Goal: Feedback & Contribution: Contribute content

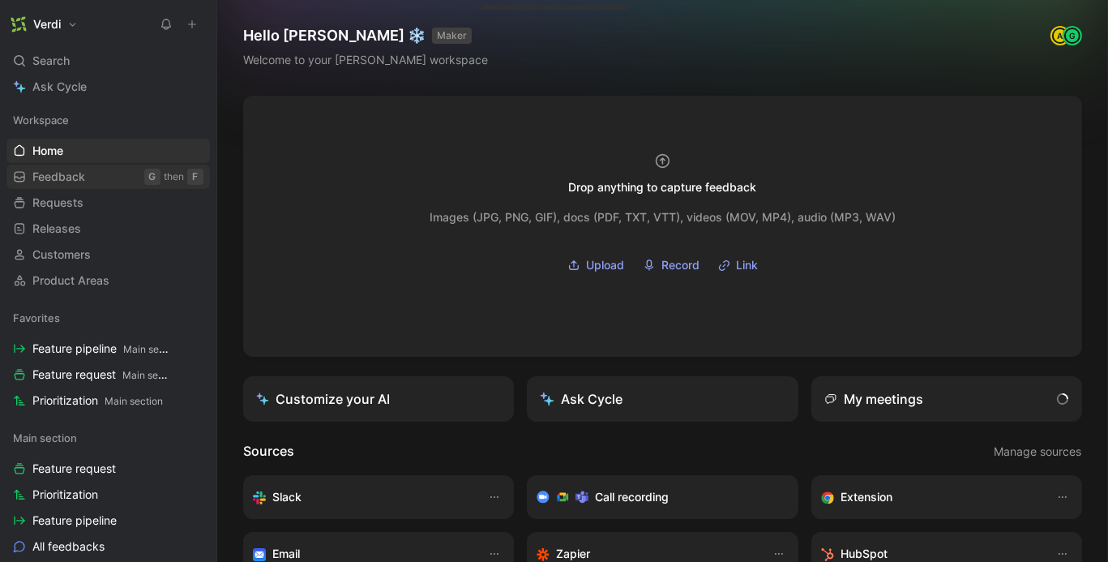
click at [70, 178] on span "Feedback" at bounding box center [58, 177] width 53 height 16
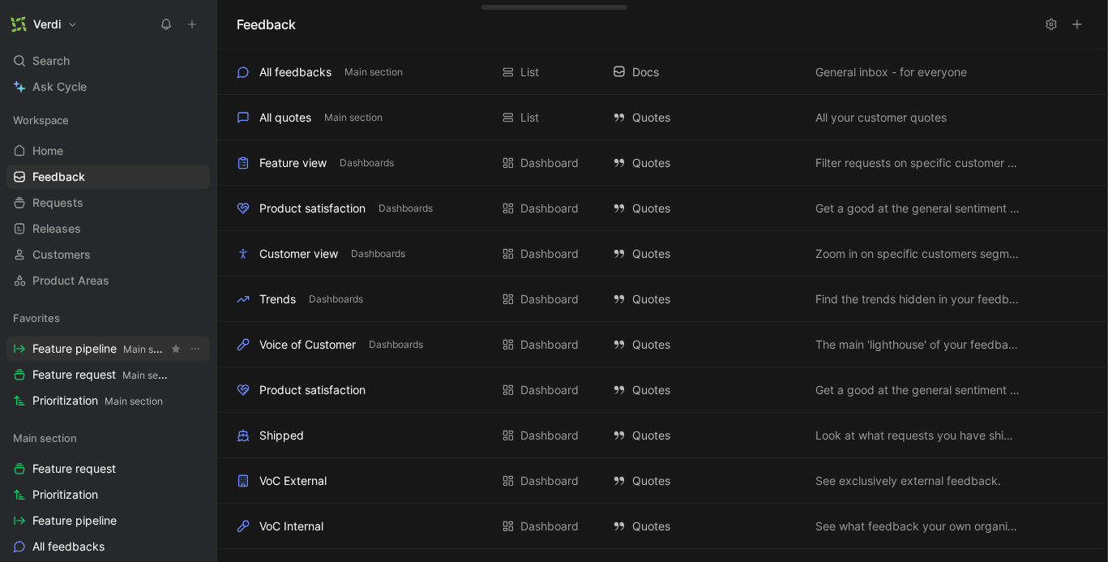
click at [100, 350] on span "Feature pipeline Main section" at bounding box center [99, 348] width 135 height 17
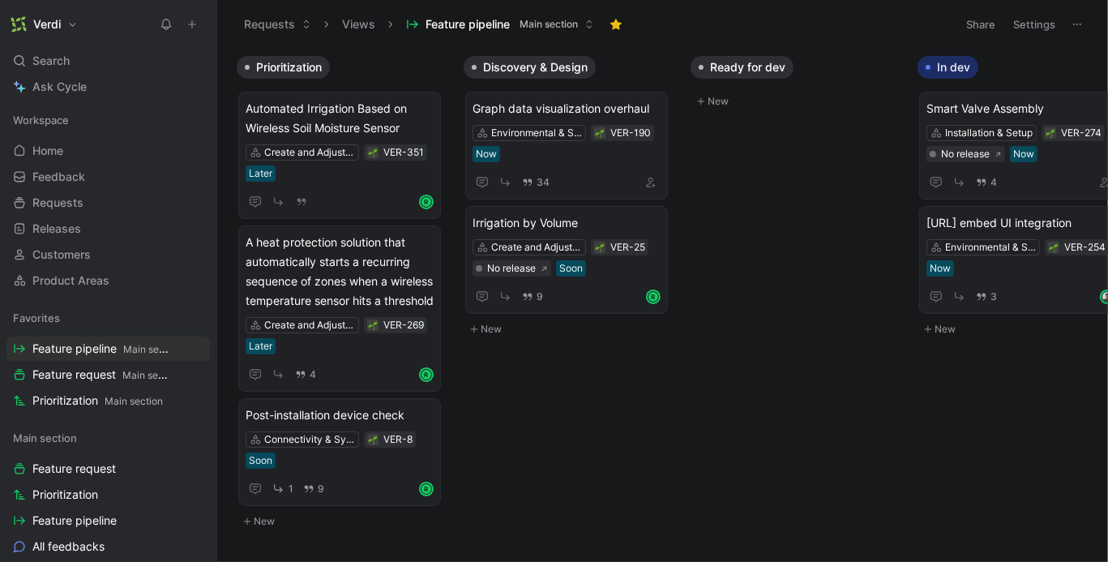
click at [104, 189] on div "Workspace Home G then H Feedback G then F Requests G then R Releases G then L C…" at bounding box center [107, 200] width 203 height 185
click at [103, 183] on link "Feedback G then F" at bounding box center [107, 176] width 203 height 24
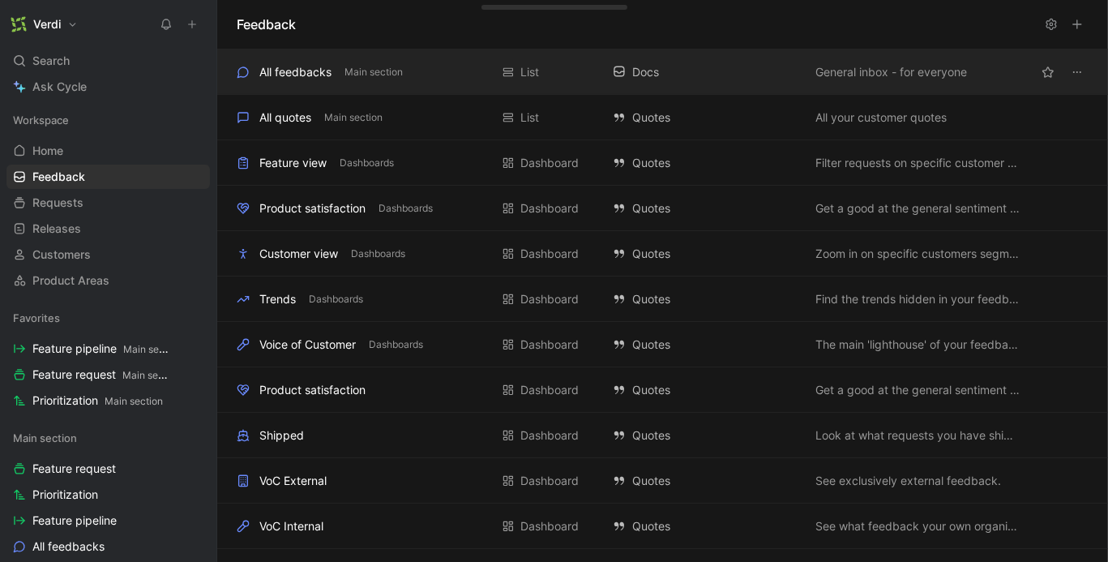
click at [316, 83] on div "All feedbacks Main section List Docs General inbox - for everyone" at bounding box center [662, 71] width 891 height 45
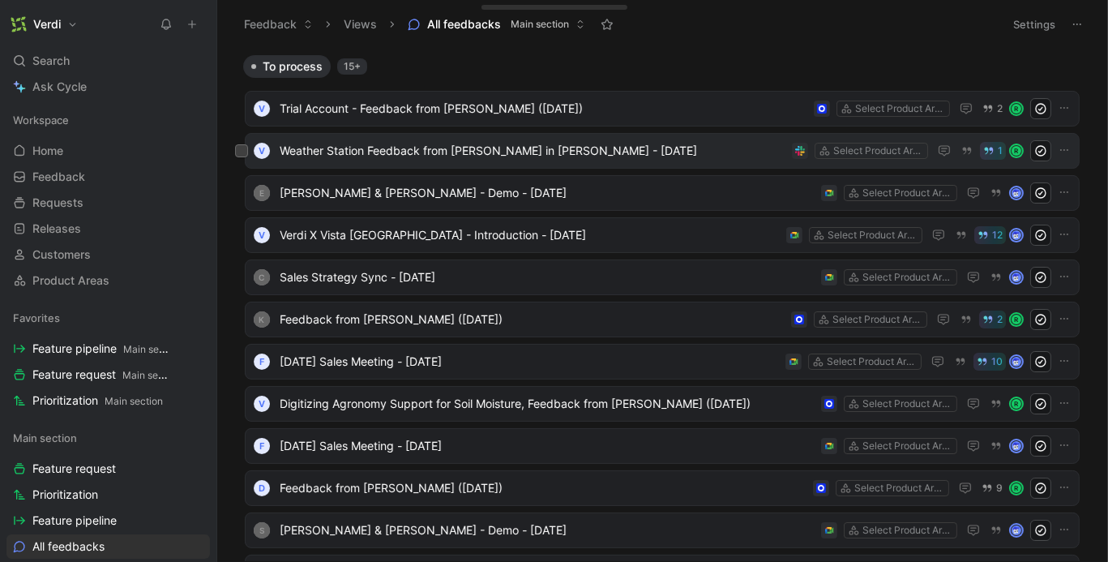
click at [449, 144] on span "Weather Station Feedback from [PERSON_NAME] in [PERSON_NAME] - [DATE]" at bounding box center [533, 150] width 506 height 19
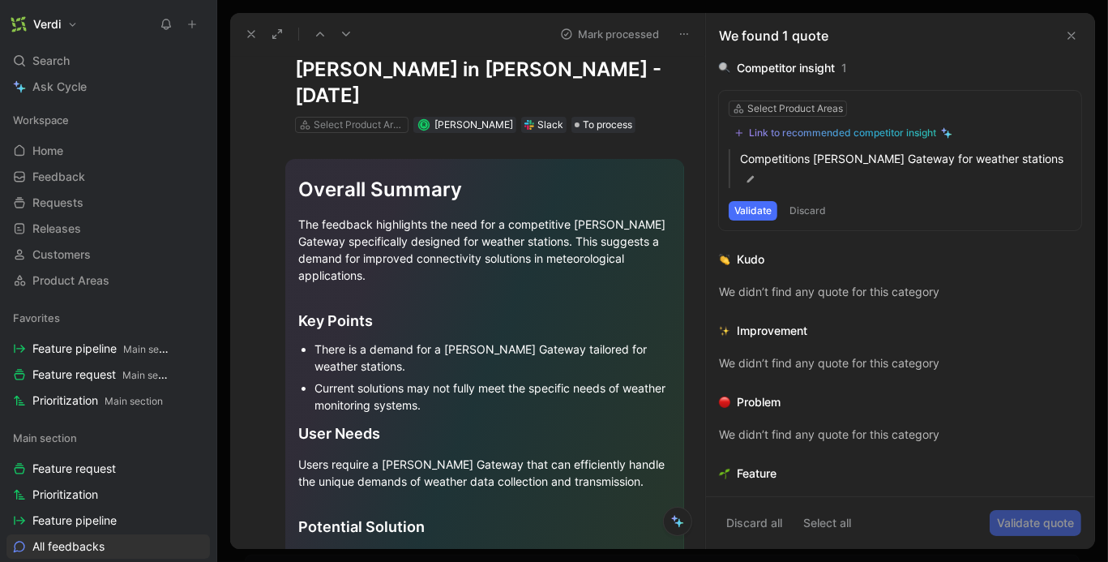
scroll to position [90, 0]
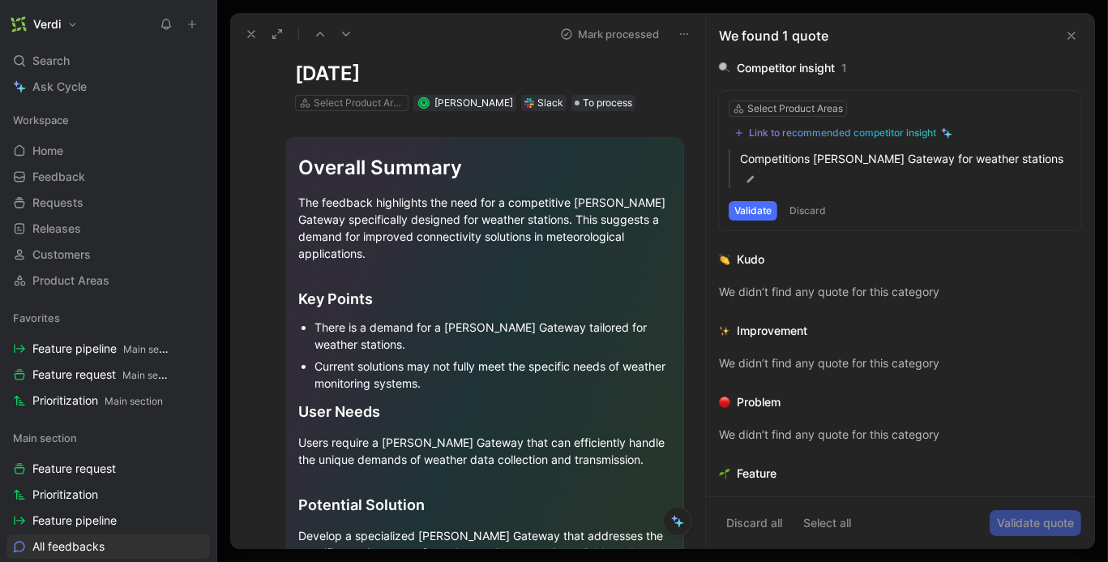
click at [250, 39] on icon at bounding box center [251, 34] width 13 height 13
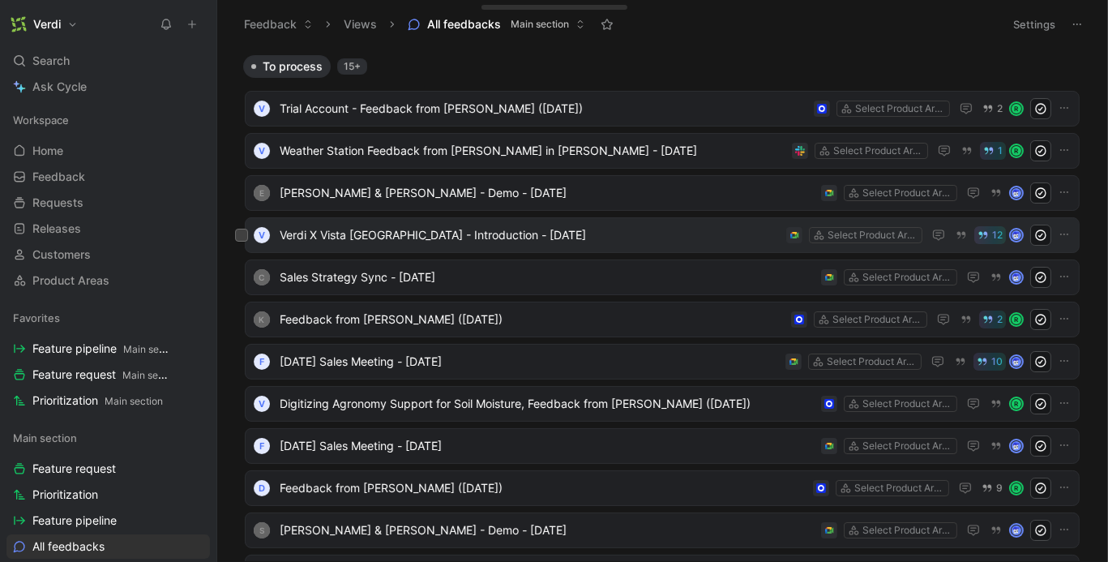
click at [407, 236] on span "Verdi X Vista [GEOGRAPHIC_DATA] - Introduction - [DATE]" at bounding box center [530, 234] width 500 height 19
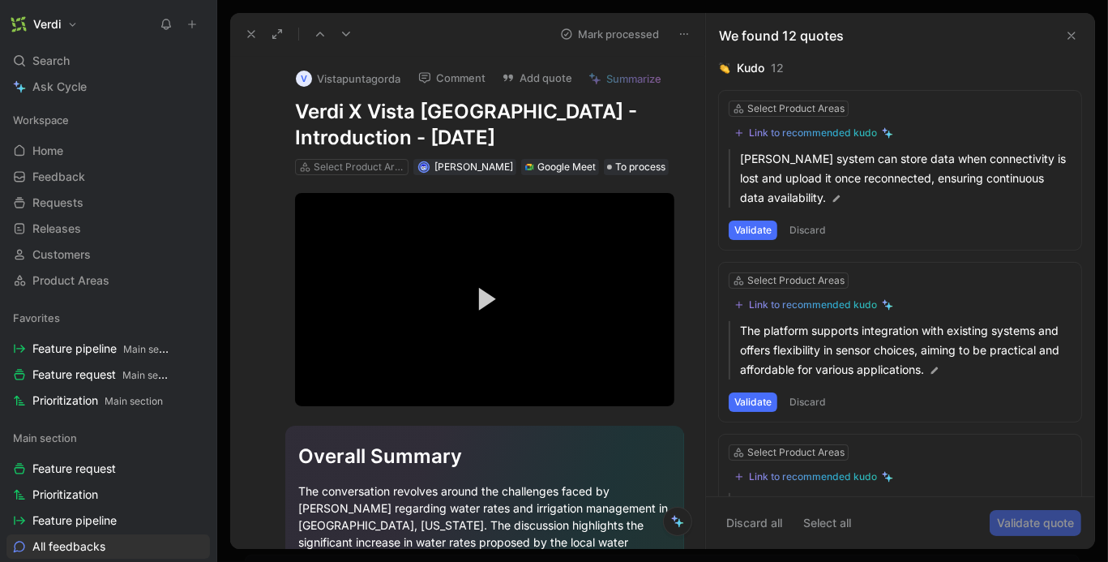
click at [250, 36] on icon at bounding box center [251, 34] width 13 height 13
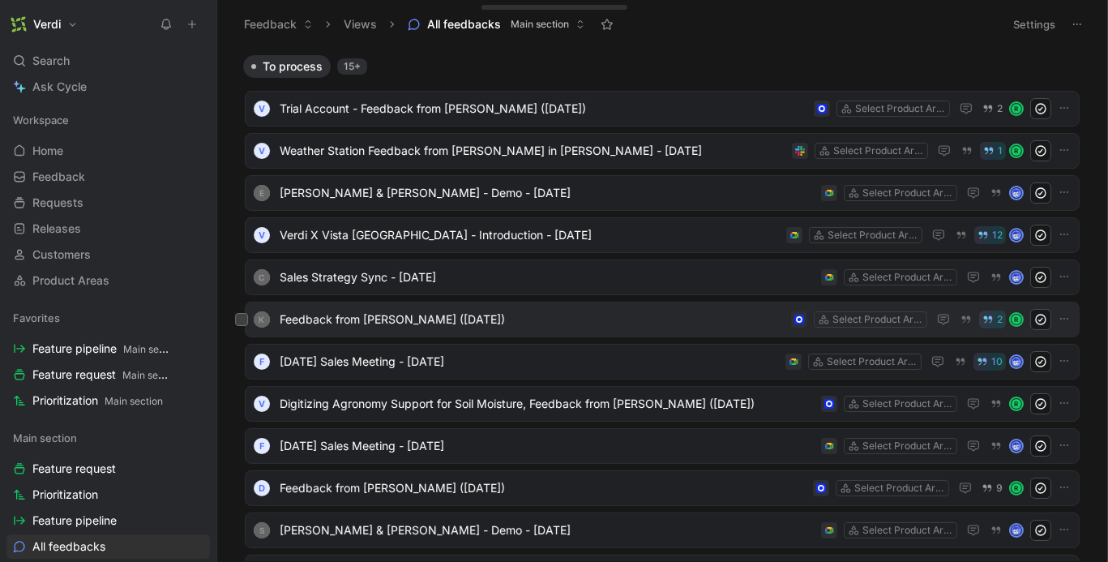
click at [470, 324] on span "Feedback from [PERSON_NAME] ([DATE])" at bounding box center [532, 319] width 505 height 19
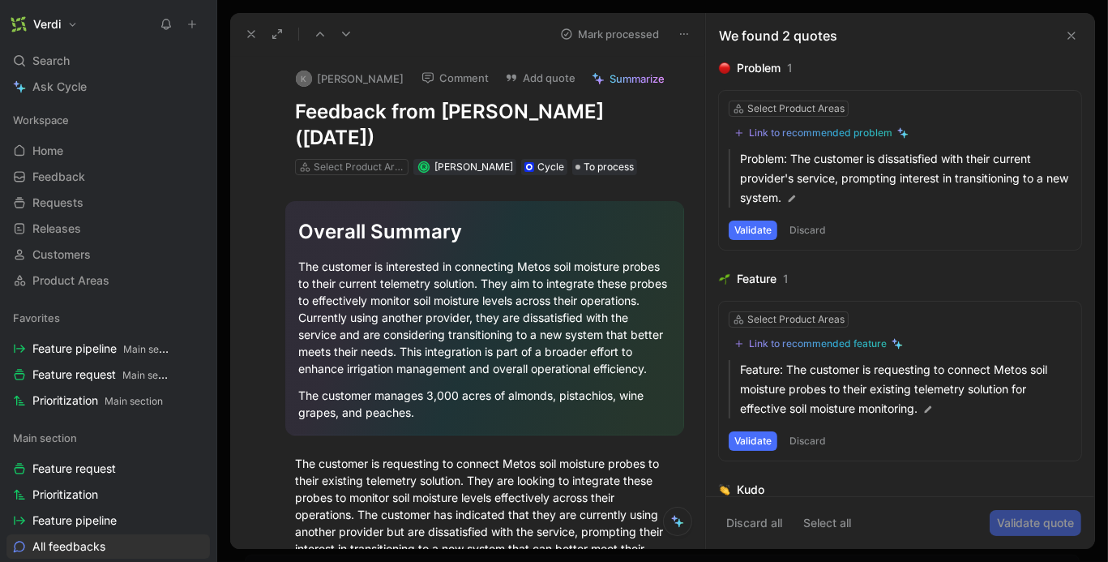
click at [245, 30] on icon at bounding box center [251, 34] width 13 height 13
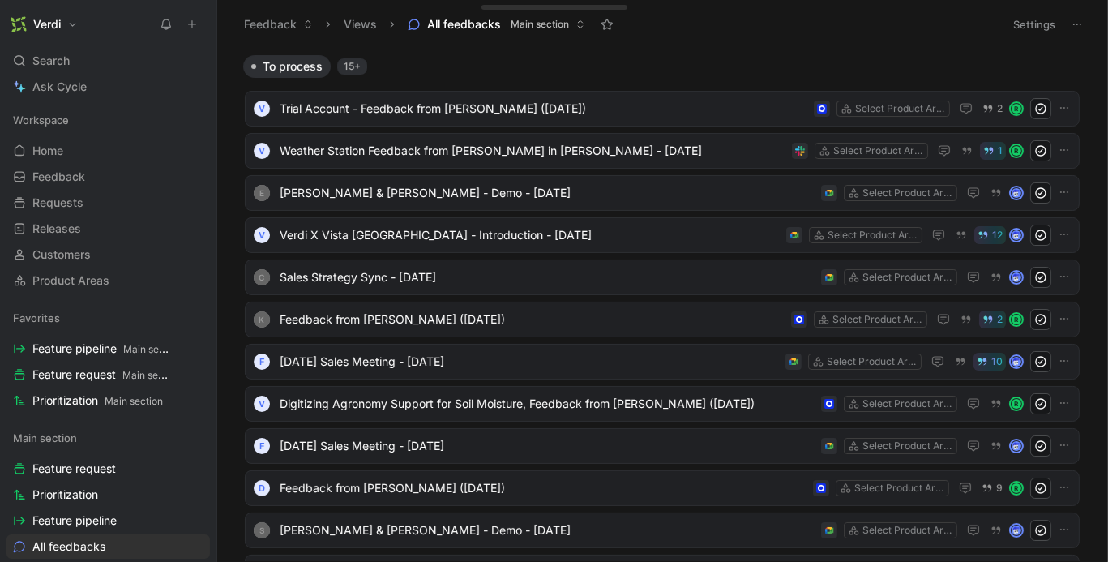
click at [193, 21] on icon at bounding box center [191, 24] width 11 height 11
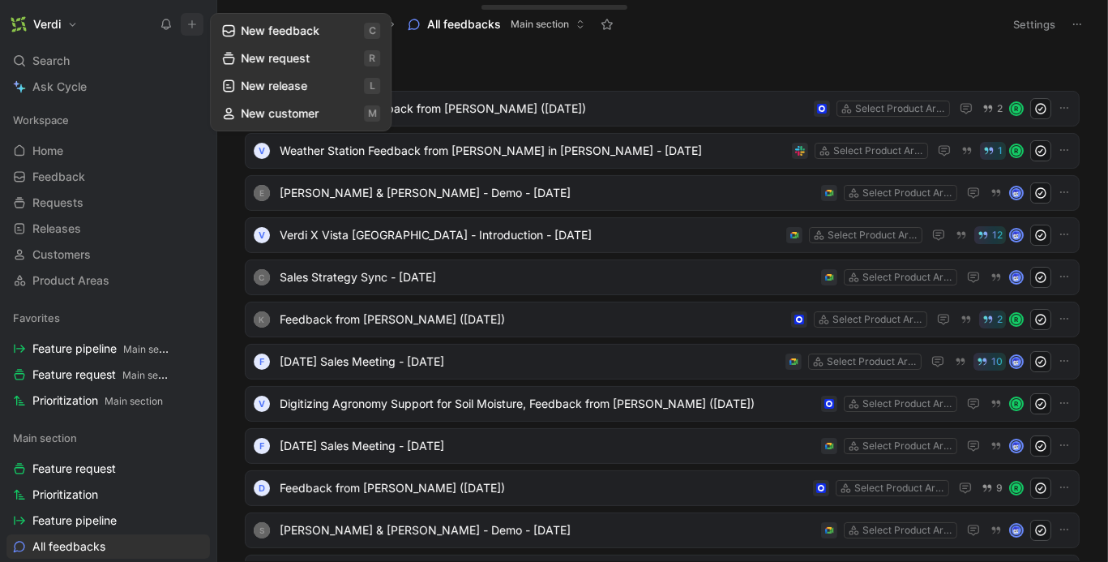
click at [271, 29] on button "New feedback c" at bounding box center [300, 31] width 173 height 28
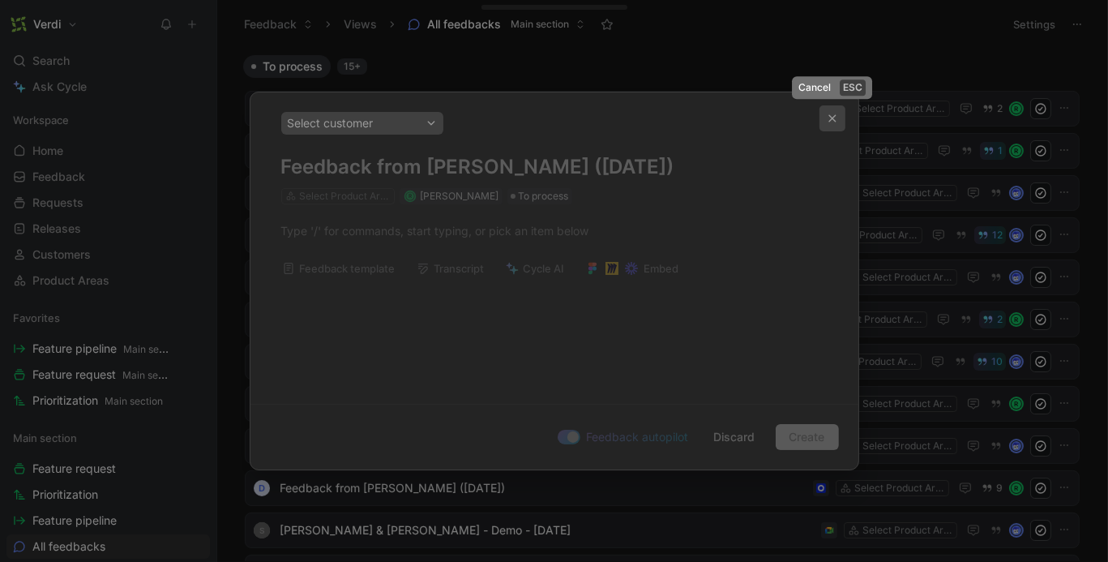
click at [835, 117] on icon "button" at bounding box center [832, 118] width 10 height 10
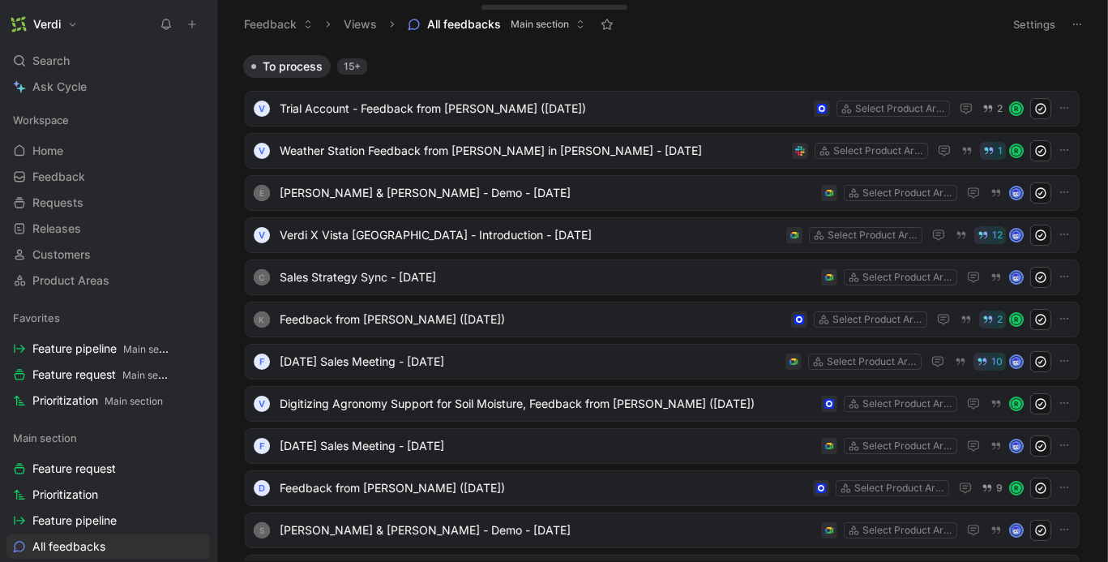
click at [194, 27] on icon at bounding box center [191, 24] width 11 height 11
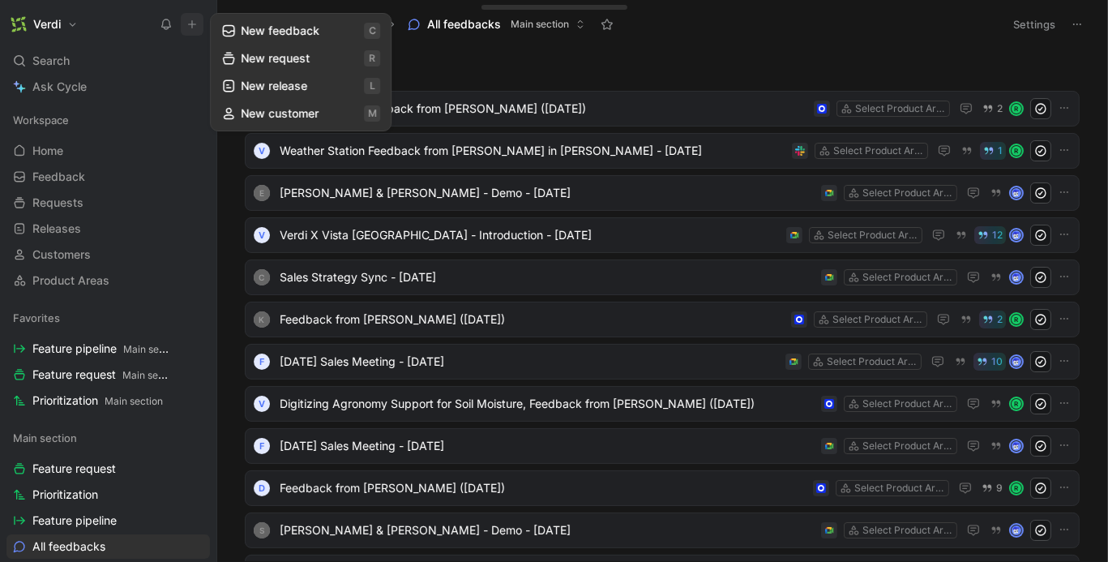
click at [246, 31] on button "New feedback c" at bounding box center [300, 31] width 173 height 28
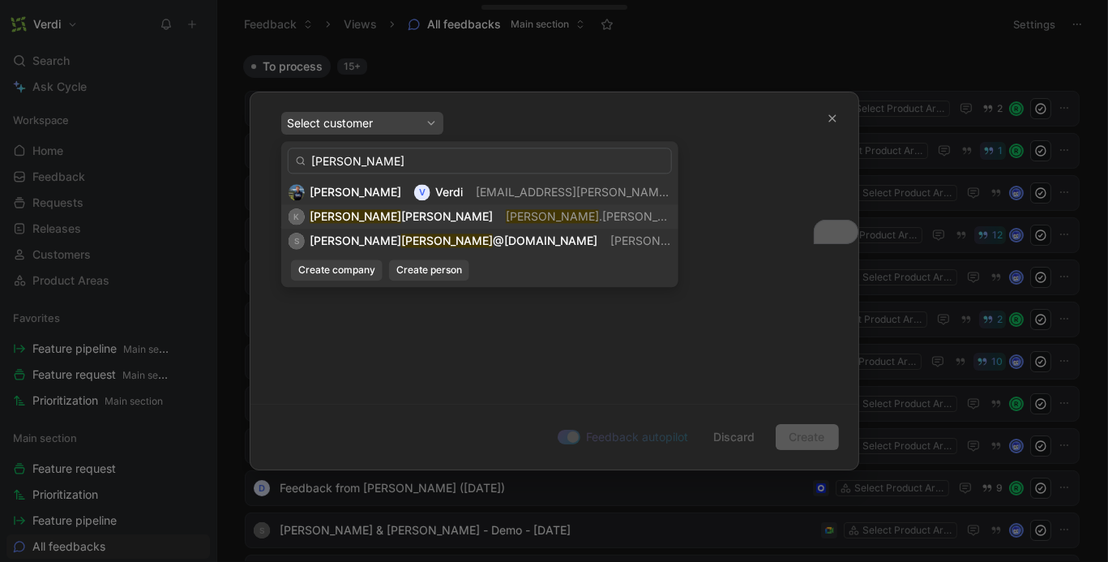
type input "[PERSON_NAME]"
click at [599, 220] on span ".[PERSON_NAME][EMAIL_ADDRESS][DOMAIN_NAME]" at bounding box center [745, 216] width 292 height 14
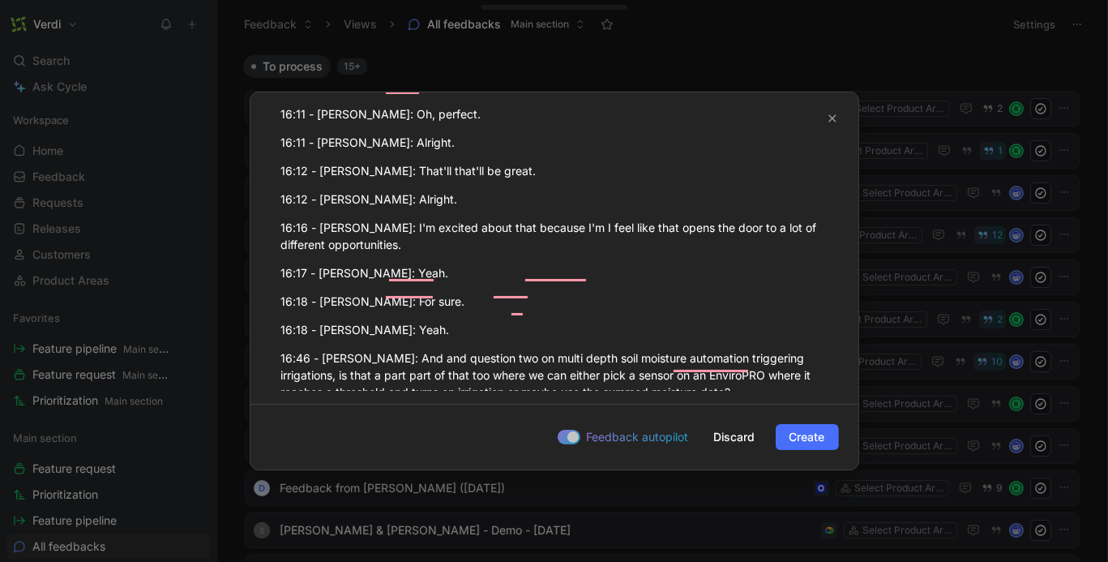
scroll to position [7516, 0]
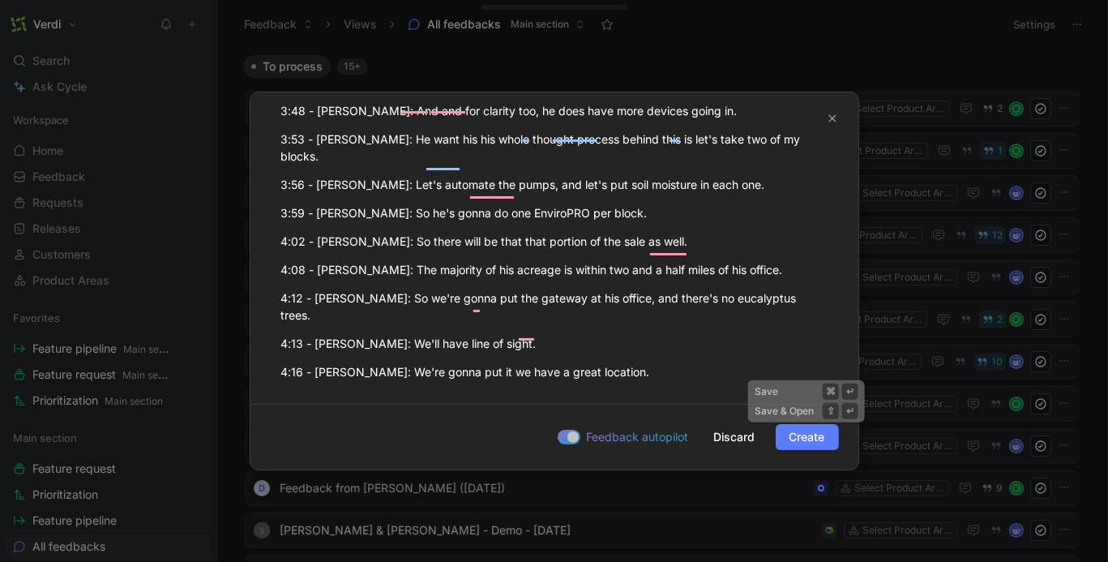
click at [789, 429] on span "Create" at bounding box center [807, 436] width 36 height 19
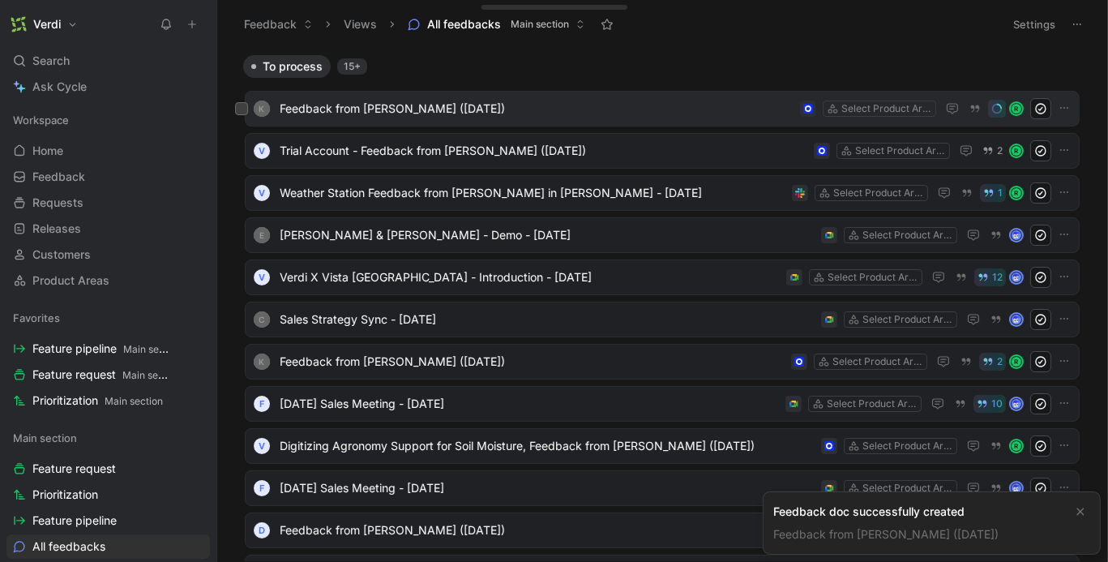
click at [513, 119] on div "K Feedback from [PERSON_NAME] ([DATE]) Select Product Areas R" at bounding box center [662, 109] width 835 height 36
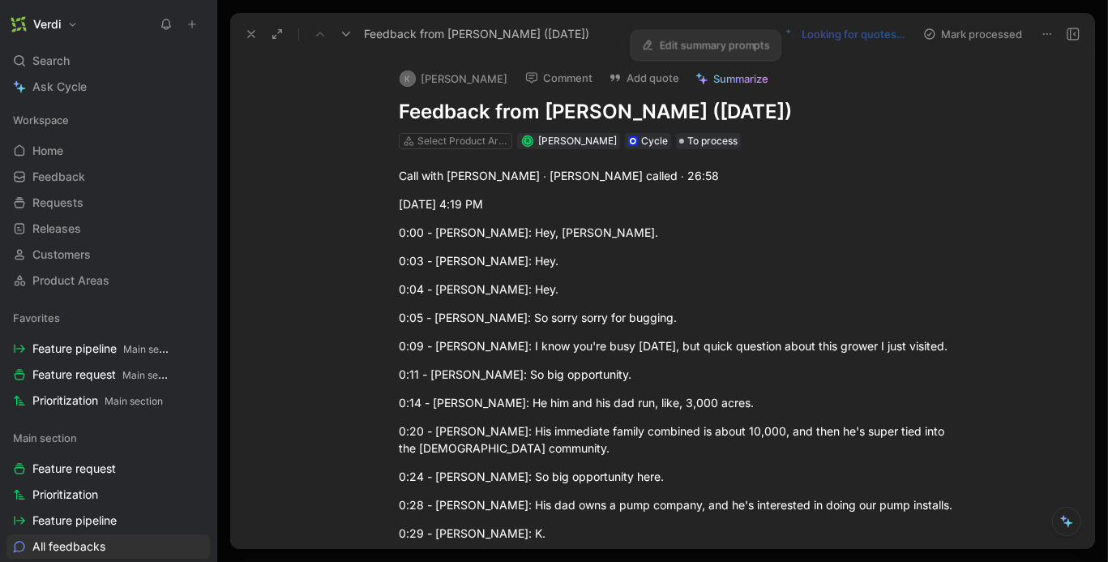
click at [732, 79] on span "Summarize" at bounding box center [740, 78] width 55 height 15
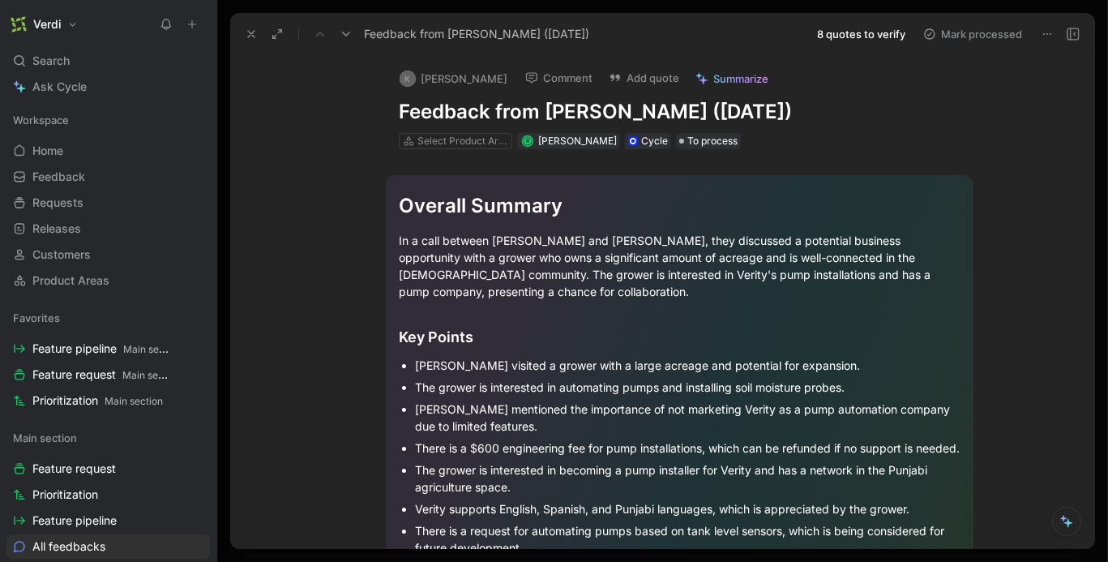
click at [835, 36] on button "8 quotes to verify" at bounding box center [861, 34] width 103 height 23
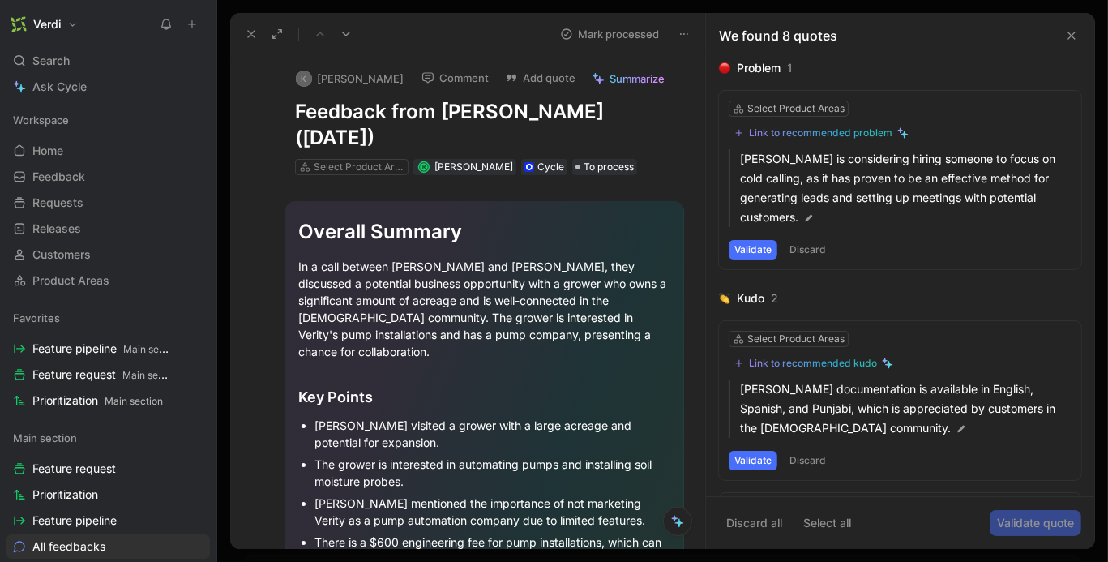
click at [809, 240] on button "Discard" at bounding box center [808, 249] width 48 height 19
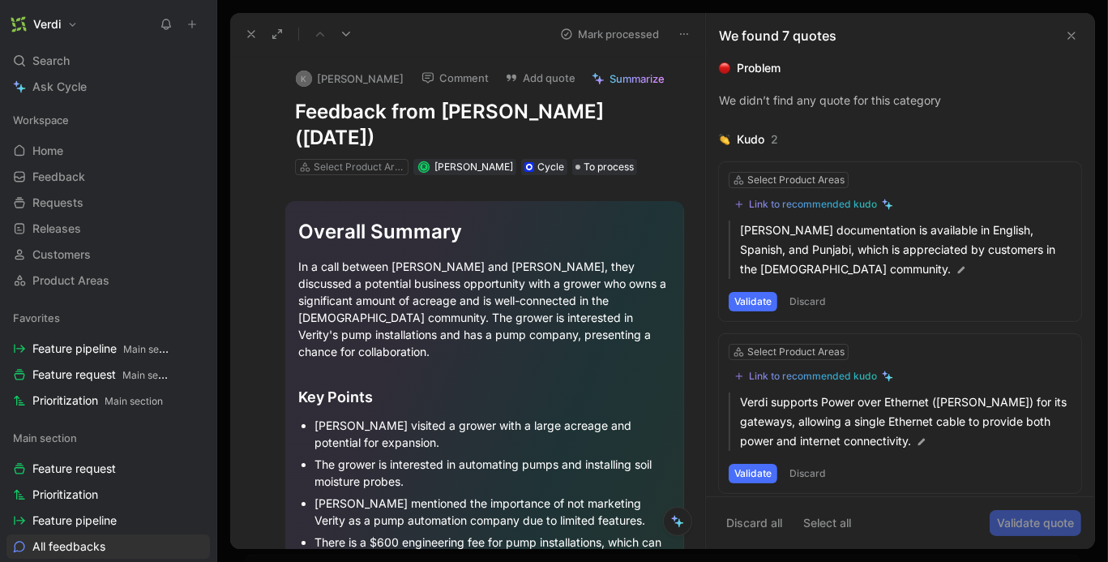
click at [750, 300] on button "Validate" at bounding box center [752, 301] width 49 height 19
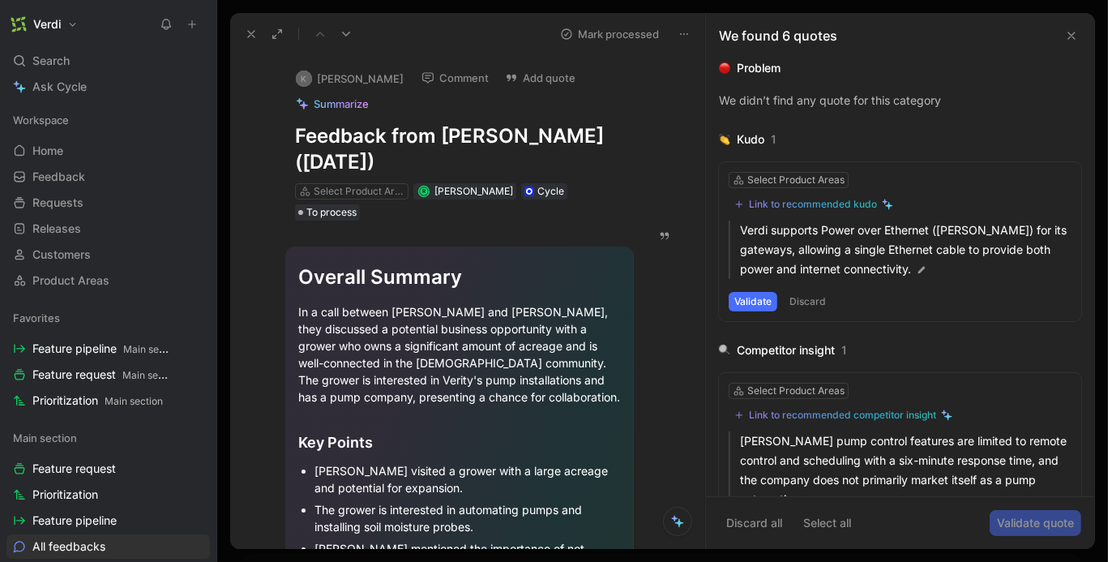
click at [799, 299] on button "Discard" at bounding box center [808, 301] width 48 height 19
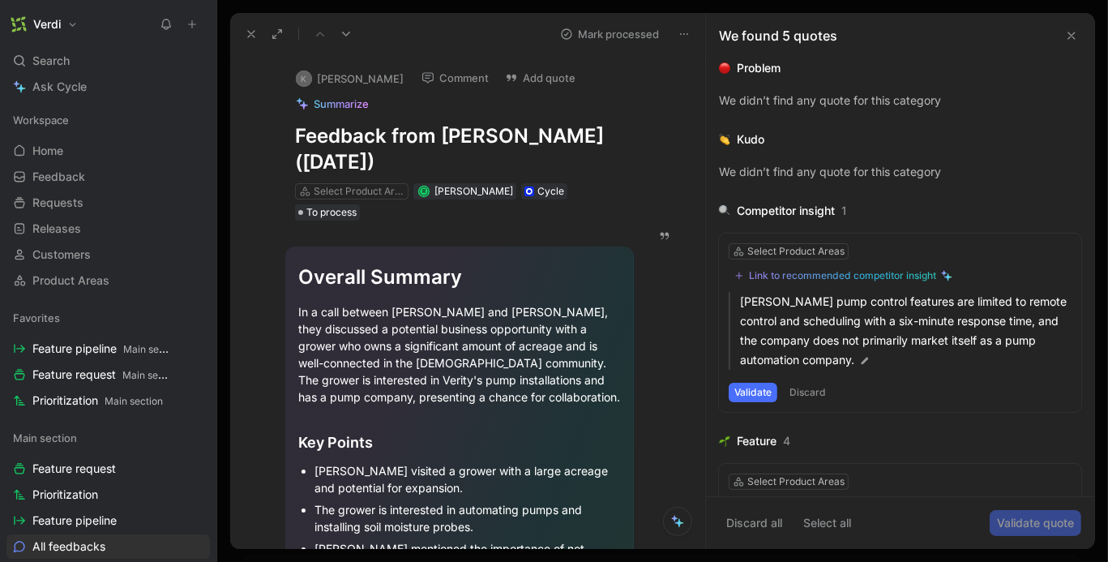
click at [814, 387] on button "Discard" at bounding box center [808, 391] width 48 height 19
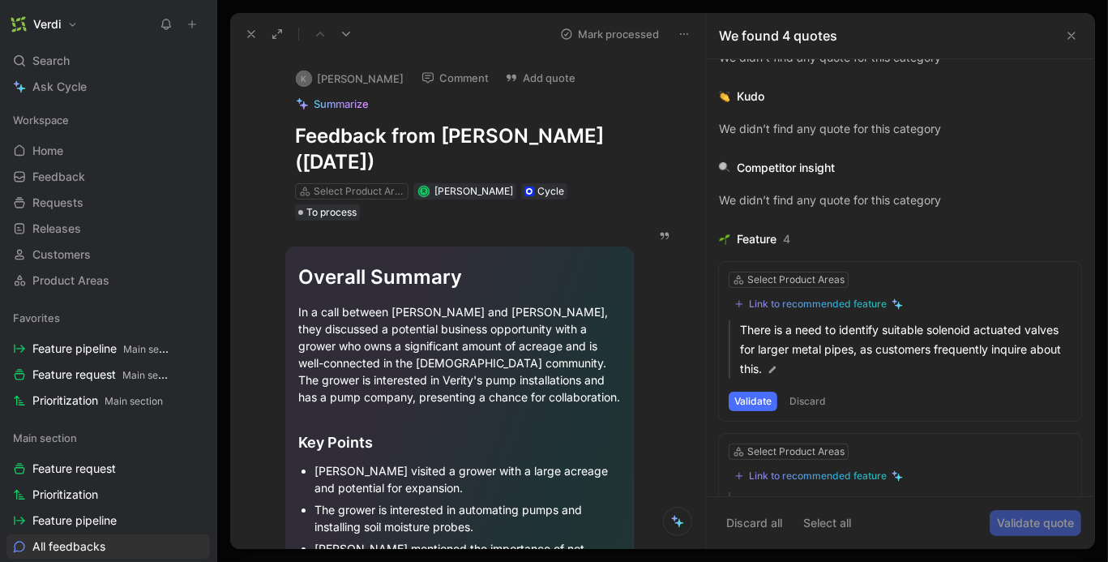
scroll to position [45, 0]
click at [801, 403] on button "Discard" at bounding box center [808, 400] width 48 height 19
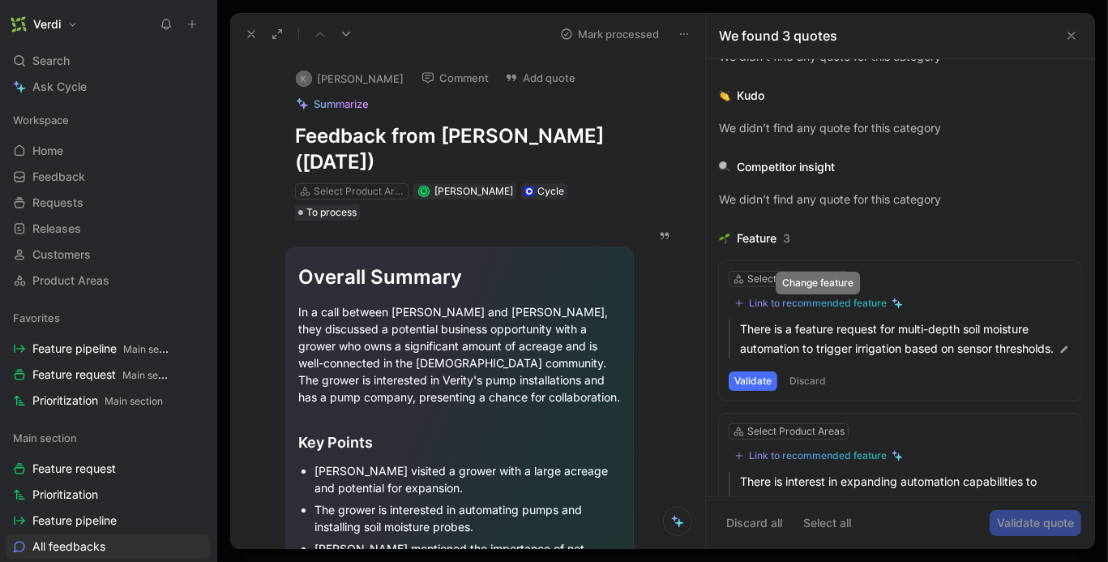
click at [819, 305] on div "Link to recommended feature" at bounding box center [818, 303] width 138 height 13
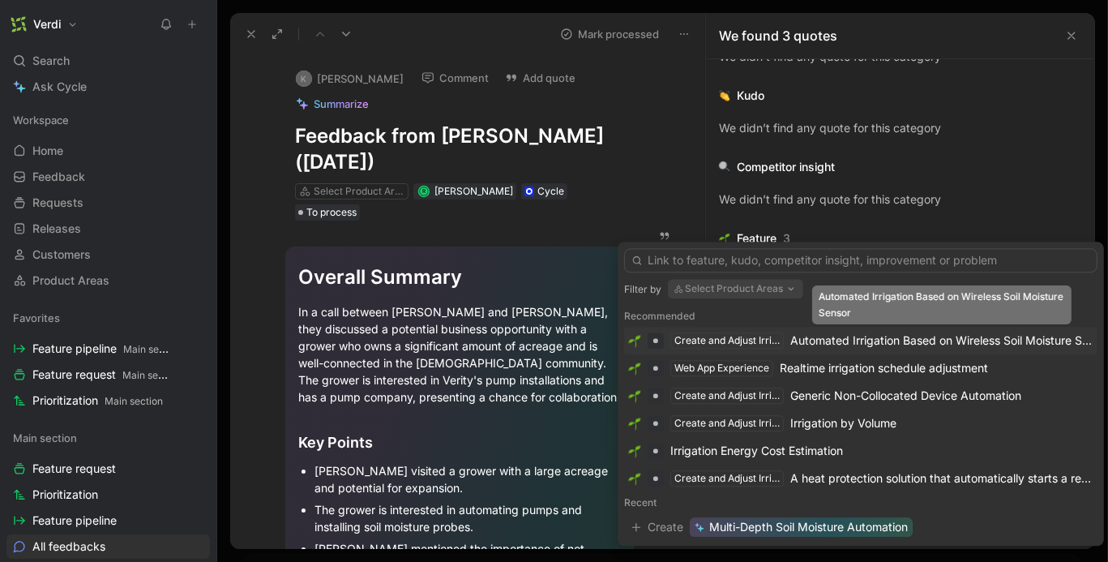
click at [830, 337] on div "Automated Irrigation Based on Wireless Soil Moisture Sensor" at bounding box center [941, 340] width 303 height 19
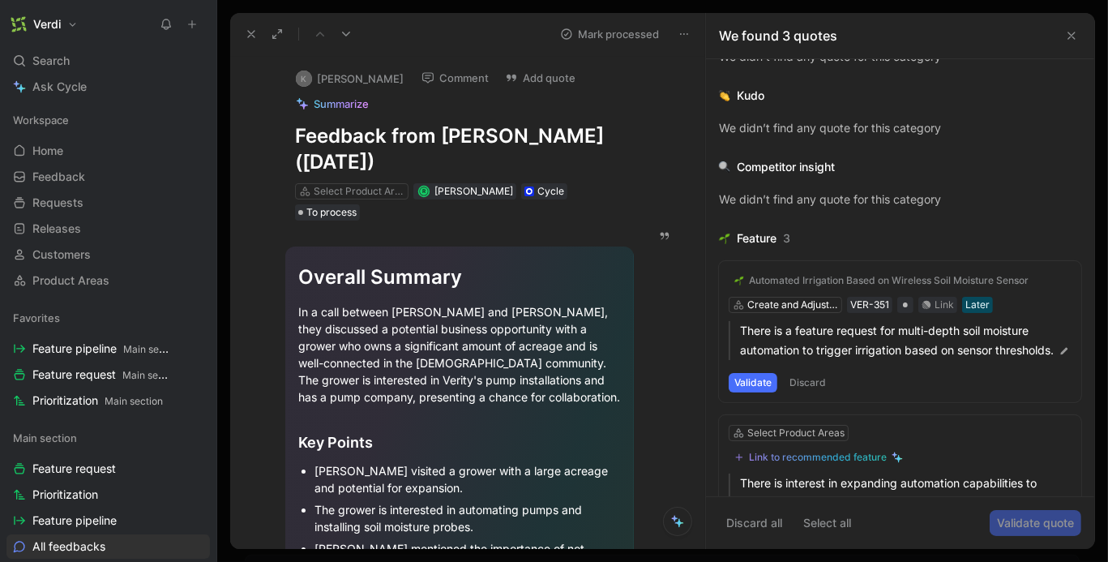
click at [763, 392] on button "Validate" at bounding box center [752, 382] width 49 height 19
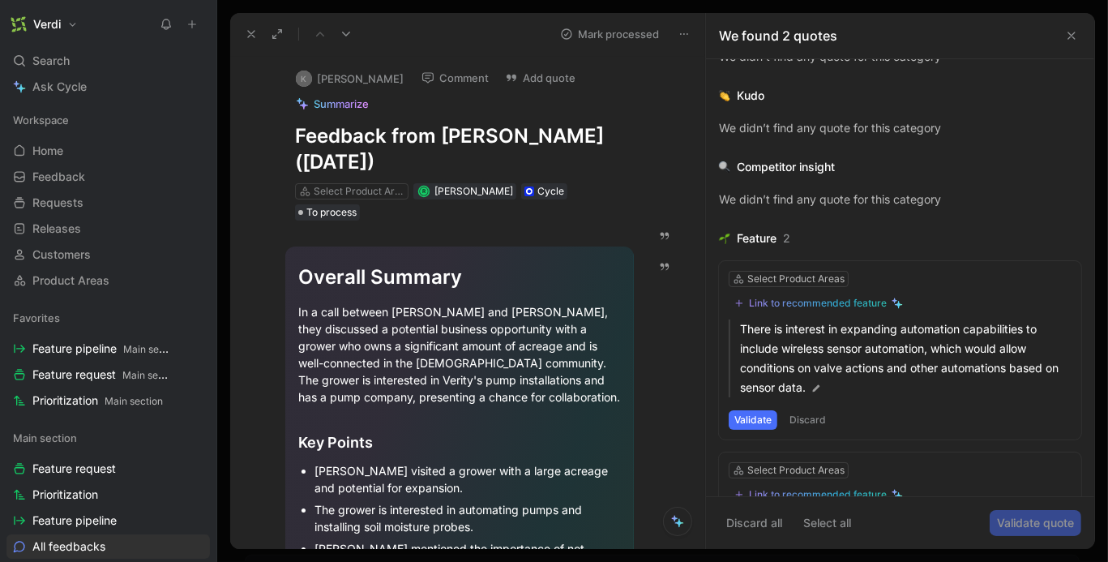
click at [798, 418] on button "Discard" at bounding box center [808, 419] width 48 height 19
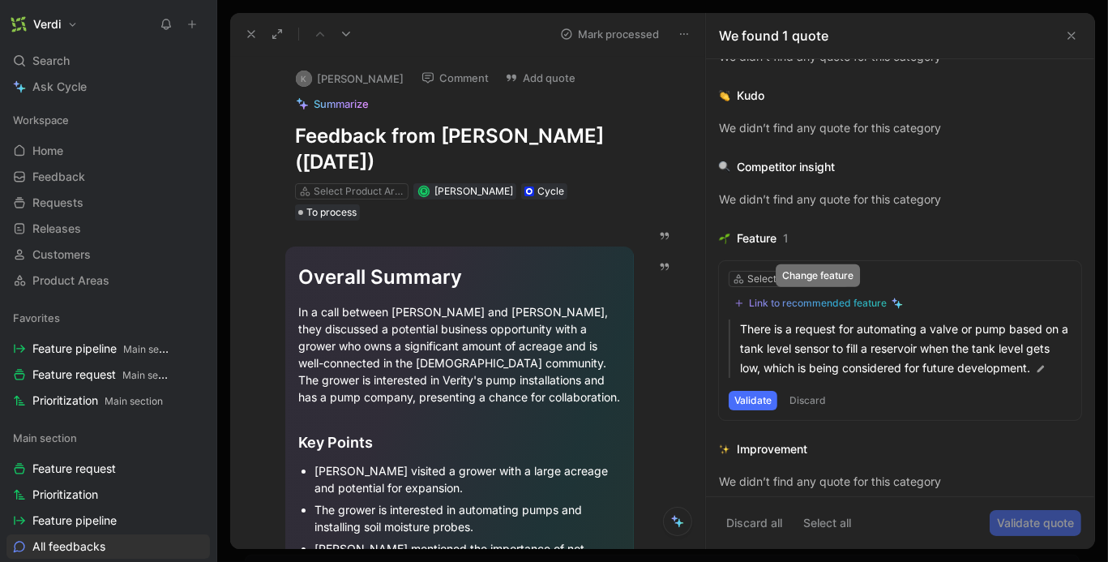
click at [798, 305] on div "Link to recommended feature" at bounding box center [818, 303] width 138 height 13
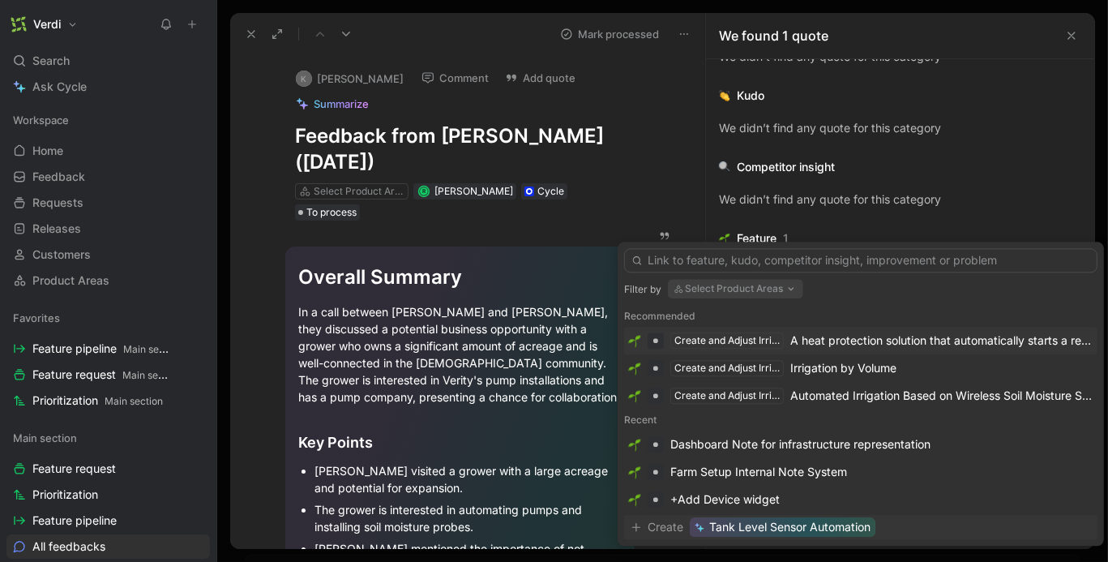
click at [784, 526] on span "Tank Level Sensor Automation" at bounding box center [789, 526] width 161 height 19
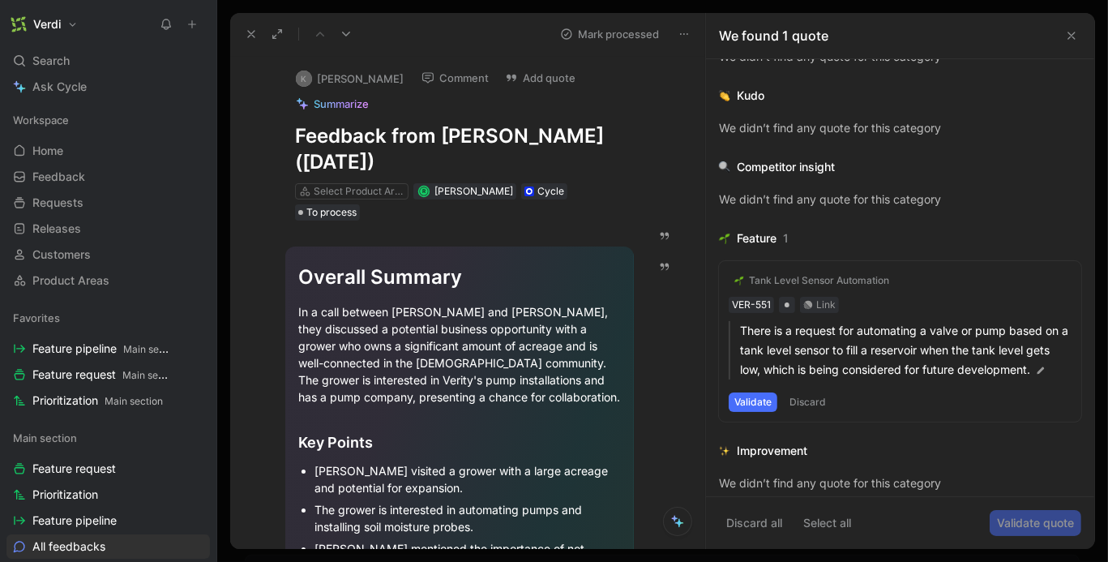
click at [757, 400] on button "Validate" at bounding box center [752, 401] width 49 height 19
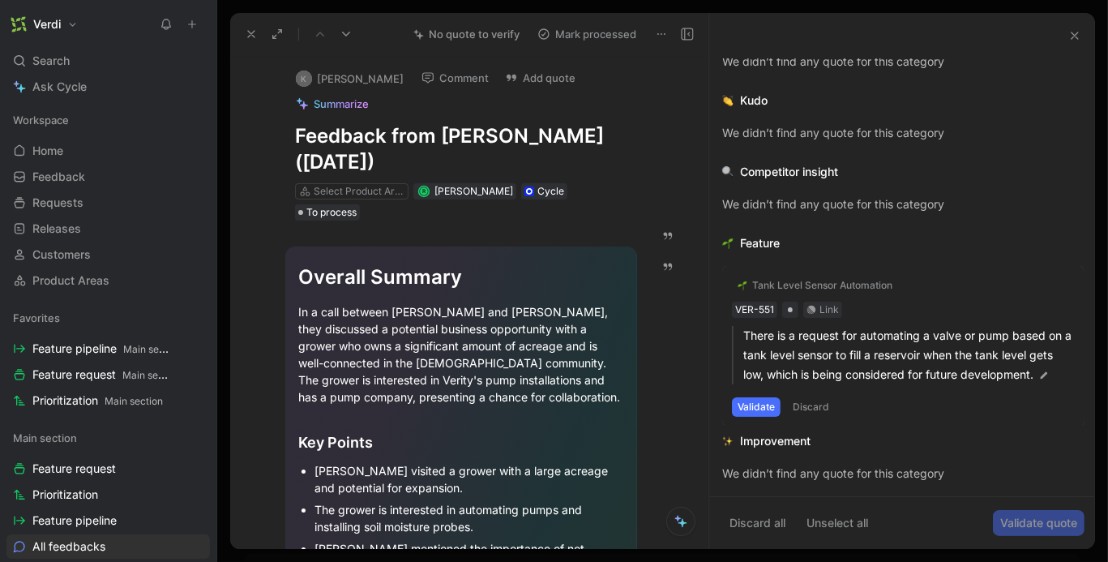
scroll to position [0, 0]
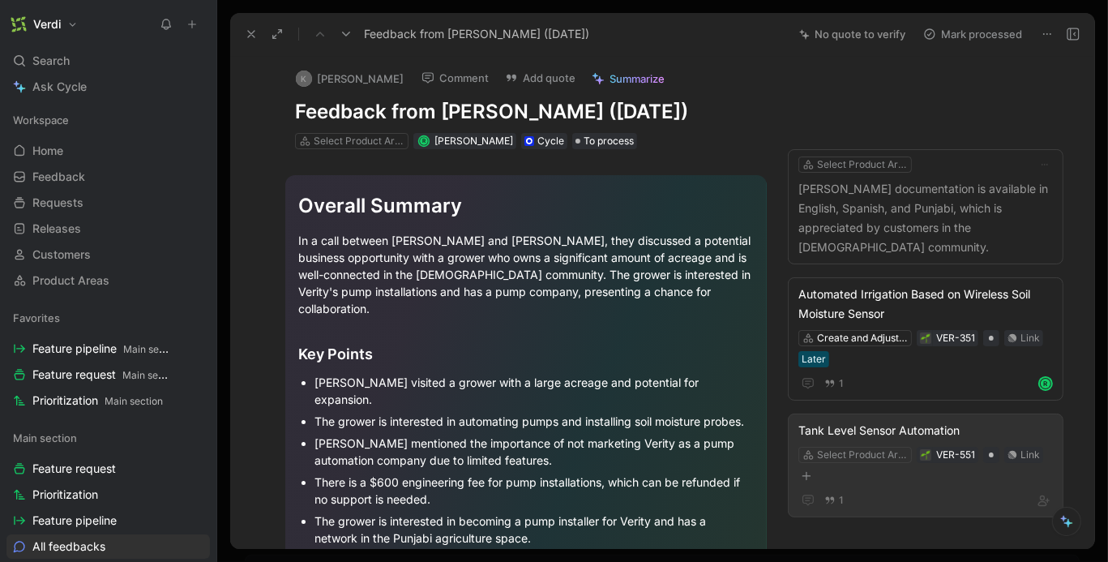
click at [921, 421] on div "Tank Level Sensor Automation" at bounding box center [925, 430] width 254 height 19
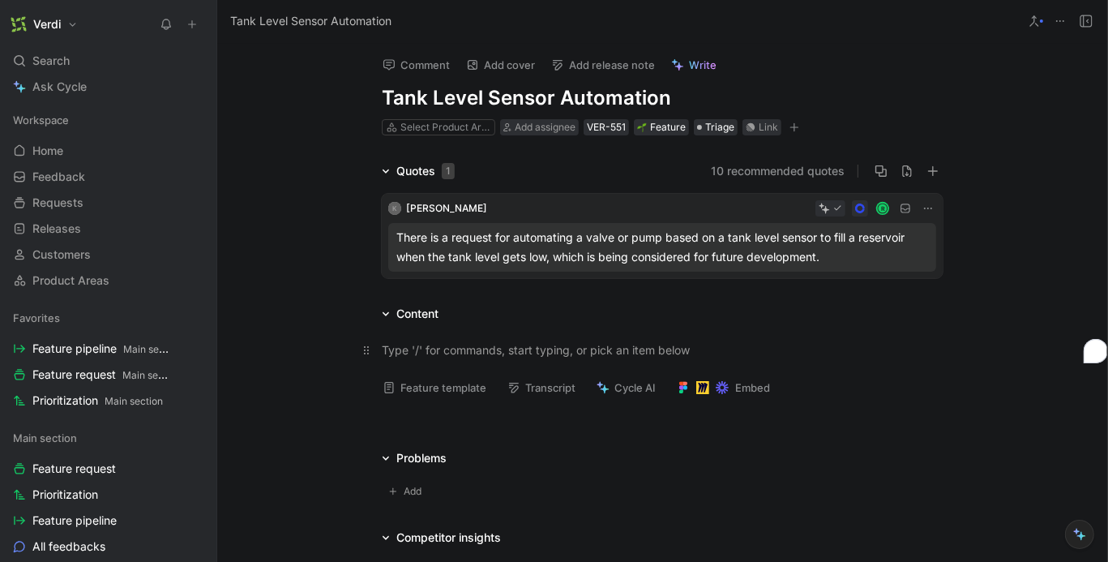
click at [545, 354] on div "To enrich screen reader interactions, please activate Accessibility in Grammarl…" at bounding box center [662, 349] width 561 height 17
click at [425, 393] on button "Feature template" at bounding box center [434, 387] width 118 height 23
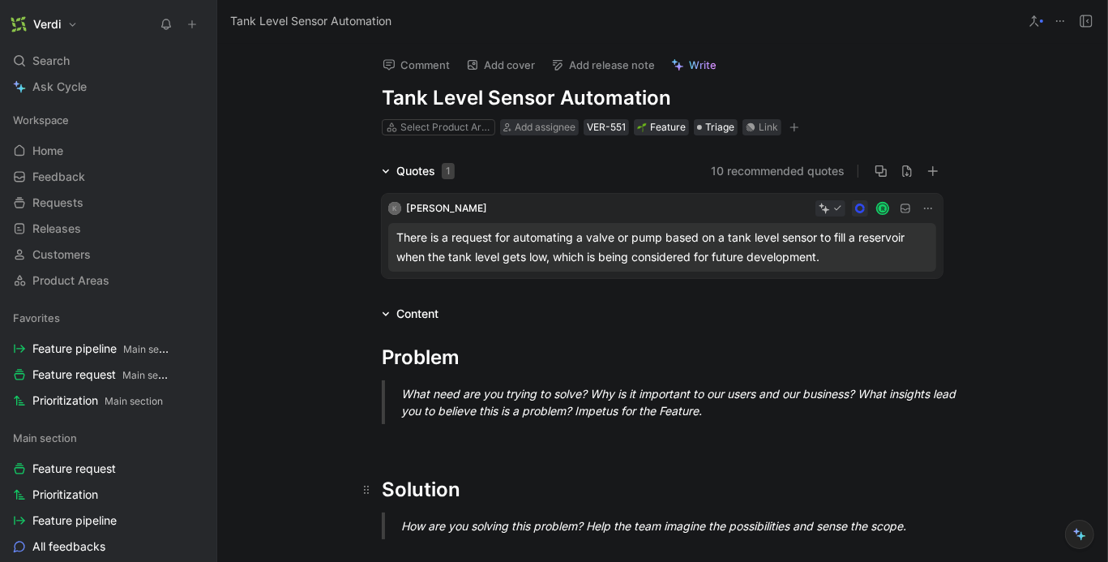
click at [430, 458] on h1 "Solution" at bounding box center [662, 482] width 622 height 57
click at [422, 449] on p "To enrich screen reader interactions, please activate Accessibility in Grammarl…" at bounding box center [662, 438] width 622 height 27
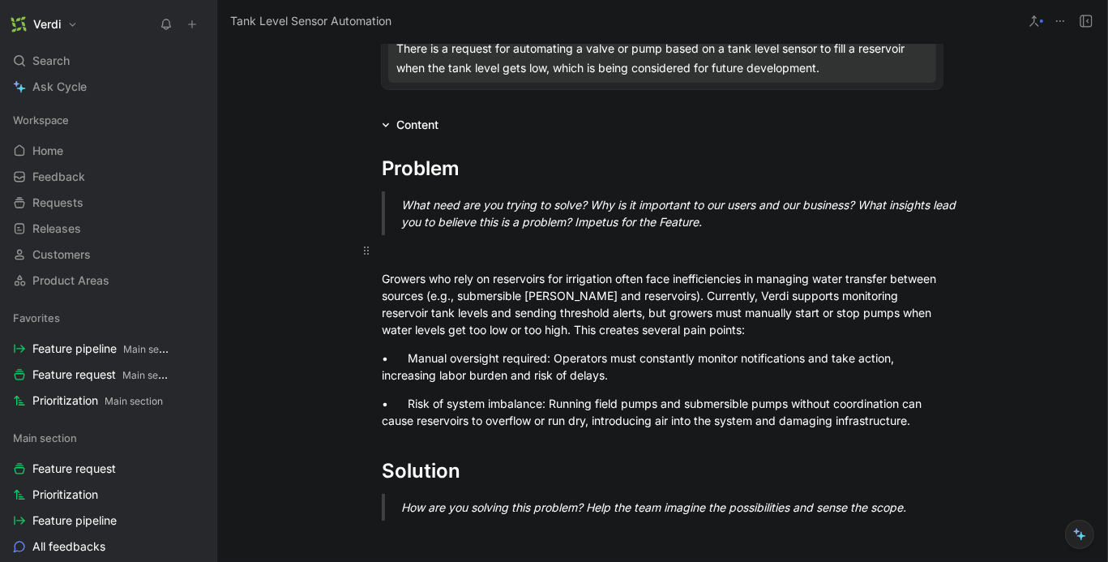
scroll to position [190, 0]
click at [623, 287] on div "Growers who rely on reservoirs for irrigation often face inefficiencies in mana…" at bounding box center [662, 303] width 561 height 68
click at [602, 293] on div "Growers who rely on reservoirs for irrigation often face inefficiencies in mana…" at bounding box center [662, 303] width 561 height 68
click at [733, 292] on div "Growers who rely on reservoirs for irrigation often face inefficiencies in mana…" at bounding box center [662, 303] width 561 height 68
click at [424, 361] on div "• Manual oversight required: Operators must constantly monitor notifications an…" at bounding box center [662, 365] width 561 height 34
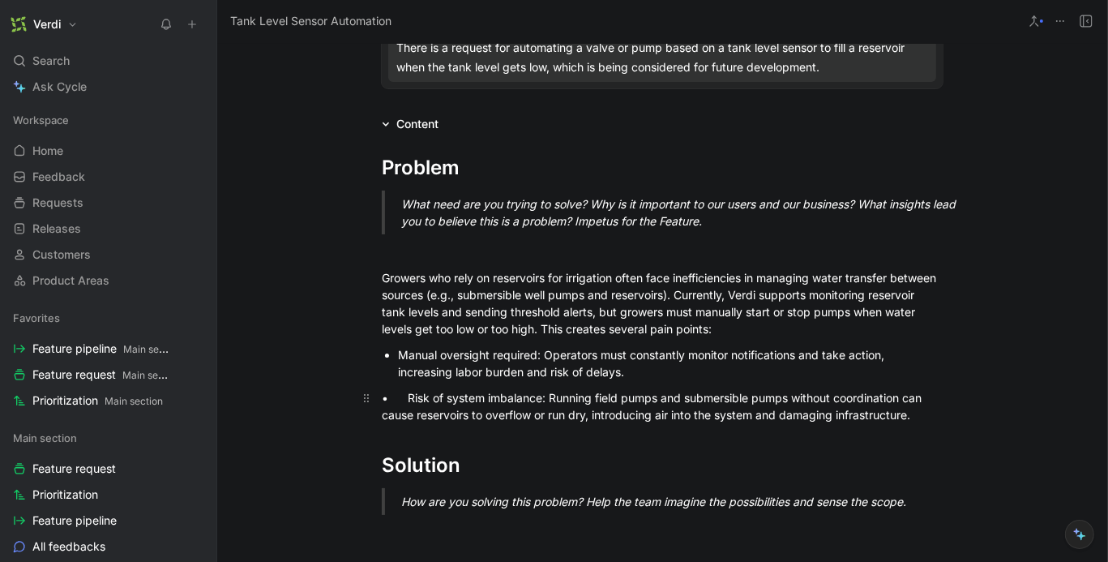
click at [431, 399] on div "• Risk of system imbalance: Running field pumps and submersible pumps without c…" at bounding box center [662, 406] width 561 height 34
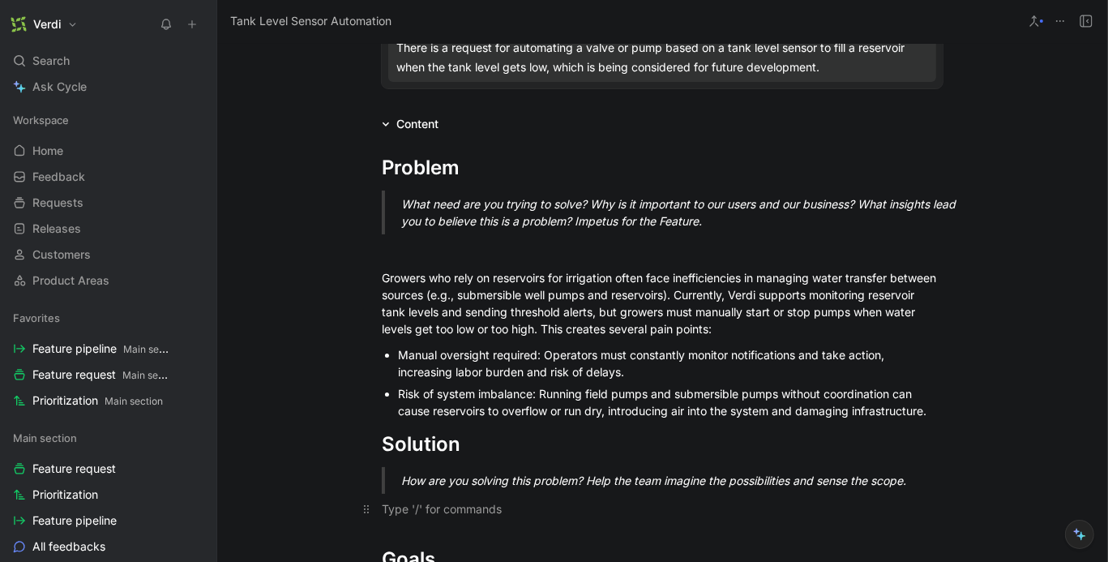
click at [428, 515] on div "To enrich screen reader interactions, please activate Accessibility in Grammarl…" at bounding box center [662, 508] width 561 height 17
click at [380, 509] on p "Developing a feature that automatically controls pumps based on reservoir tank …" at bounding box center [662, 508] width 622 height 27
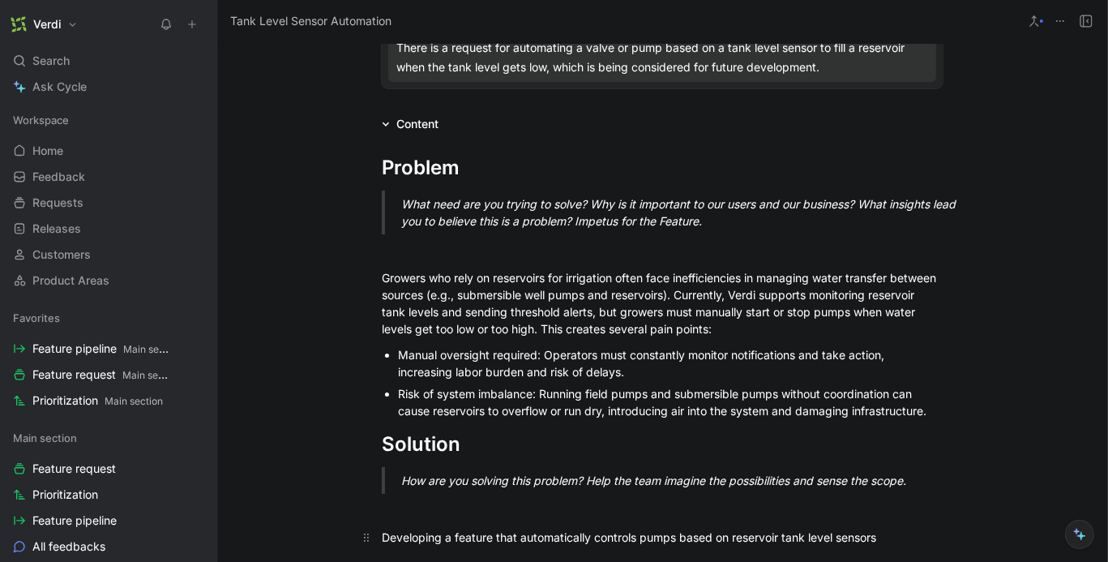
click at [443, 533] on div "Developing a feature that automatically controls pumps based on reservoir tank …" at bounding box center [662, 536] width 561 height 17
click at [869, 536] on div "Develop a feature that automatically controls pumps based on reservoir tank lev…" at bounding box center [662, 536] width 561 height 17
click at [585, 541] on div "Develop a feature that automatically controls pumps based on reservoir tank lev…" at bounding box center [662, 536] width 561 height 17
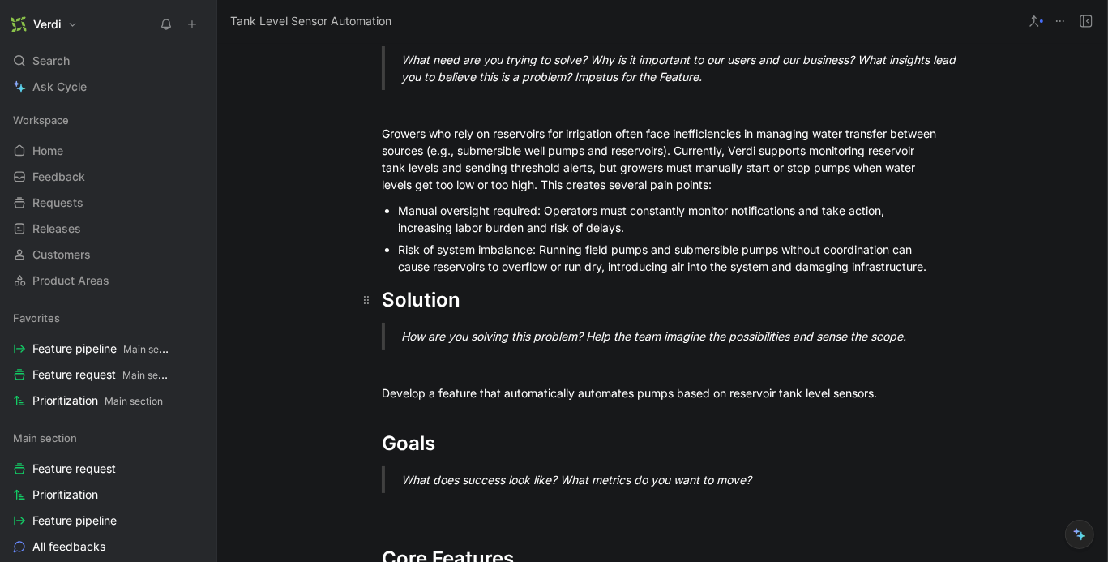
scroll to position [314, 0]
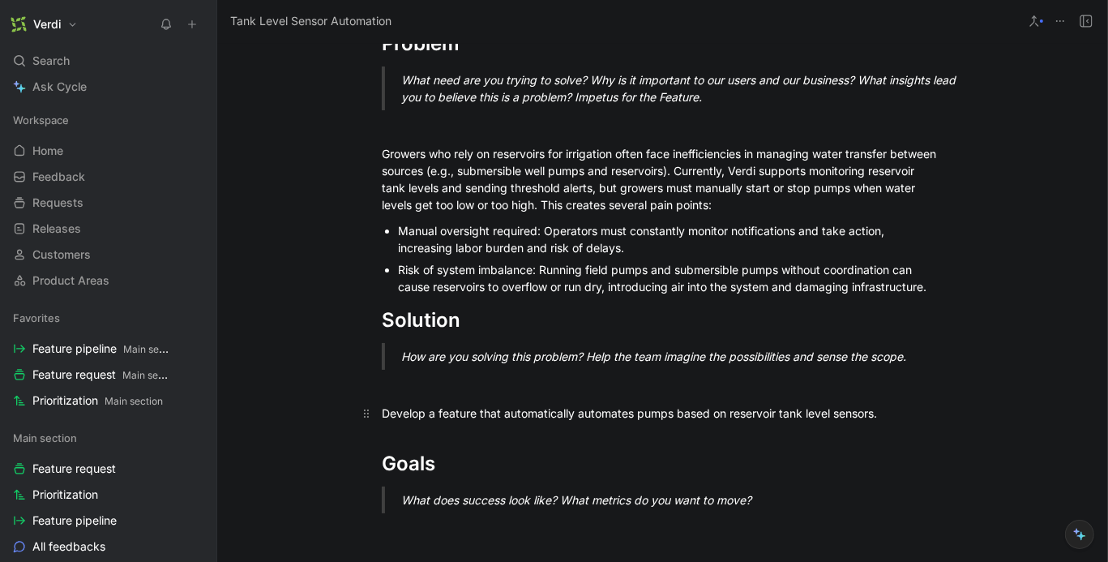
click at [894, 411] on div "Develop a feature that automatically automates pumps based on reservoir tank le…" at bounding box center [662, 412] width 561 height 17
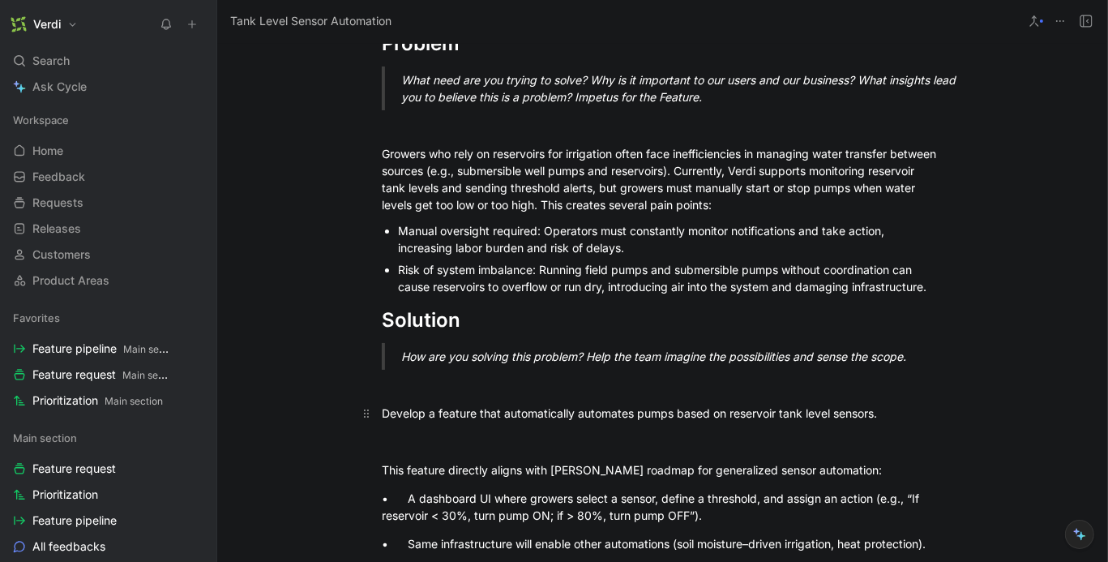
scroll to position [323, 0]
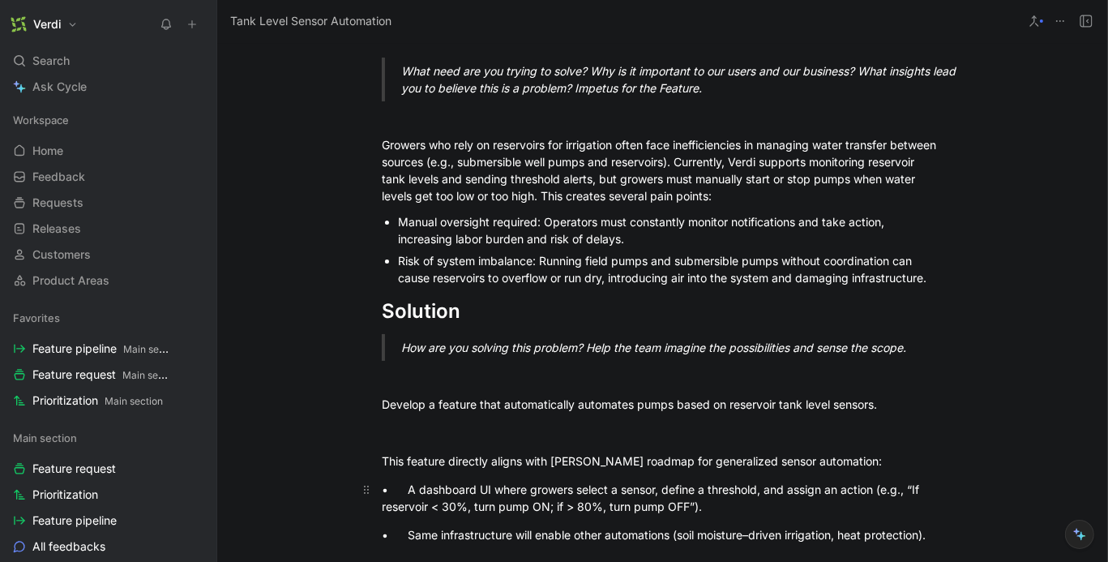
click at [429, 490] on div "• A dashboard UI where growers select a sensor, define a threshold, and assign …" at bounding box center [662, 498] width 561 height 34
click at [432, 540] on div "• Same infrastructure will enable other automations (soil moisture–driven irrig…" at bounding box center [662, 534] width 561 height 17
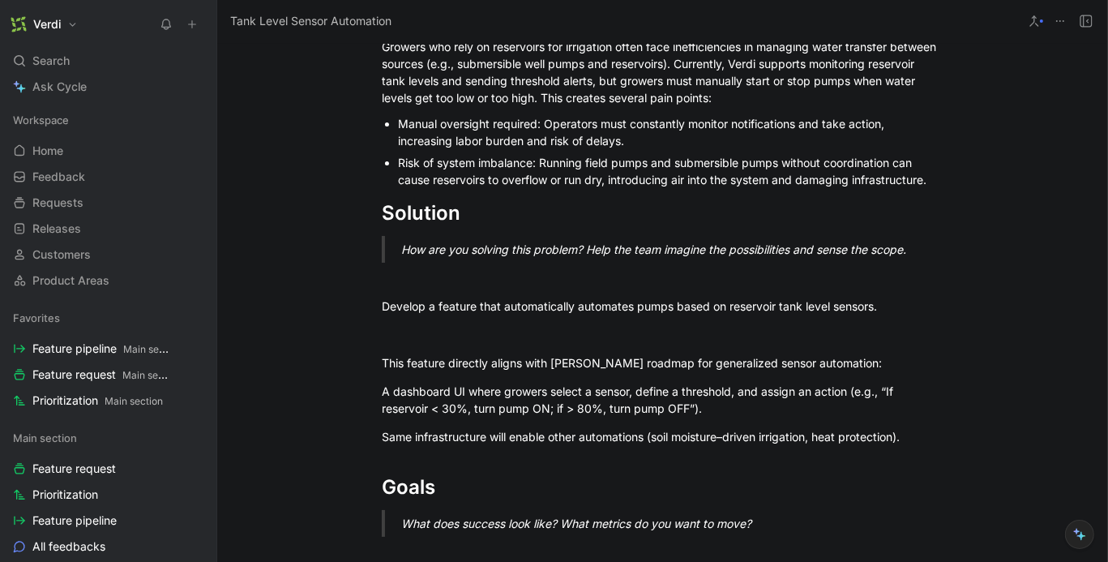
scroll to position [444, 0]
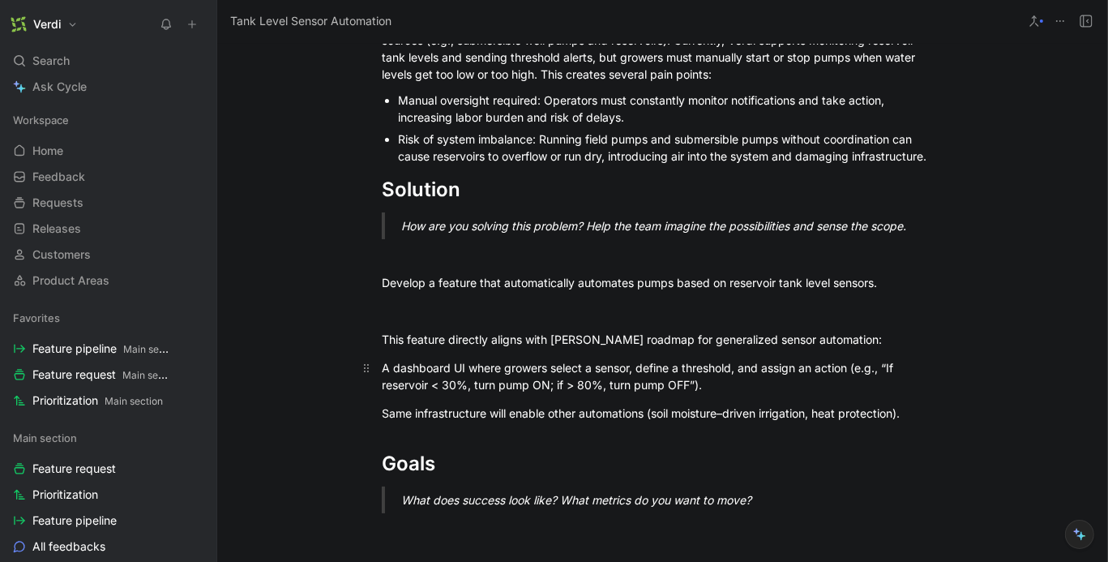
click at [382, 372] on div "A dashboard UI where growers select a sensor, define a threshold, and assign an…" at bounding box center [662, 376] width 561 height 34
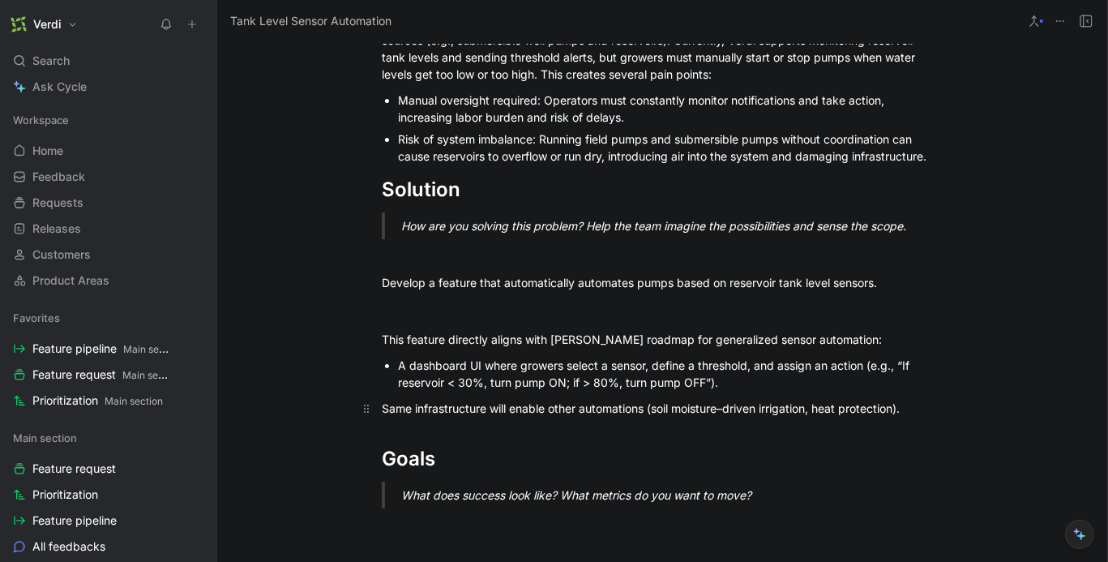
click at [382, 405] on div "Same infrastructure will enable other automations (soil moisture–driven irrigat…" at bounding box center [662, 407] width 561 height 17
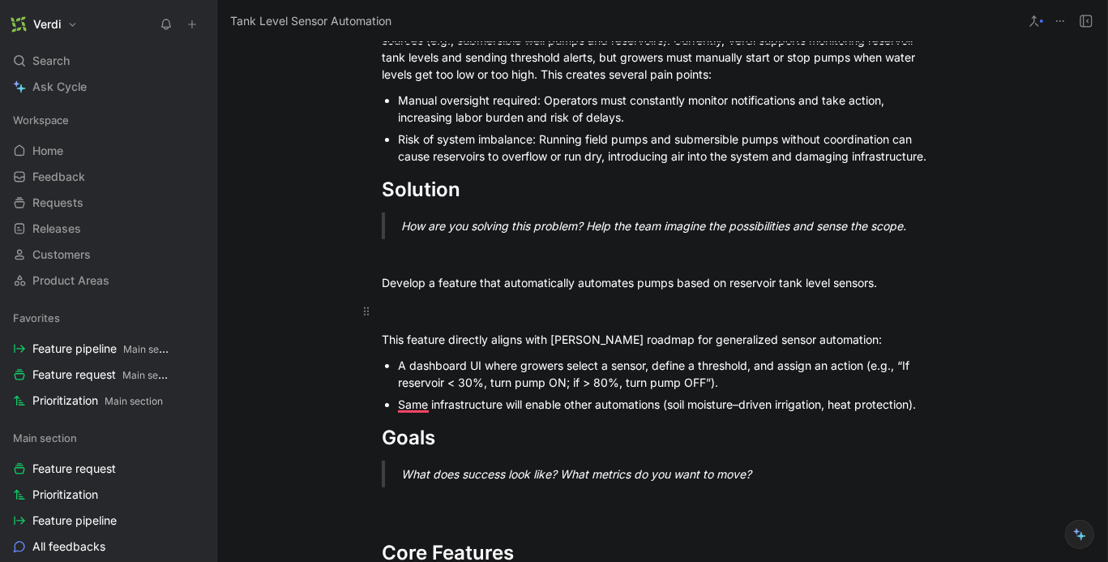
click at [498, 318] on div "To enrich screen reader interactions, please activate Accessibility in Grammarl…" at bounding box center [662, 310] width 561 height 17
click at [460, 412] on div "The same infrastructure will enable other automations (soil moisture–driven irr…" at bounding box center [670, 403] width 545 height 17
click at [451, 412] on div "The same infrastructure will enable other automations (soil moisture–driven irr…" at bounding box center [670, 403] width 545 height 17
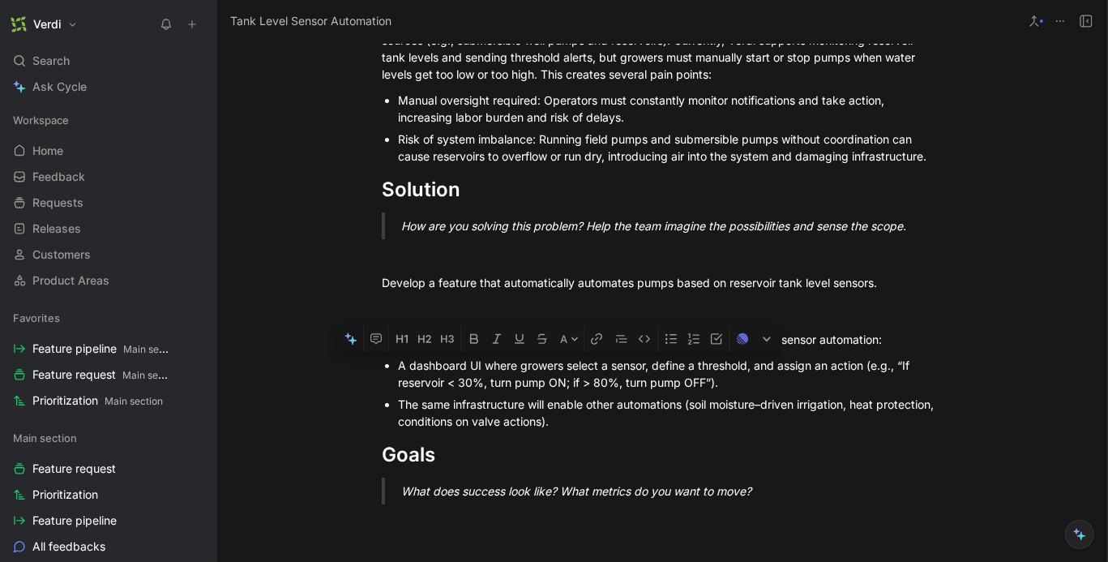
drag, startPoint x: 758, startPoint y: 381, endPoint x: 399, endPoint y: 357, distance: 359.7
click at [399, 357] on div "A dashboard UI where growers select a sensor, define a threshold, and assign an…" at bounding box center [670, 374] width 545 height 34
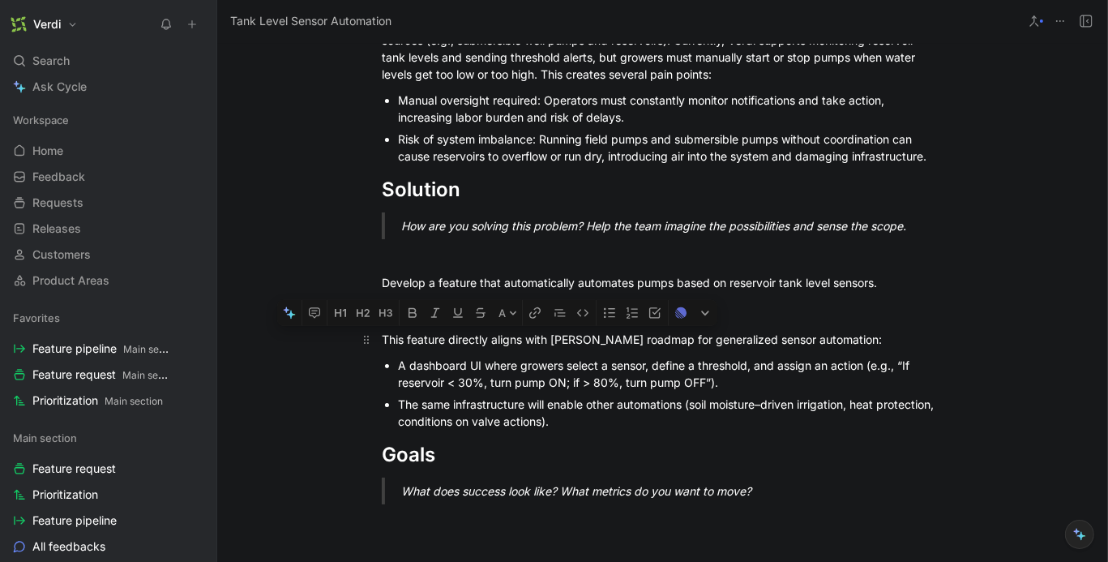
drag, startPoint x: 630, startPoint y: 422, endPoint x: 385, endPoint y: 334, distance: 260.2
click at [384, 334] on div "Problem What need are you trying to solve? Why is it important to our users and…" at bounding box center [662, 536] width 890 height 1314
copy div "This feature directly aligns with [PERSON_NAME] roadmap for generalized sensor …"
click at [515, 359] on div "A dashboard UI where growers select a sensor, define a threshold, and assign an…" at bounding box center [670, 374] width 545 height 34
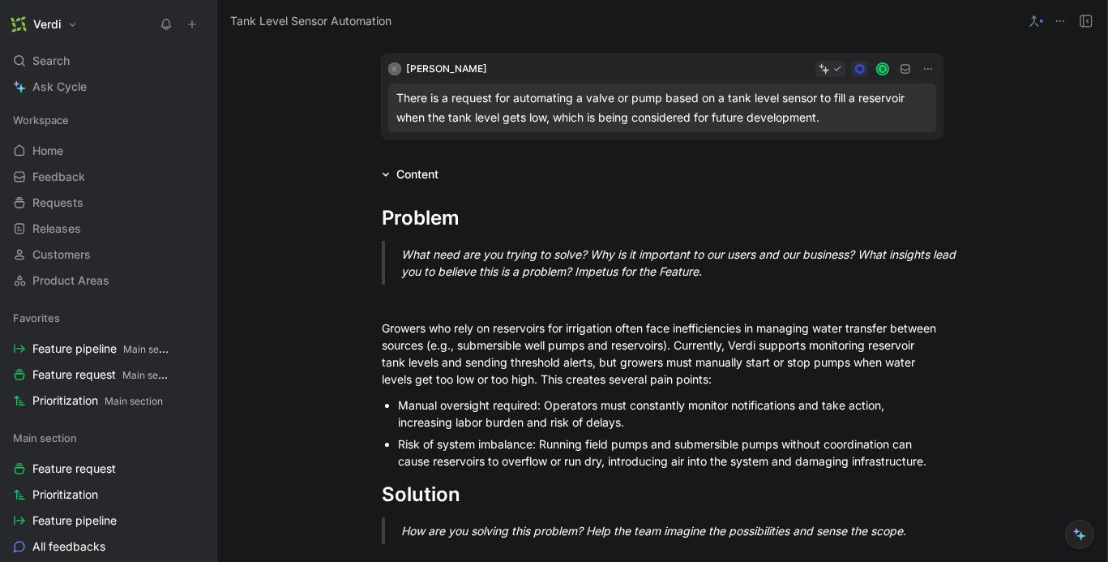
scroll to position [0, 0]
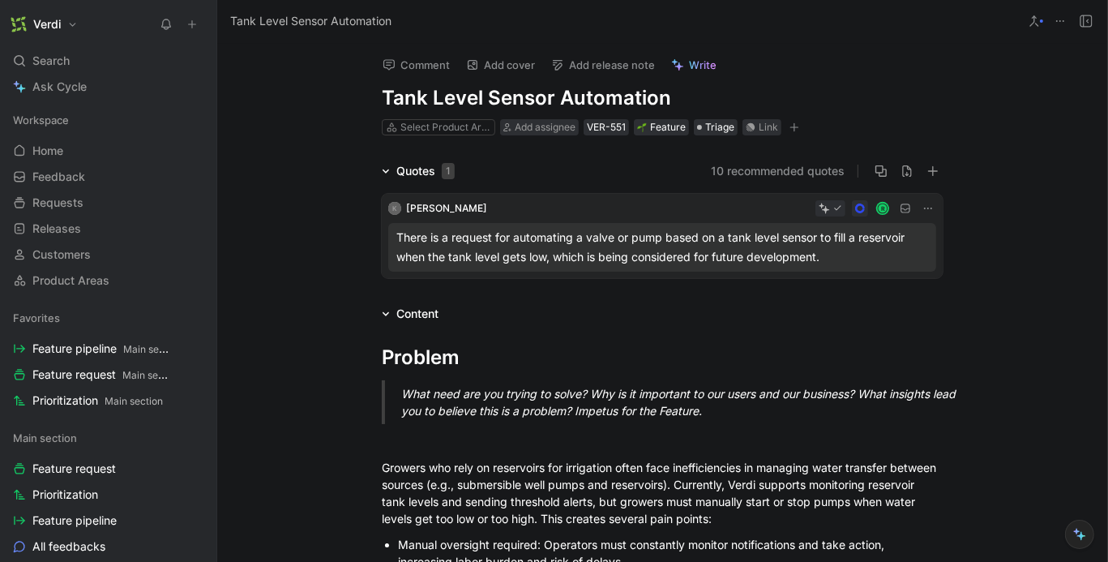
click at [382, 170] on icon at bounding box center [386, 171] width 8 height 8
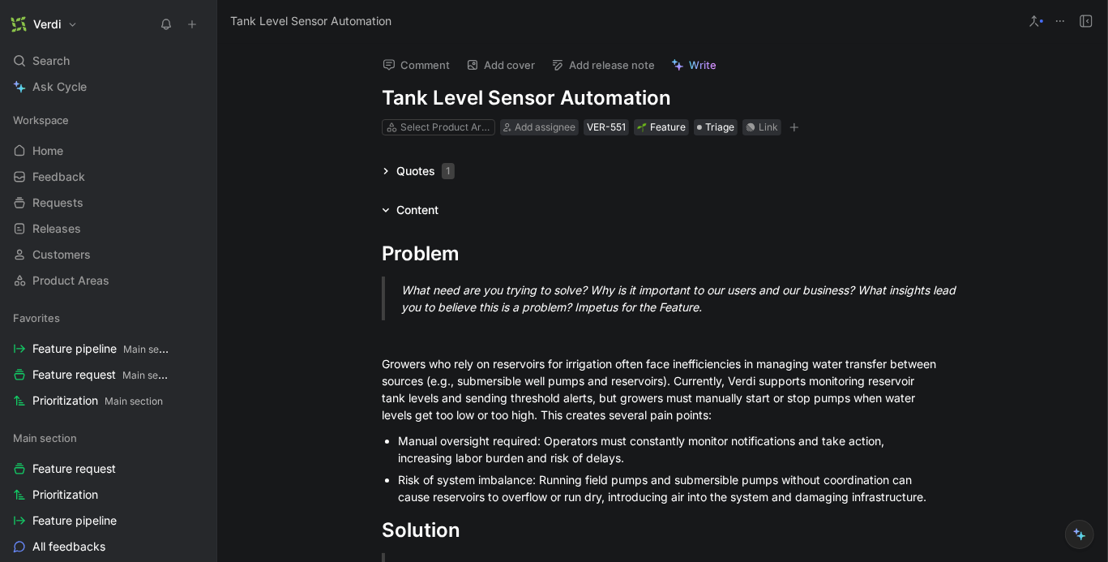
click at [1062, 23] on icon at bounding box center [1059, 21] width 13 height 13
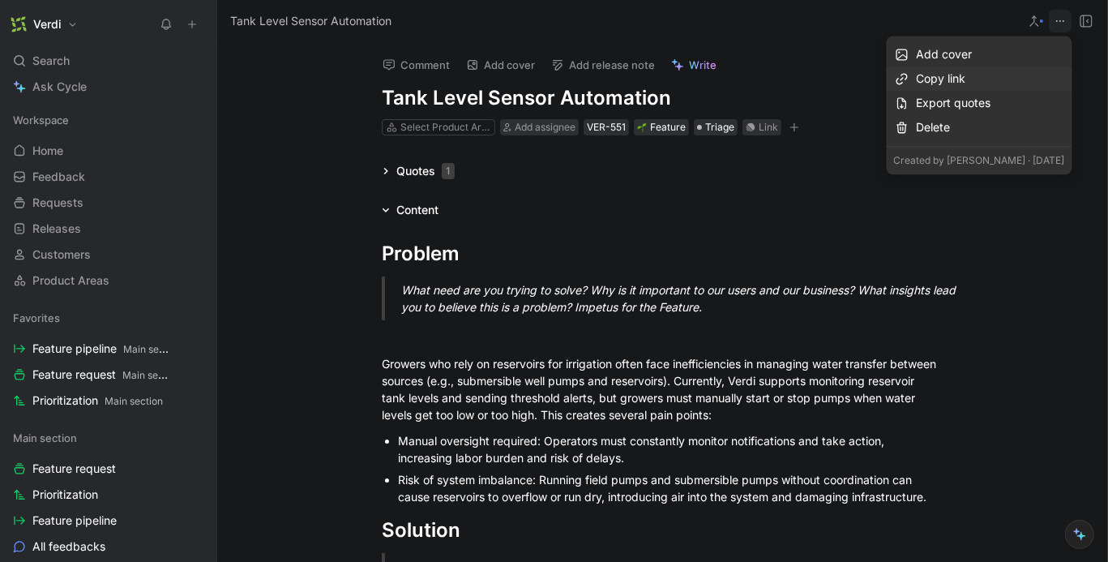
click at [1006, 75] on div "Copy link" at bounding box center [990, 78] width 148 height 19
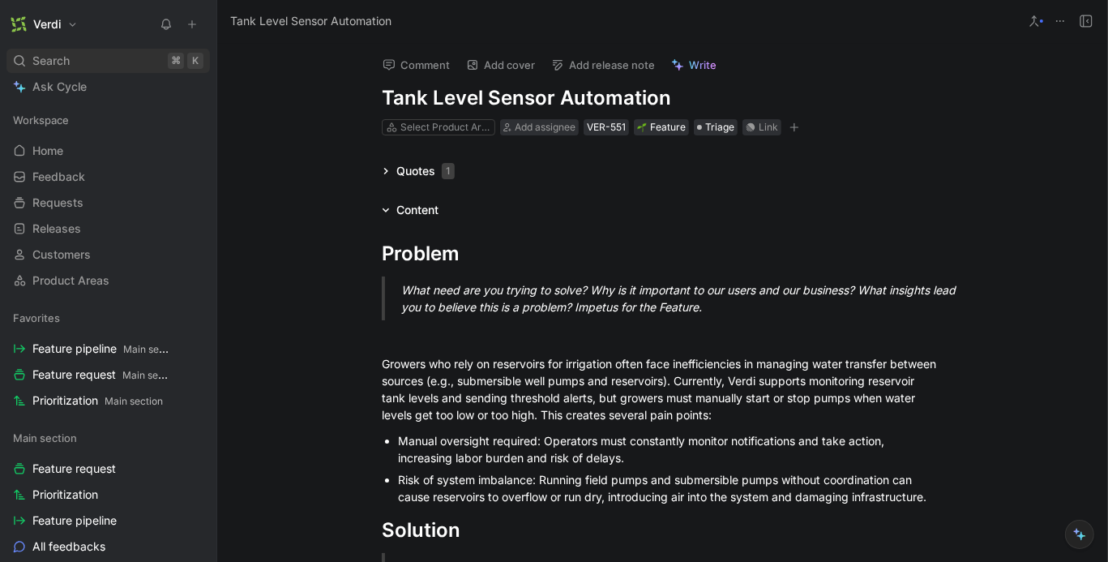
click at [92, 63] on div "Search ⌘ K" at bounding box center [107, 61] width 203 height 24
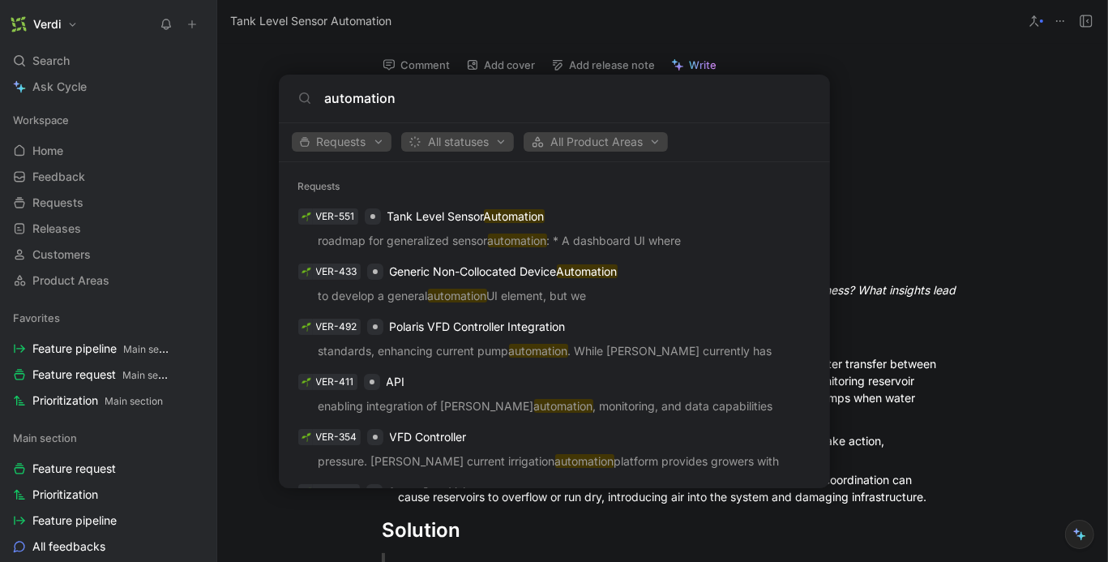
type input "automation"
click at [231, 142] on body "Verdi Search ⌘ K Ask Cycle Workspace Home G then H Feedback G then F Requests G…" at bounding box center [554, 281] width 1108 height 562
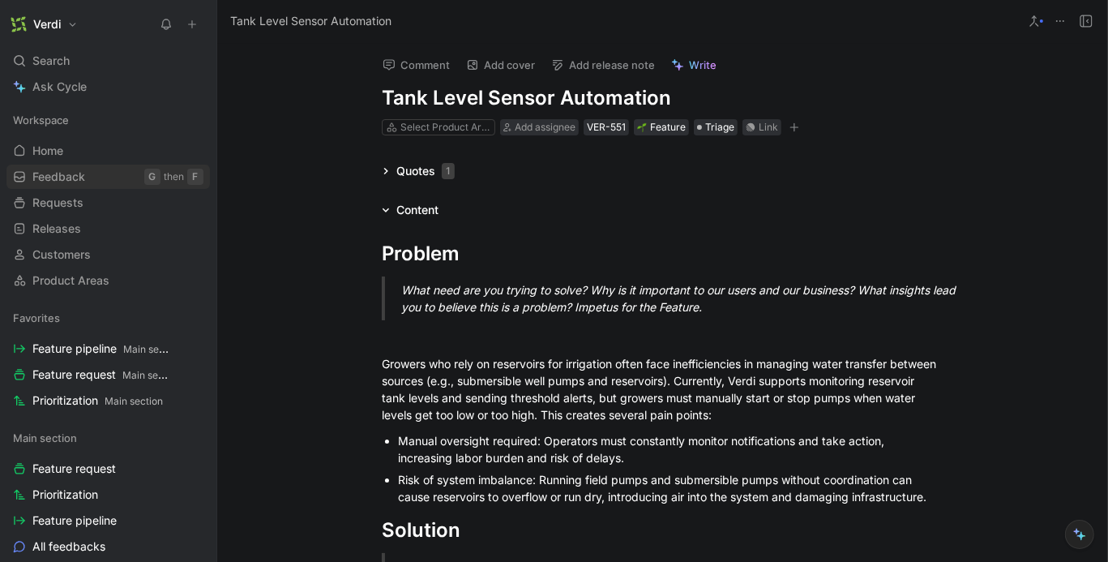
click at [109, 164] on link "Feedback G then F" at bounding box center [107, 176] width 203 height 24
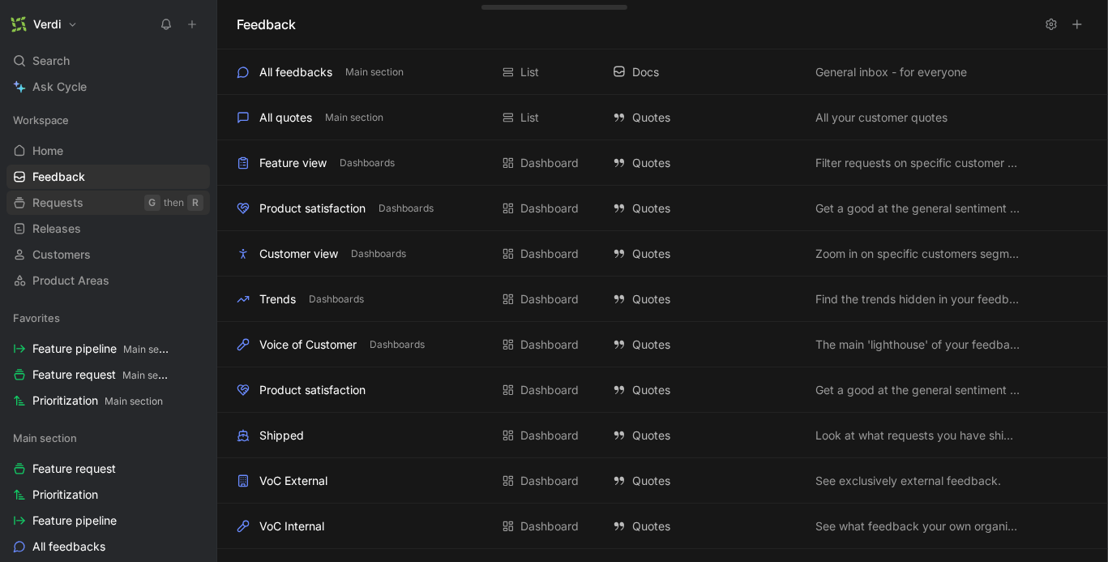
click at [101, 204] on link "Requests G then R" at bounding box center [107, 202] width 203 height 24
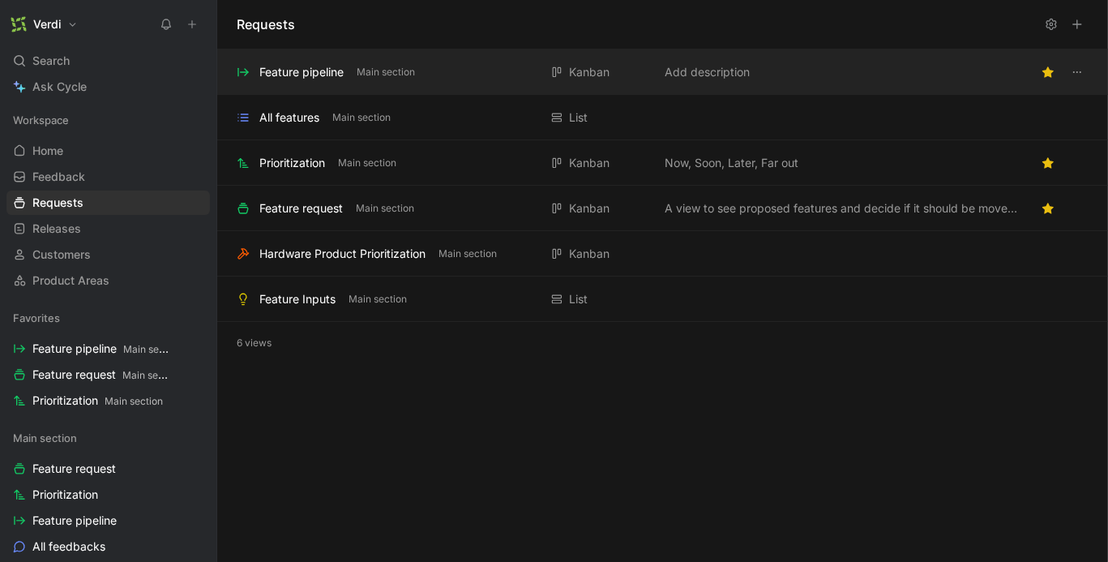
click at [303, 69] on div "Feature pipeline" at bounding box center [301, 71] width 84 height 19
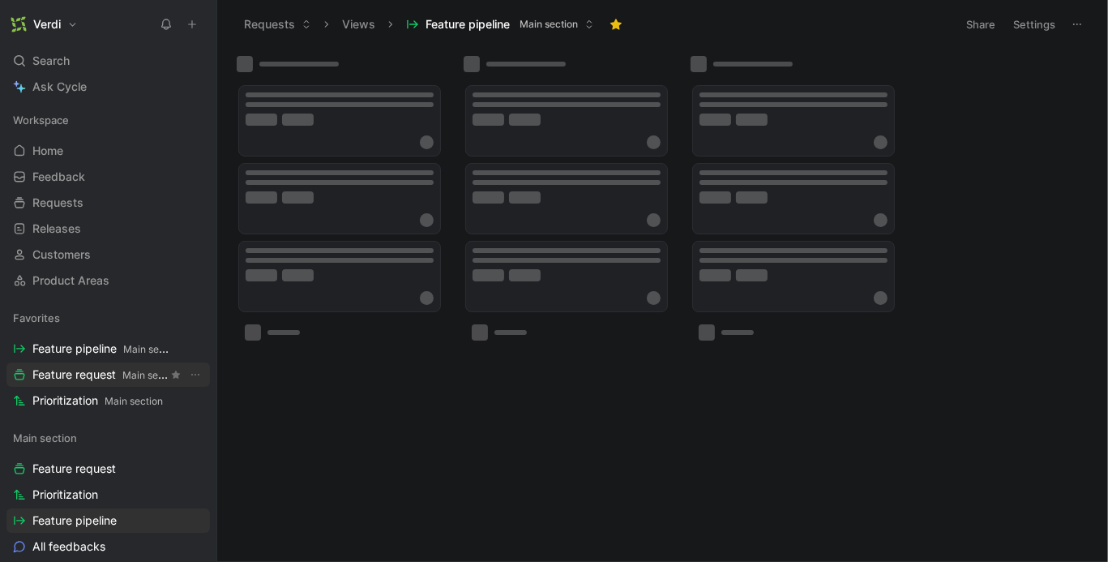
click at [90, 378] on span "Feature request Main section" at bounding box center [99, 374] width 135 height 17
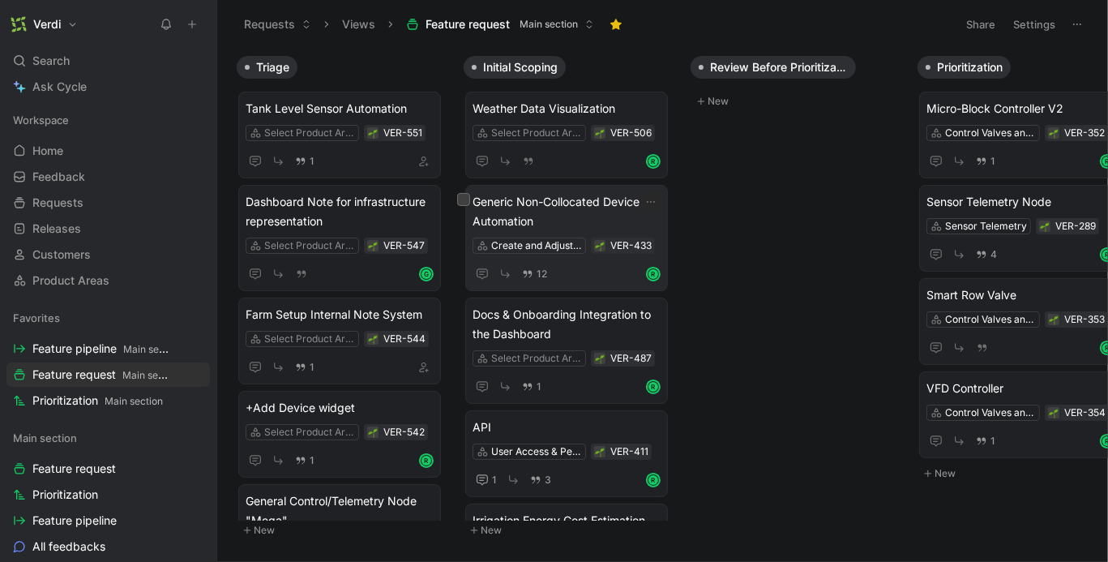
click at [549, 210] on span "Generic Non-Collocated Device Automation" at bounding box center [566, 211] width 188 height 39
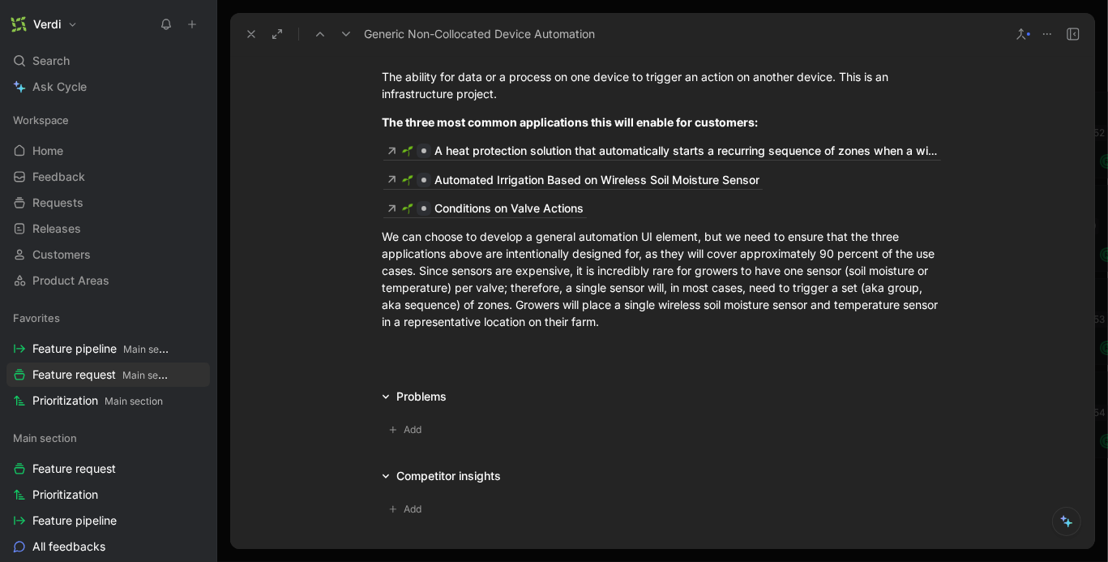
scroll to position [174, 0]
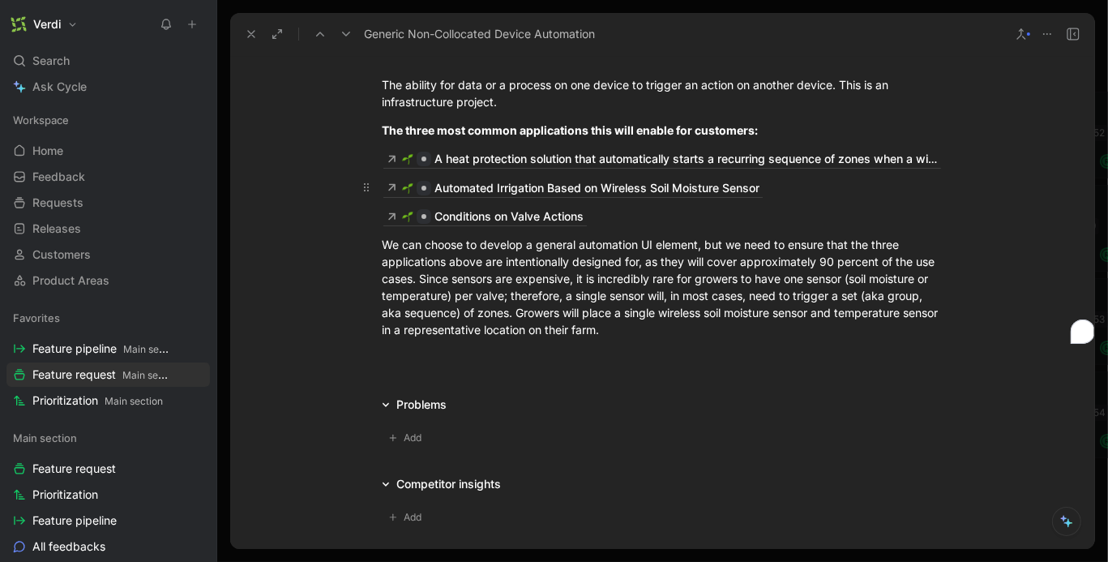
click at [791, 196] on p "Automated Irrigation Based on Wireless Soil Moisture Sensor" at bounding box center [662, 187] width 622 height 28
click at [767, 211] on div "Conditions on Valve Actions" at bounding box center [662, 216] width 561 height 18
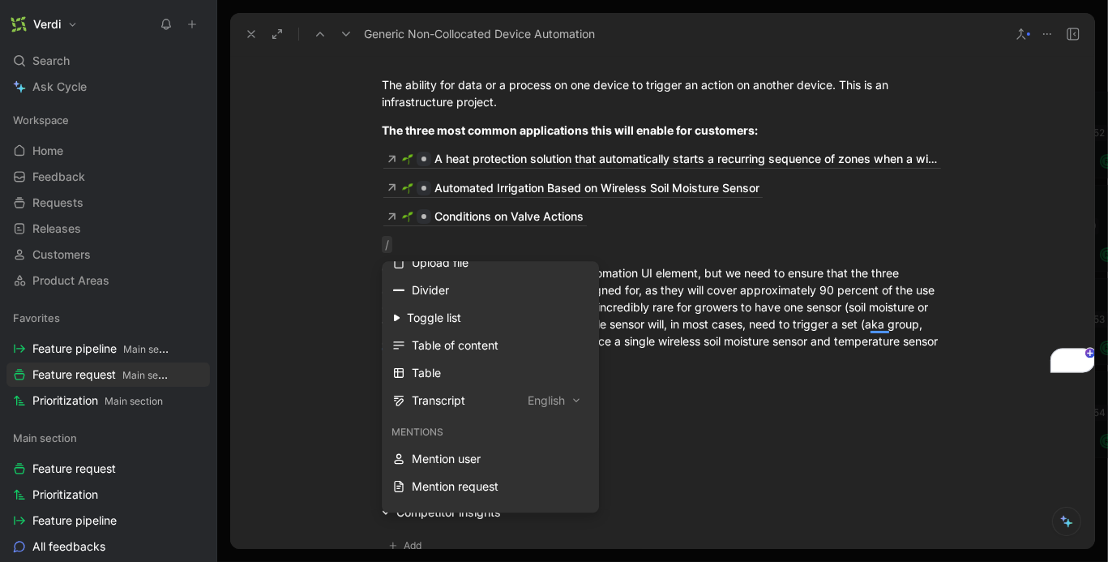
scroll to position [624, 0]
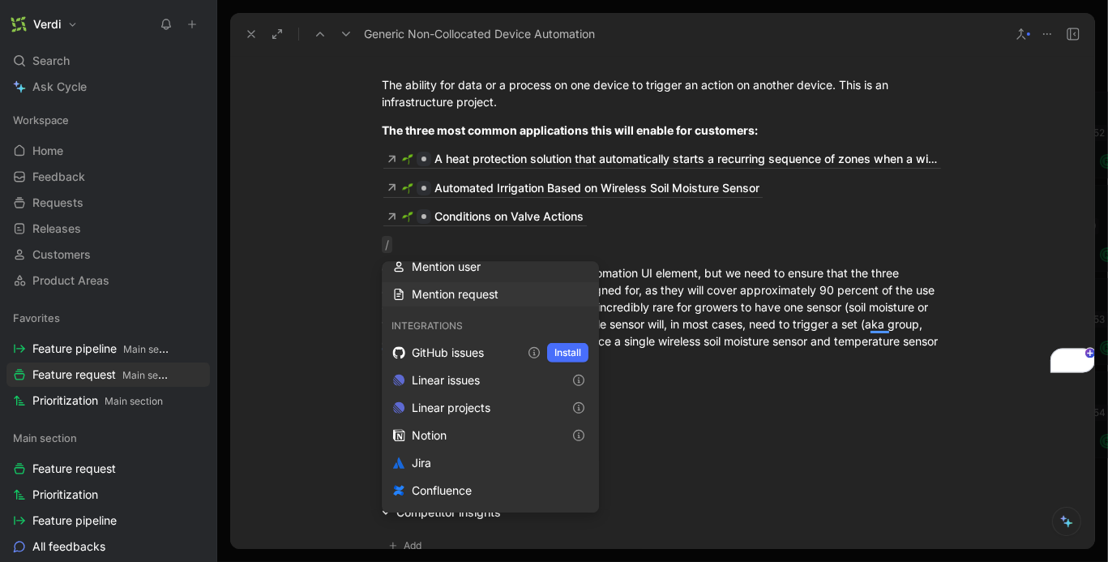
click at [463, 301] on div "Mention request" at bounding box center [500, 293] width 177 height 19
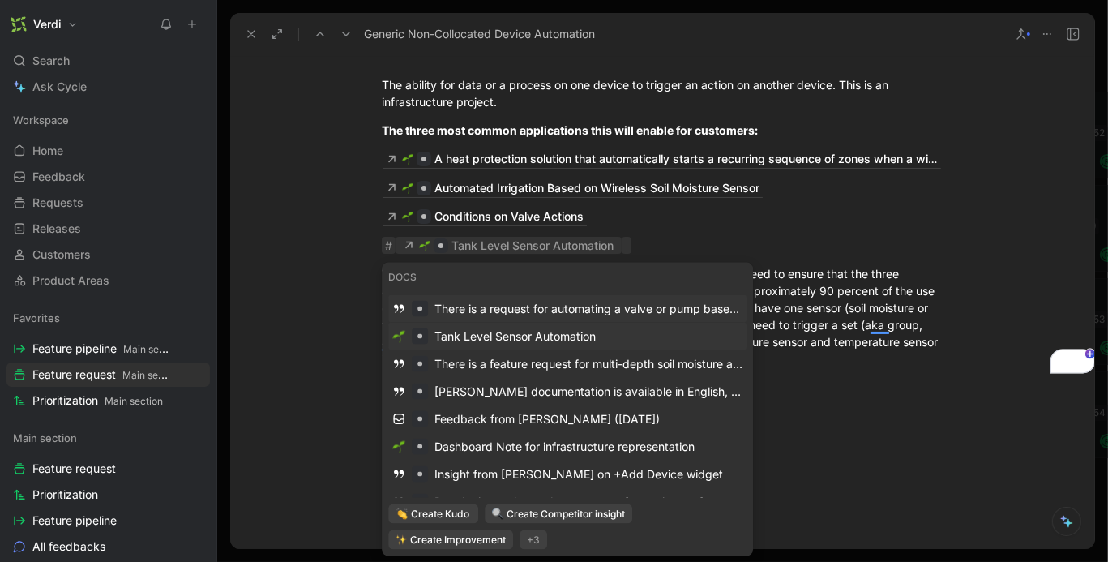
click at [461, 327] on div "Tank Level Sensor Automation" at bounding box center [514, 336] width 161 height 19
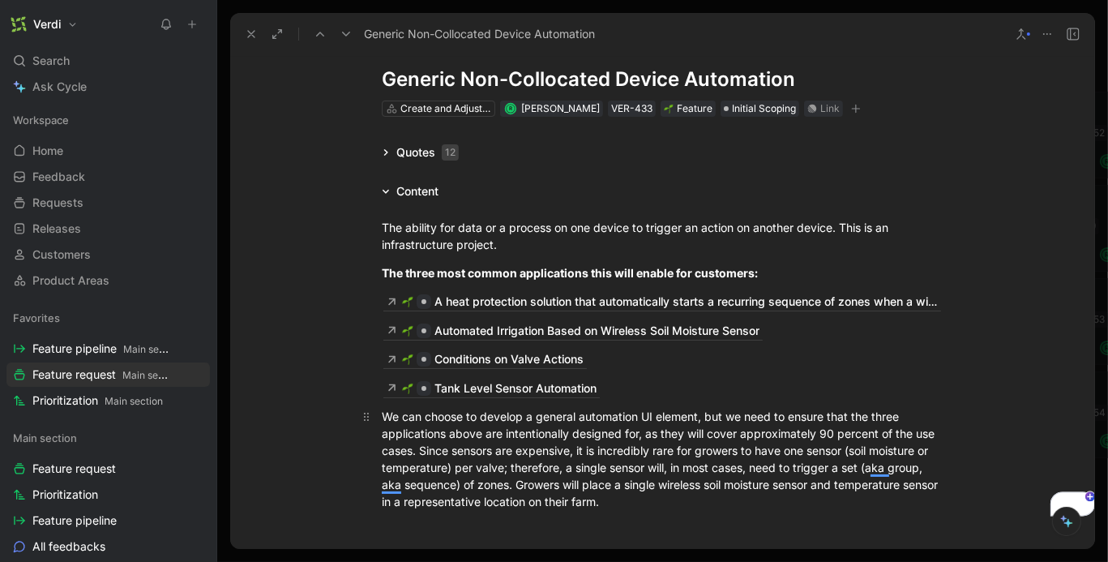
scroll to position [32, 0]
click at [887, 428] on div "We can choose to develop a general automation UI element, but we need to ensure…" at bounding box center [662, 458] width 561 height 102
click at [887, 417] on div "We can choose to develop a general automation UI element, but we need to ensure…" at bounding box center [662, 458] width 561 height 102
click at [639, 432] on div "We can choose to develop a general automation UI element, but we need to ensure…" at bounding box center [662, 458] width 561 height 102
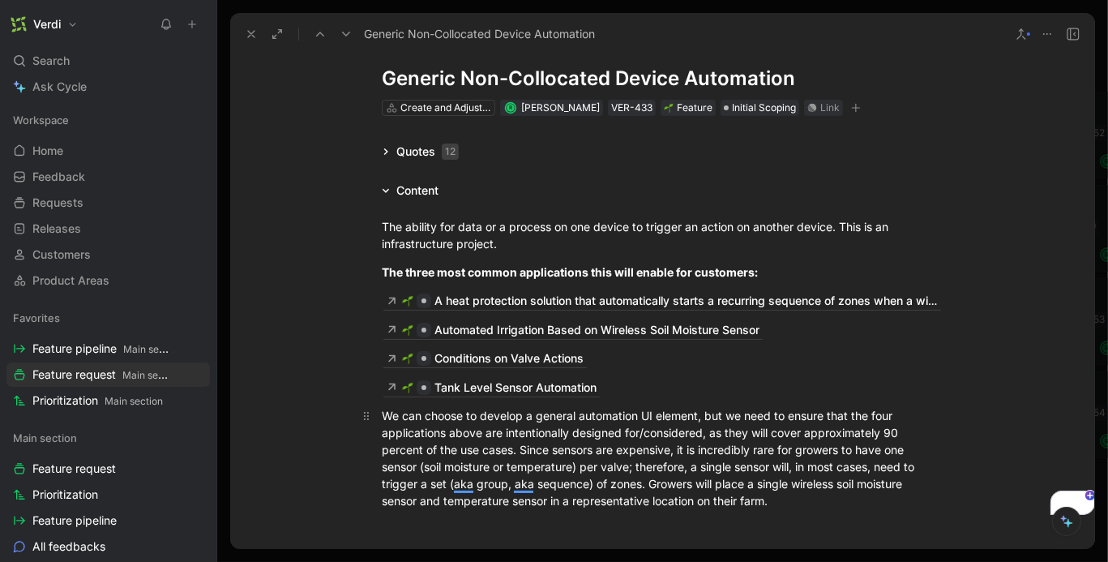
click at [715, 487] on div "We can choose to develop a general automation UI element, but we need to ensure…" at bounding box center [662, 458] width 561 height 102
click at [495, 503] on div "We can choose to develop a general automation UI element, but we need to ensure…" at bounding box center [662, 458] width 561 height 102
click at [818, 502] on div "We can choose to develop a general automation UI element, but we need to ensure…" at bounding box center [662, 458] width 561 height 102
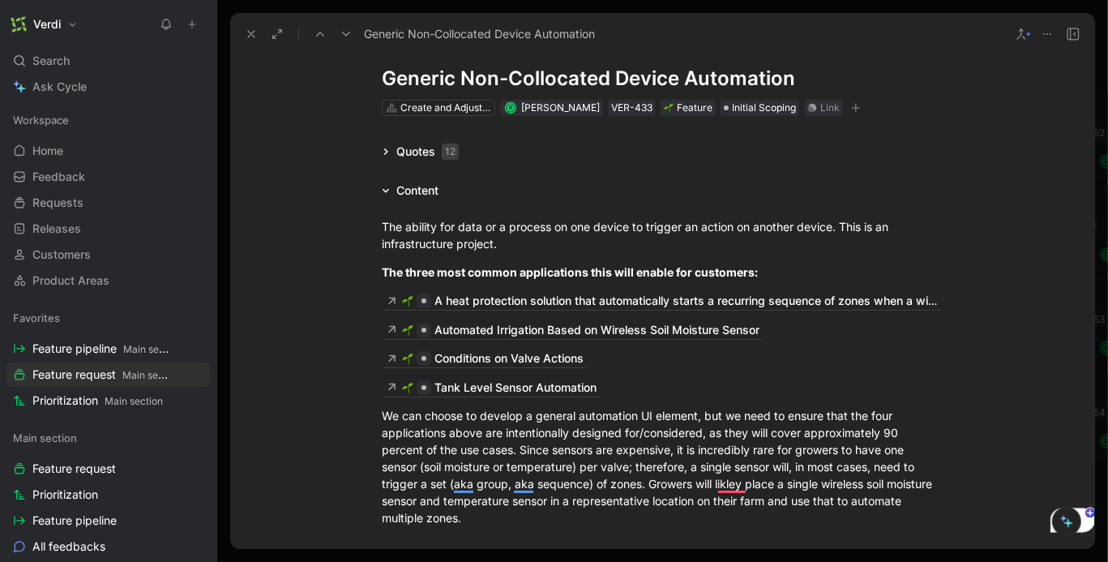
click at [386, 145] on div "Quotes 12" at bounding box center [420, 151] width 90 height 19
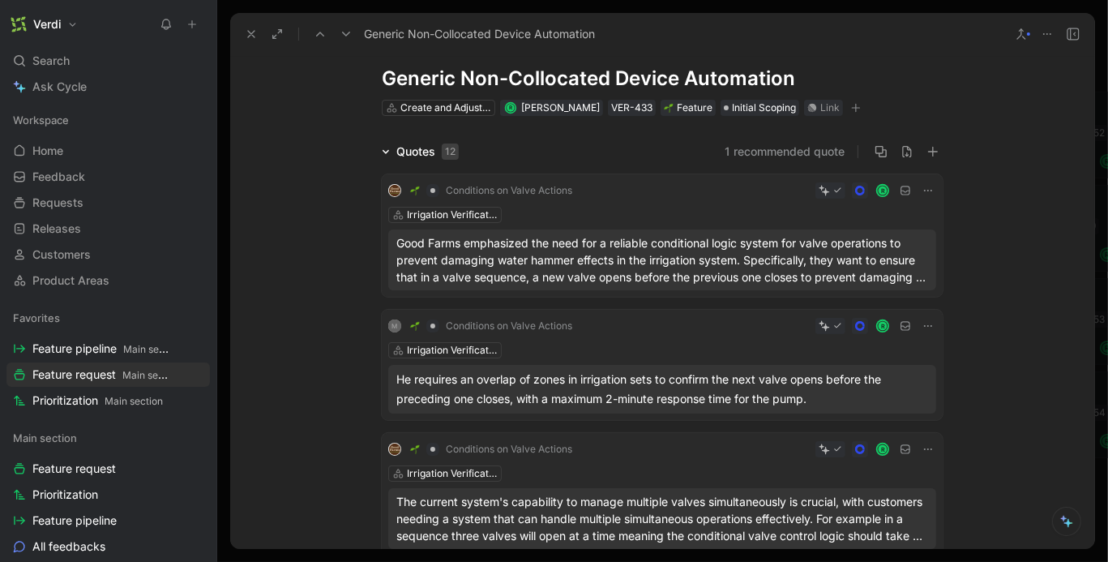
click at [386, 145] on div "Quotes 12" at bounding box center [420, 151] width 90 height 19
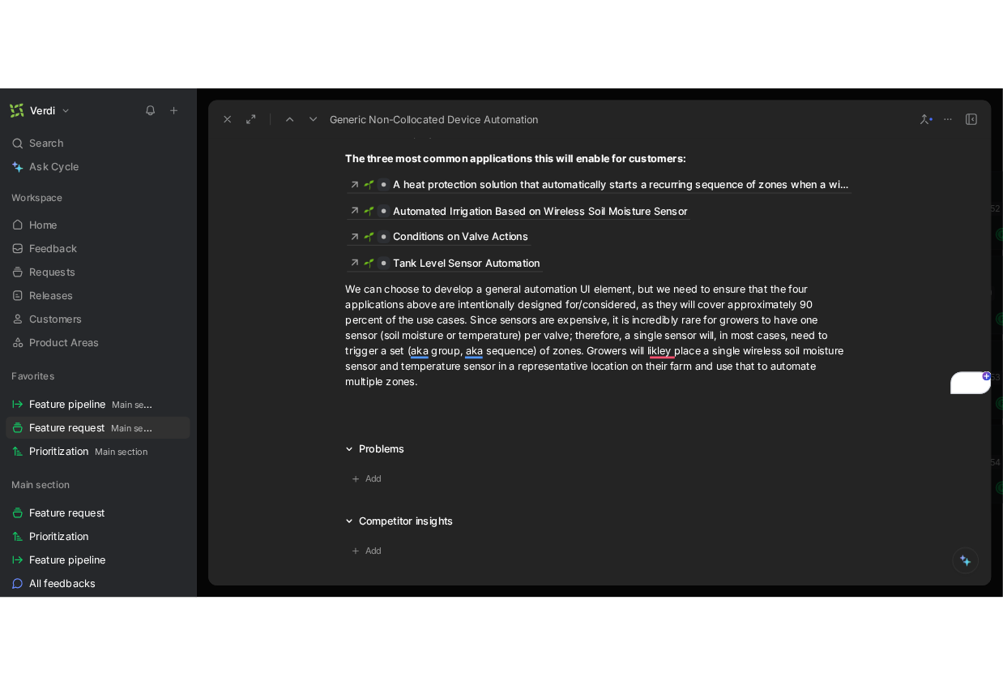
scroll to position [224, 0]
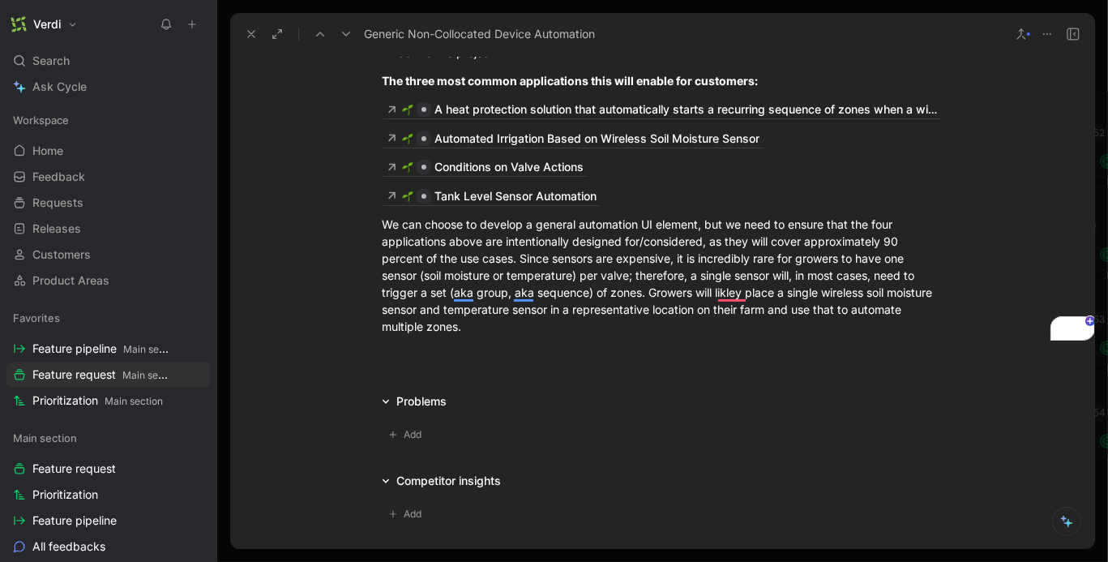
click at [250, 30] on icon at bounding box center [251, 34] width 13 height 13
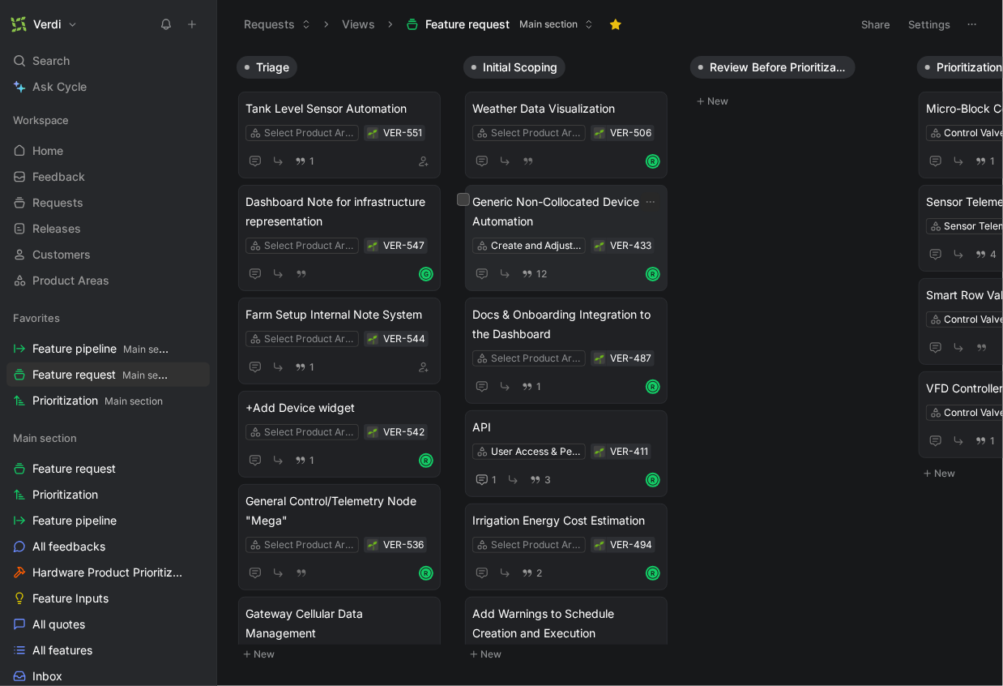
click at [503, 213] on span "Generic Non-Collocated Device Automation" at bounding box center [566, 211] width 188 height 39
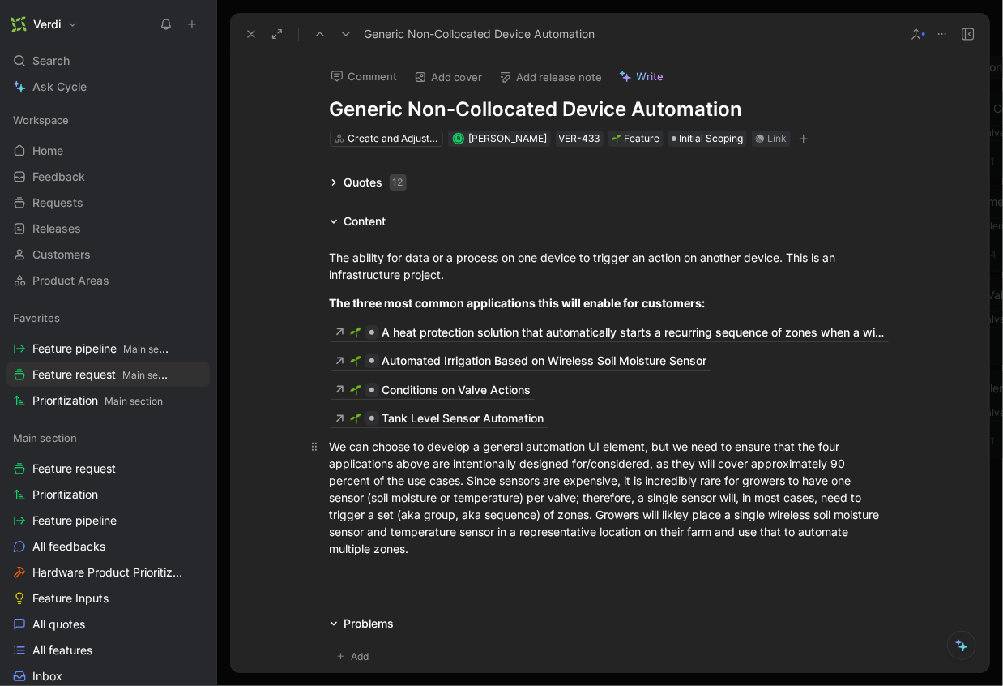
scroll to position [2, 0]
click at [484, 553] on div "We can choose to develop a general automation UI element, but we need to ensure…" at bounding box center [610, 496] width 561 height 119
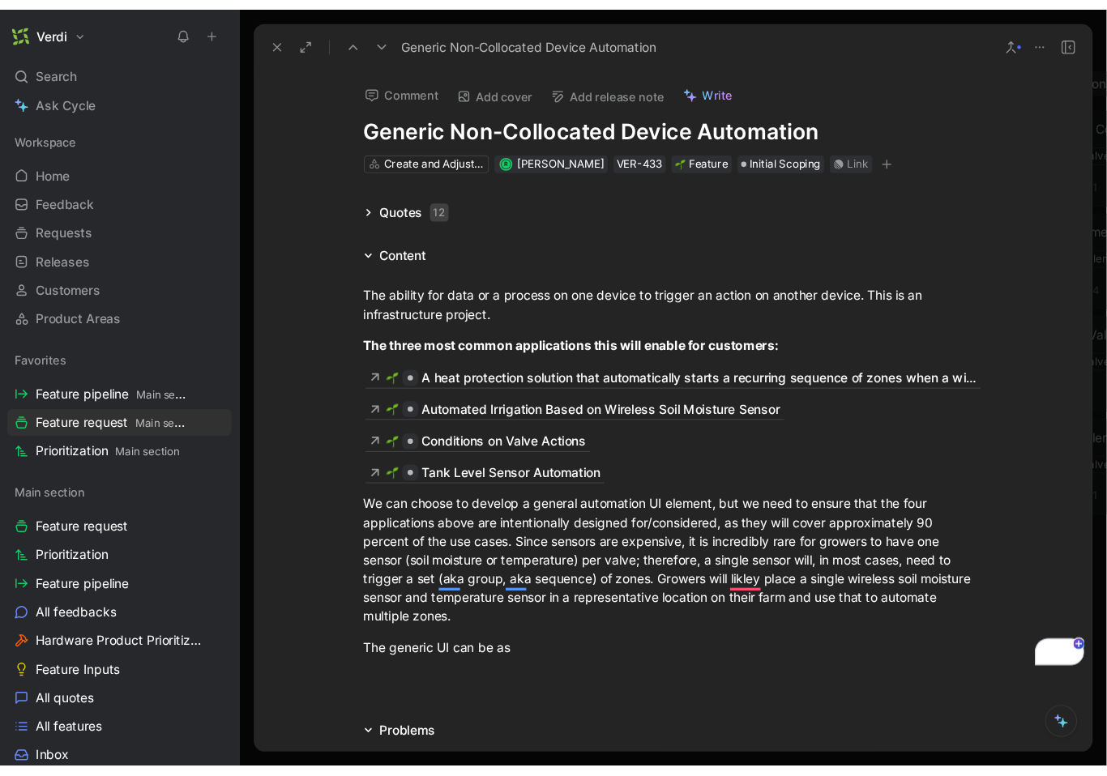
scroll to position [2, 0]
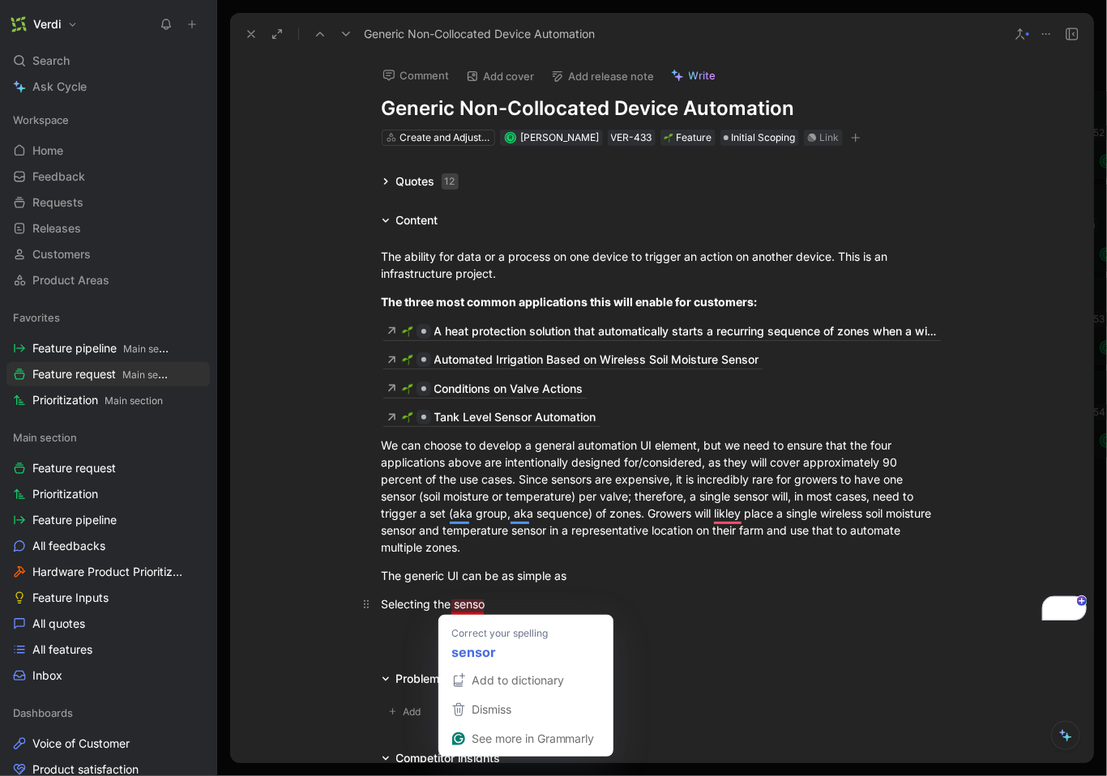
click at [472, 608] on div "Selecting the senso" at bounding box center [662, 604] width 561 height 17
click at [500, 609] on div "Selecting the senso" at bounding box center [662, 604] width 561 height 17
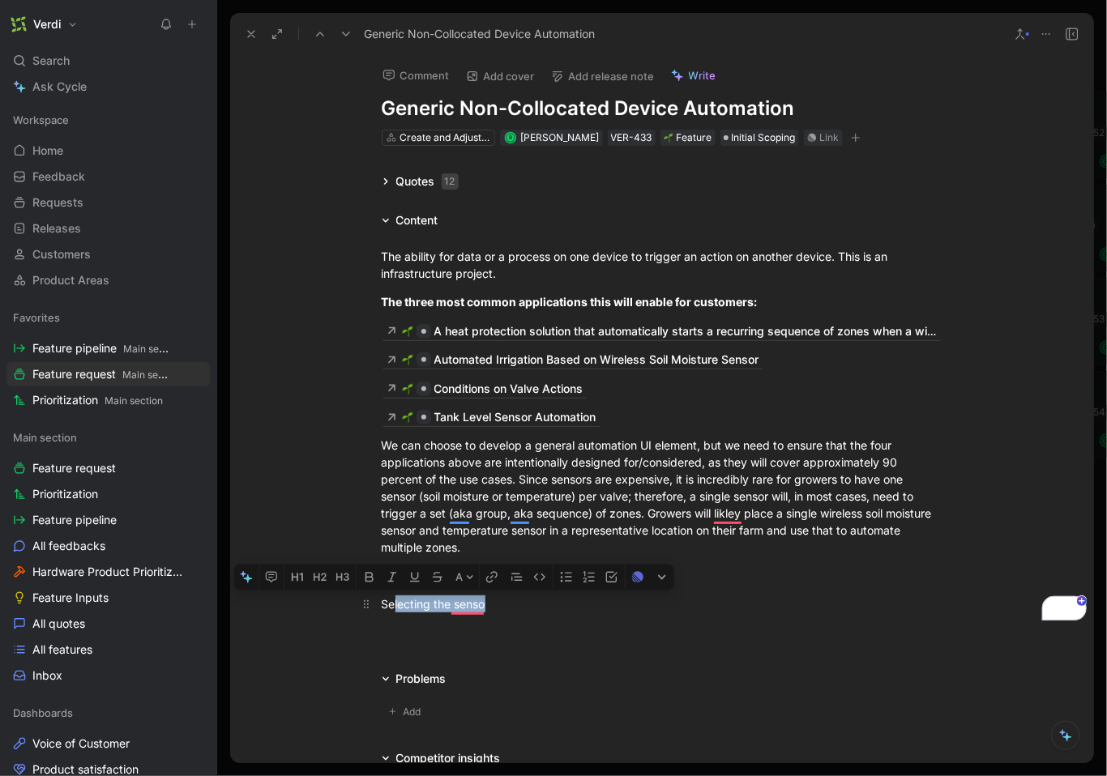
drag, startPoint x: 517, startPoint y: 609, endPoint x: 394, endPoint y: 613, distance: 123.2
click at [391, 613] on div "Selecting the senso" at bounding box center [662, 604] width 561 height 17
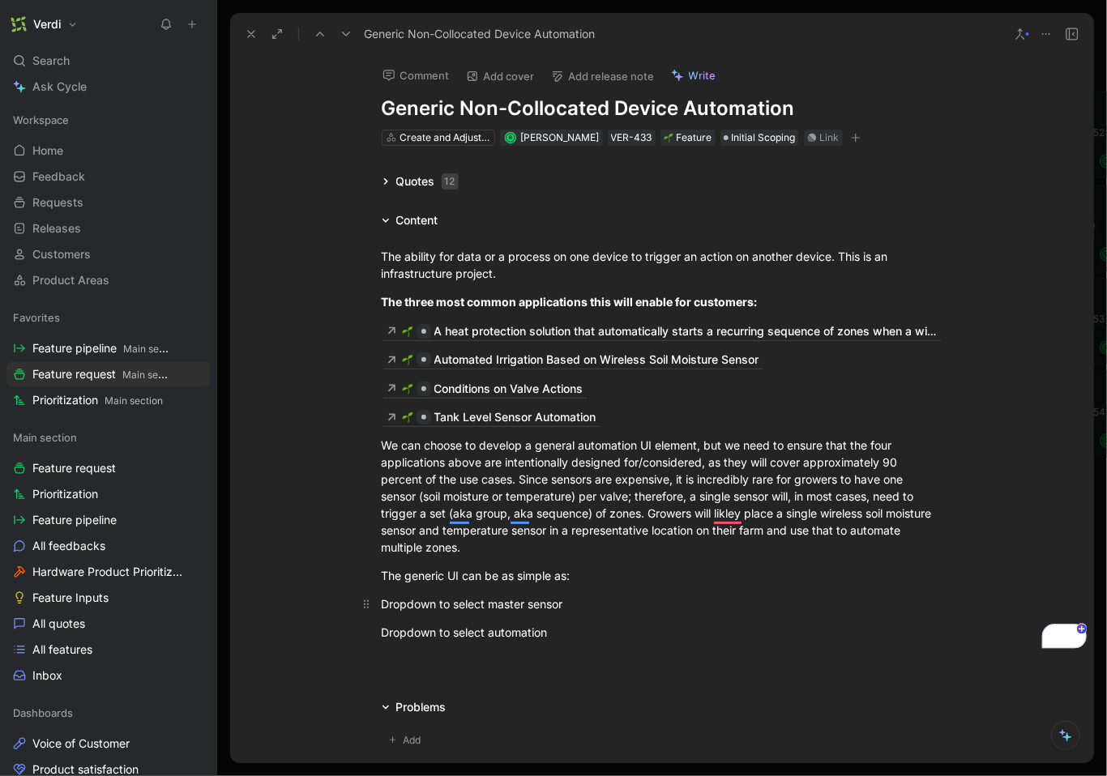
click at [582, 605] on div "Dropdown to select master sensor" at bounding box center [662, 604] width 561 height 17
click at [570, 606] on div "Dropdown to select master sensor (soil moisture)" at bounding box center [662, 604] width 561 height 17
click at [639, 606] on div "Dropdown to select master sensor (soil moisture)" at bounding box center [662, 604] width 561 height 17
drag, startPoint x: 649, startPoint y: 605, endPoint x: 713, endPoint y: 606, distance: 64.0
click at [713, 606] on div "Dropdown to select master sensor (soil moisture - merlot block, temperature - d…" at bounding box center [662, 604] width 561 height 17
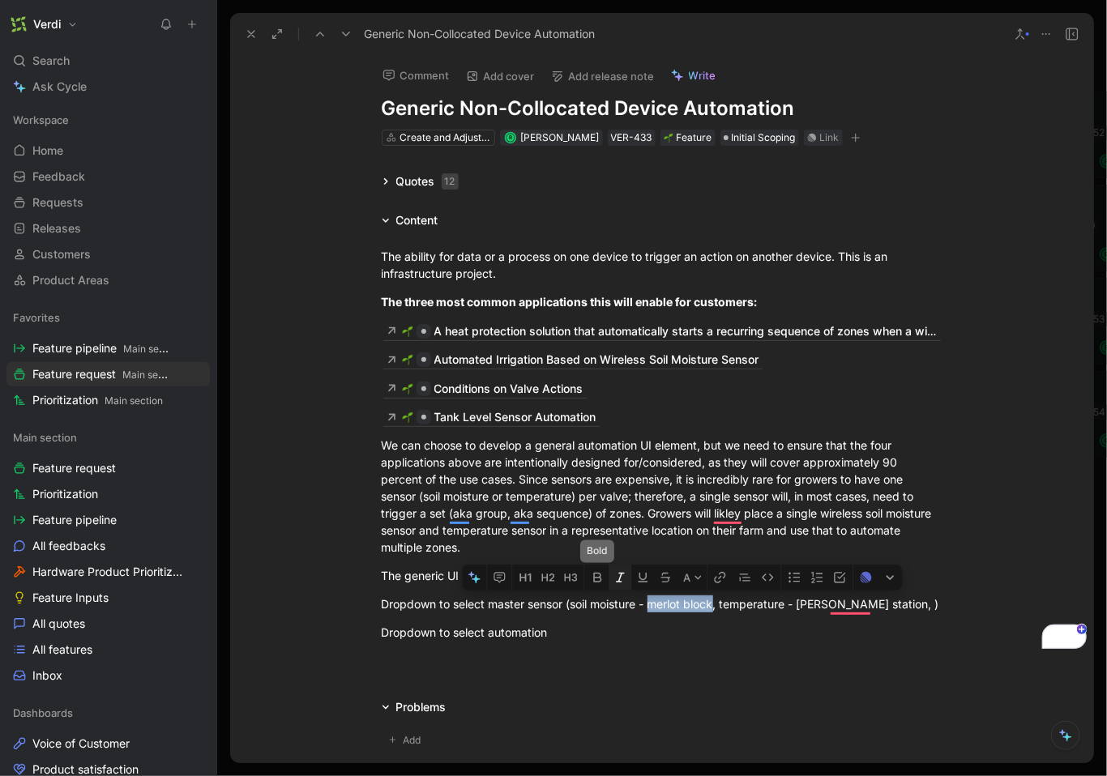
click at [617, 580] on icon "button" at bounding box center [619, 577] width 13 height 13
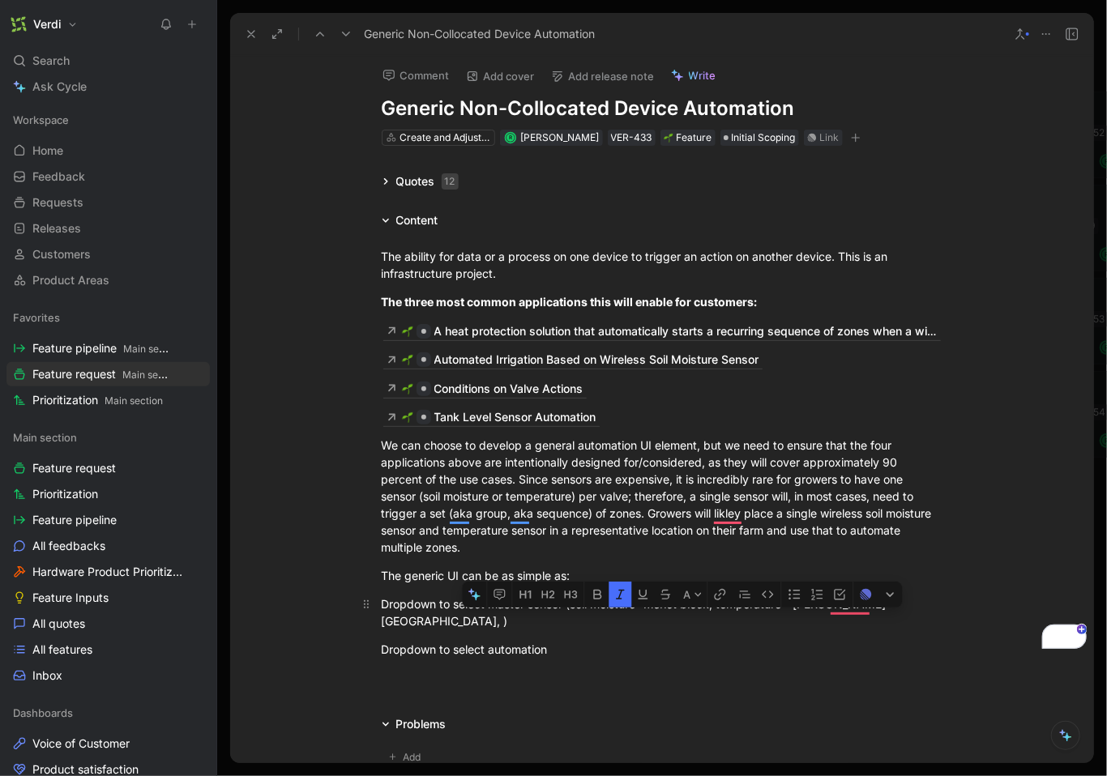
click at [797, 609] on div "Dropdown to select master sensor (soil moisture - merlot block , temperature - …" at bounding box center [662, 613] width 561 height 34
click at [798, 609] on div "Dropdown to select master sensor (soil moisture - merlot block , temperature - …" at bounding box center [662, 613] width 561 height 34
click at [652, 608] on em "merlot block" at bounding box center [677, 604] width 66 height 14
click at [689, 605] on em "Merlot block" at bounding box center [677, 604] width 66 height 14
click at [570, 607] on div "Dropdown to select master sensor (soil moisture - Merlot Block , temperature - …" at bounding box center [662, 613] width 561 height 34
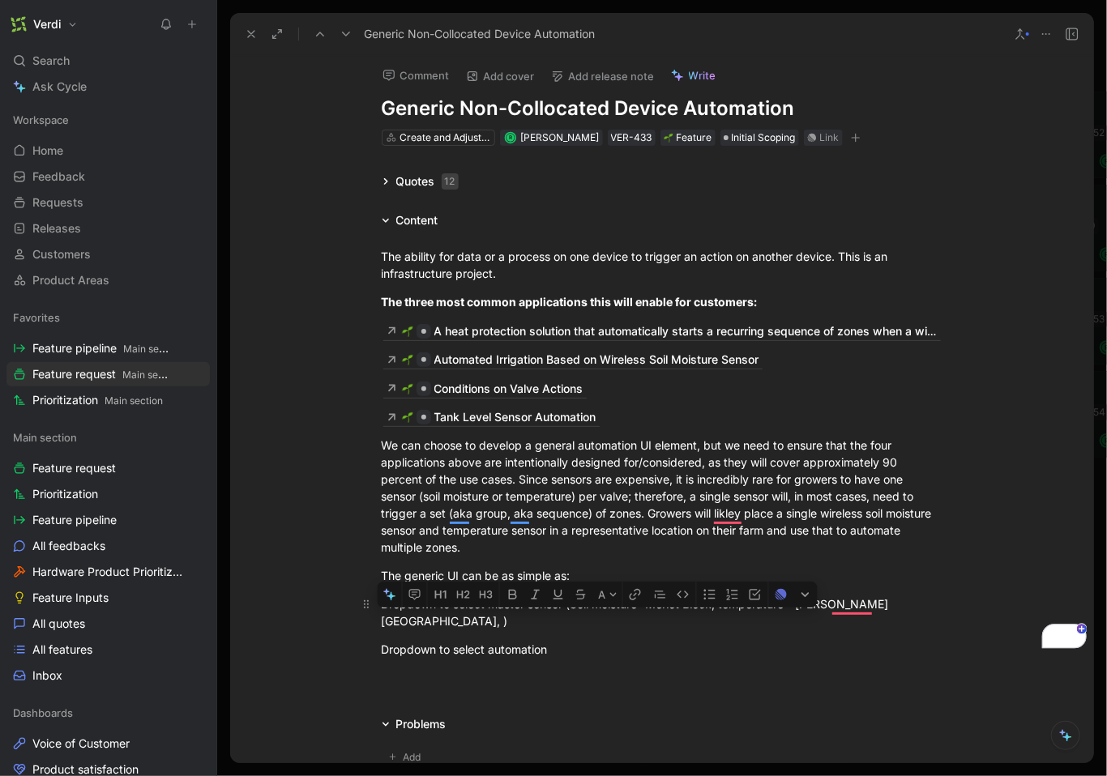
click at [594, 606] on div "Dropdown to select master sensor (Soil moisture - Merlot Block , temperature - …" at bounding box center [662, 613] width 561 height 34
click at [724, 607] on div "Dropdown to select master sensor (Soil Moisture - Merlot Block , temperature - …" at bounding box center [662, 613] width 561 height 34
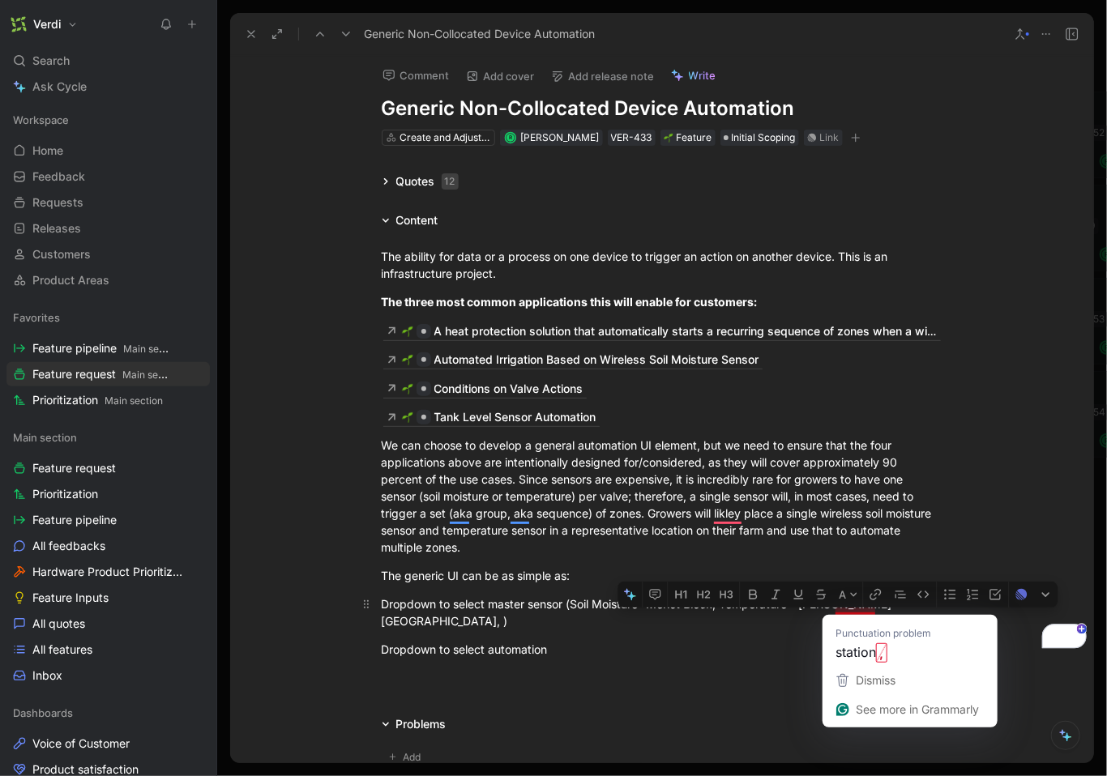
drag, startPoint x: 805, startPoint y: 605, endPoint x: 871, endPoint y: 604, distance: 66.5
click at [871, 604] on div "Dropdown to select master sensor (Soil Moisture - Merlot Block , Temperature - …" at bounding box center [662, 613] width 561 height 34
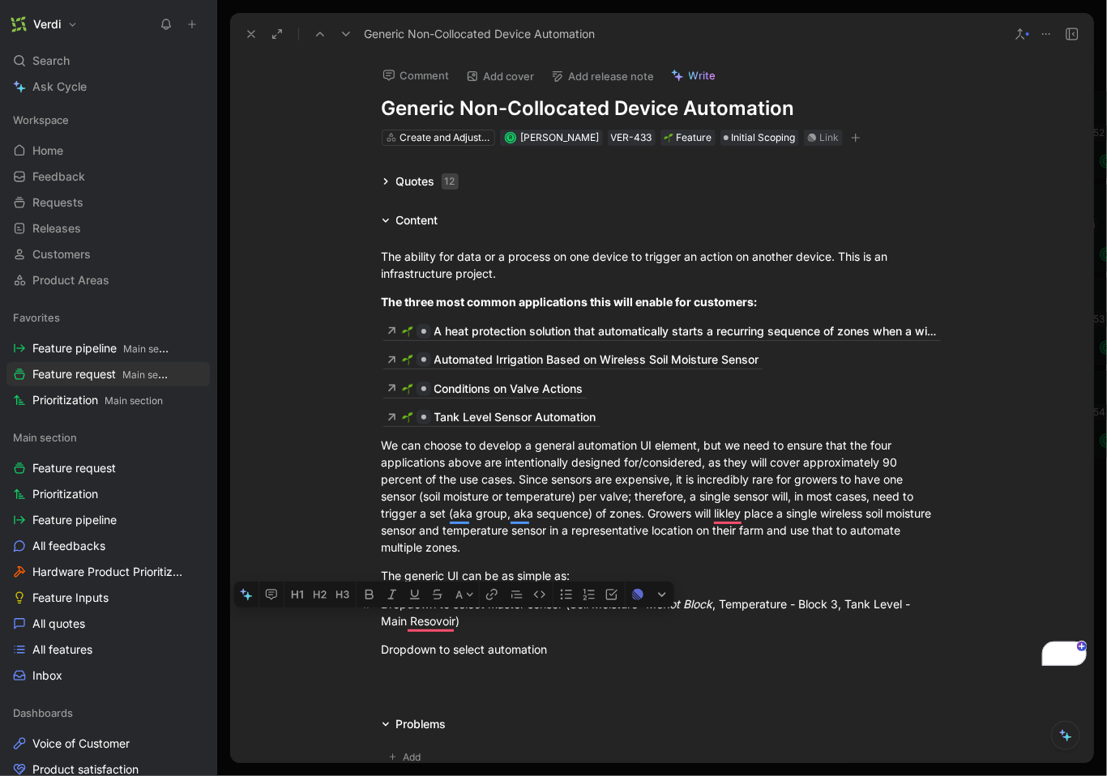
drag, startPoint x: 378, startPoint y: 626, endPoint x: 393, endPoint y: 625, distance: 14.6
click at [393, 625] on div "Dropdown to select master sensor (Soil Moisture - Merlot Block , Temperature - …" at bounding box center [662, 613] width 561 height 34
click at [417, 623] on div "Dropdown to select master sensor (Soil Moisture - Merlot Block , Temperature - …" at bounding box center [662, 613] width 561 height 34
drag, startPoint x: 378, startPoint y: 626, endPoint x: 456, endPoint y: 619, distance: 78.1
click at [456, 619] on div "Dropdown to select master sensor (Soil Moisture - Merlot Block , Temperature - …" at bounding box center [662, 613] width 561 height 34
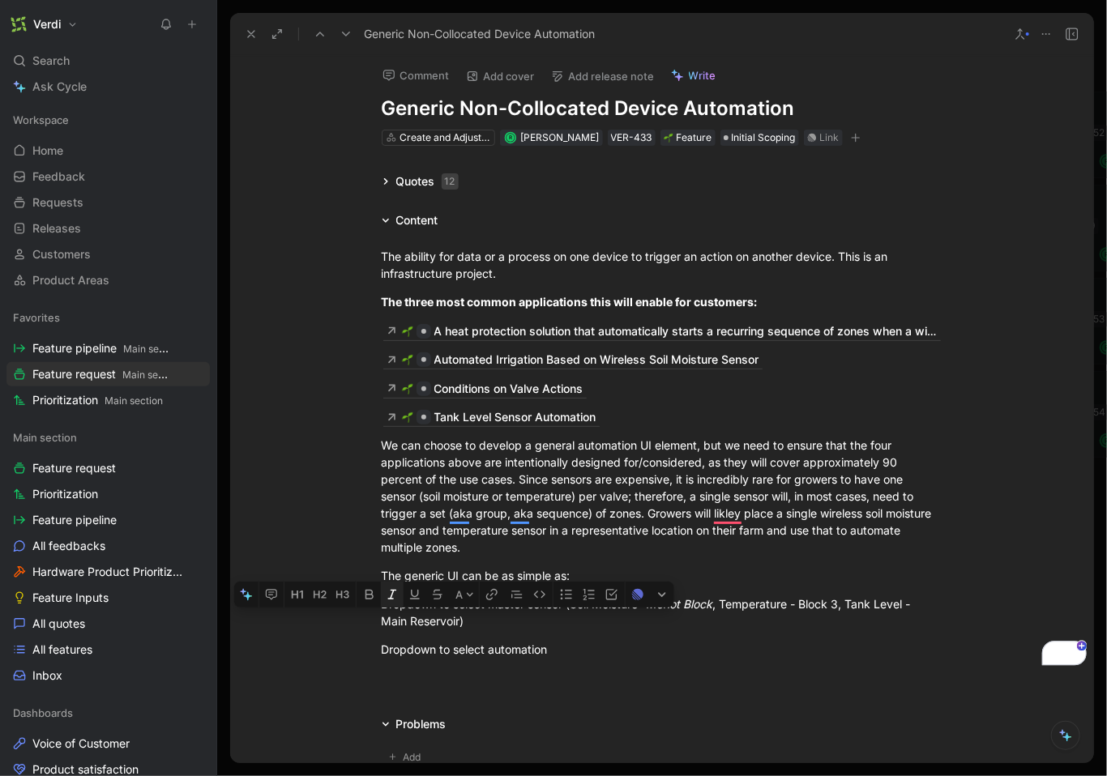
click at [388, 605] on button "button" at bounding box center [392, 595] width 23 height 26
click at [454, 621] on em "Main Reservoir" at bounding box center [661, 612] width 558 height 31
drag, startPoint x: 806, startPoint y: 605, endPoint x: 844, endPoint y: 604, distance: 38.1
click at [844, 604] on div "Dropdown to select master sensor (Soil Moisture - Merlot Block , Temperature - …" at bounding box center [662, 613] width 561 height 34
click at [763, 579] on icon "button" at bounding box center [761, 577] width 13 height 13
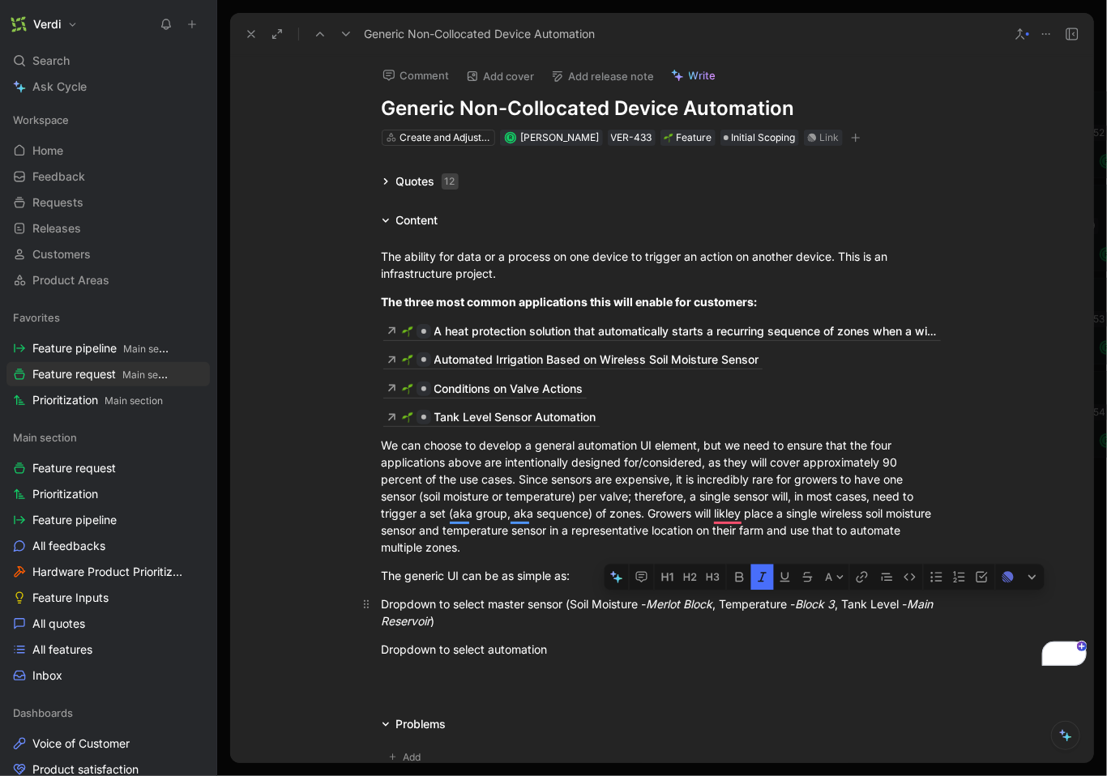
click at [699, 626] on div "Dropdown to select master sensor (Soil Moisture - Merlot Block , Temperature - …" at bounding box center [662, 613] width 561 height 34
click at [553, 656] on div "Dropdown to select automation" at bounding box center [662, 649] width 561 height 17
click at [546, 608] on div "Dropdown to select master sensor (Soil Moisture - Merlot Block , Temperature - …" at bounding box center [662, 613] width 561 height 34
click at [502, 609] on div "Dropdown to select master sensor (Soil Moisture - Merlot Block , Temperature - …" at bounding box center [662, 613] width 561 height 34
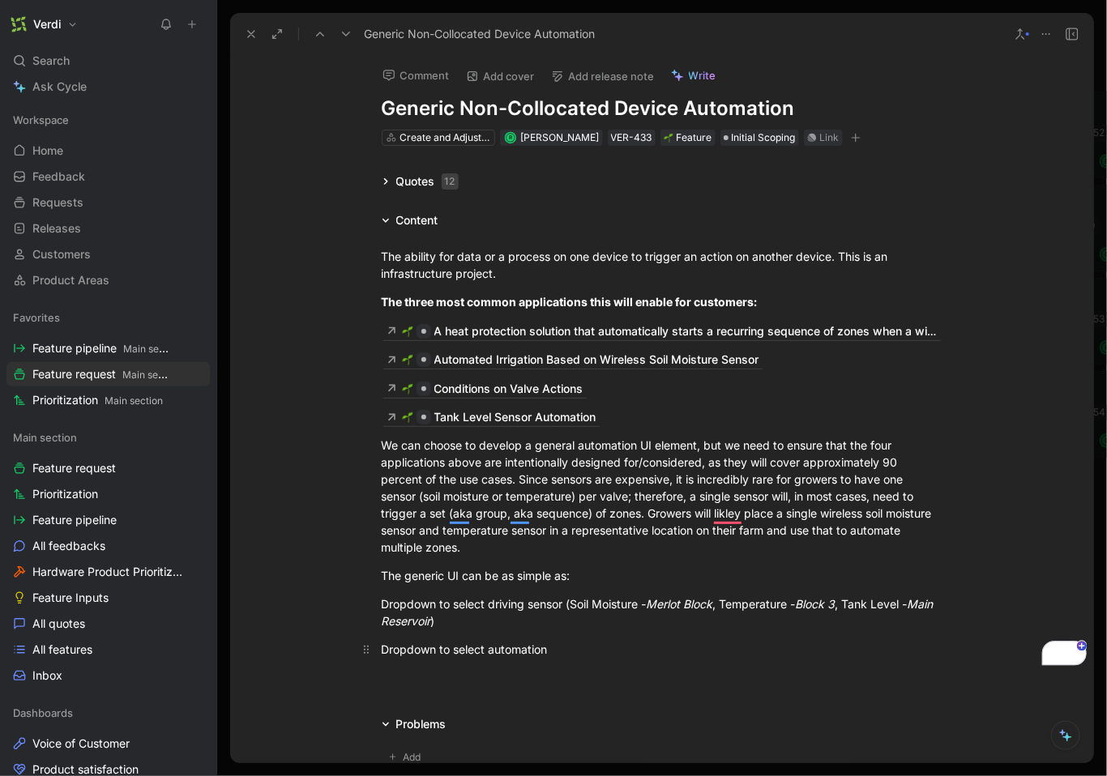
drag, startPoint x: 545, startPoint y: 653, endPoint x: 559, endPoint y: 656, distance: 14.8
click at [545, 653] on div "Dropdown to select automation" at bounding box center [662, 649] width 561 height 17
click at [761, 654] on div "Dropdown to select automation (High Threshold, Low Threshold)" at bounding box center [662, 649] width 561 height 17
click at [399, 685] on div "Slave Controller ()" at bounding box center [662, 706] width 561 height 17
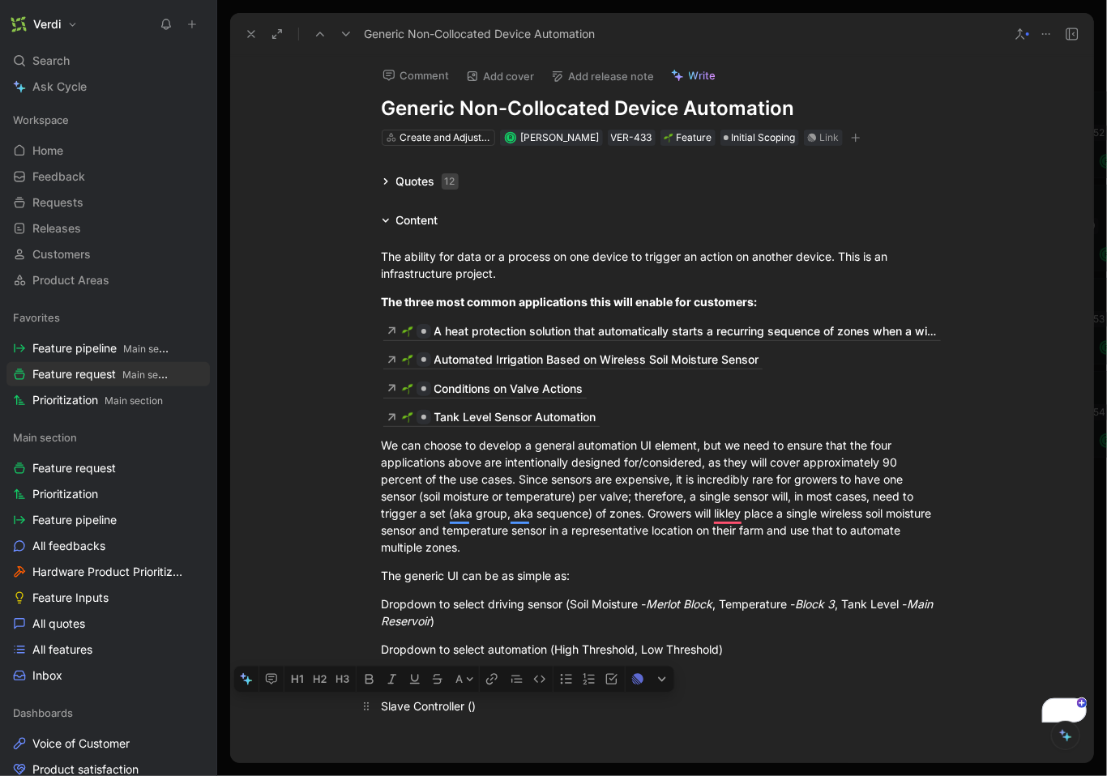
drag, startPoint x: 462, startPoint y: 706, endPoint x: 378, endPoint y: 706, distance: 83.5
click at [382, 685] on div "Slave Controller ()" at bounding box center [662, 706] width 561 height 17
click at [441, 685] on div "Controller (Merlot Block Valve, Main Pump, )" at bounding box center [662, 706] width 561 height 17
click at [641, 685] on div "Controller (Block Controller - Merlot Block Valve, Main Pump, )" at bounding box center [662, 706] width 561 height 17
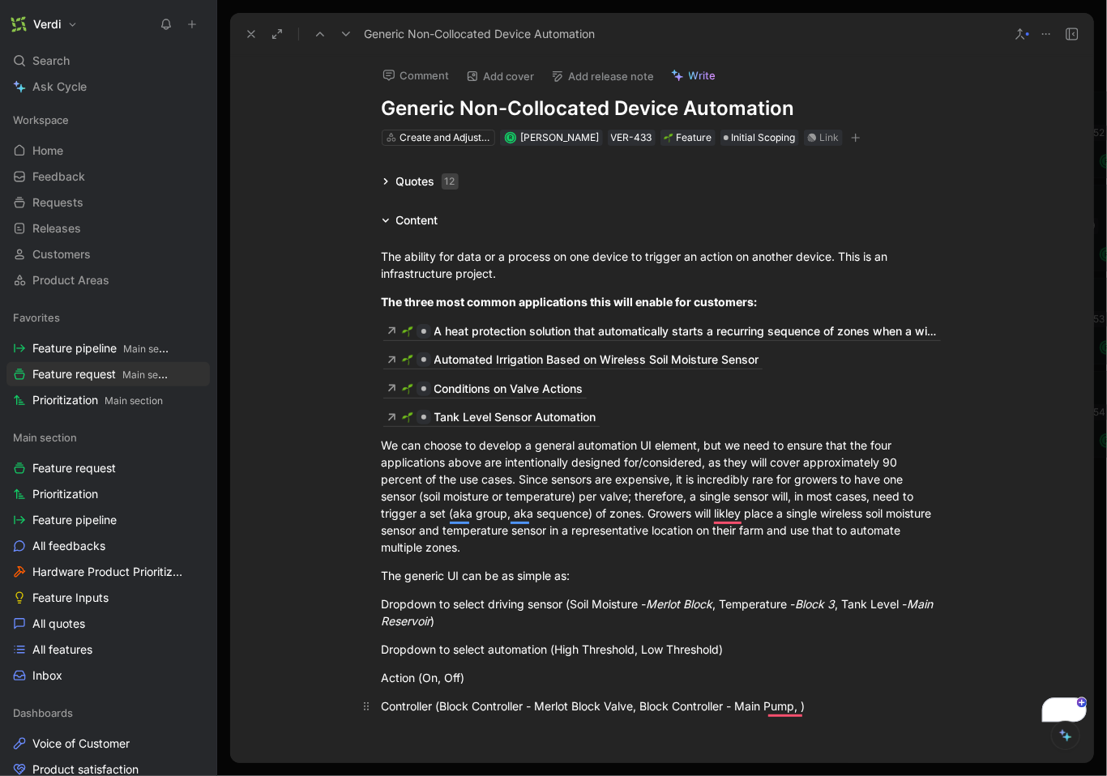
click at [805, 685] on div "Controller (Block Controller - Merlot Block Valve, Block Controller - Main Pump…" at bounding box center [662, 706] width 561 height 17
drag, startPoint x: 537, startPoint y: 710, endPoint x: 634, endPoint y: 705, distance: 97.4
click at [634, 685] on div "Controller (Block Controller - Merlot Block Valve, Block Controller - Main Pump…" at bounding box center [662, 706] width 561 height 17
click at [526, 681] on icon "button" at bounding box center [522, 679] width 13 height 13
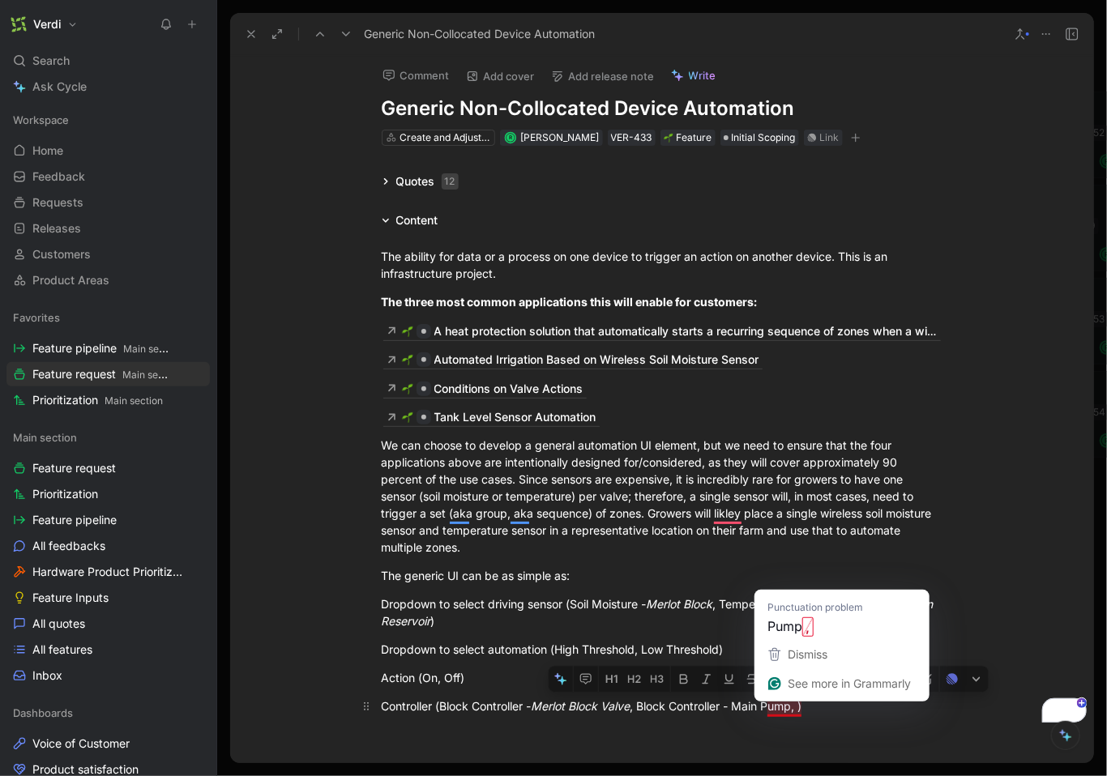
drag, startPoint x: 739, startPoint y: 709, endPoint x: 796, endPoint y: 706, distance: 56.8
click at [796, 685] on div "Controller (Block Controller - Merlot Block Valve , Block Controller - Main Pum…" at bounding box center [662, 706] width 561 height 17
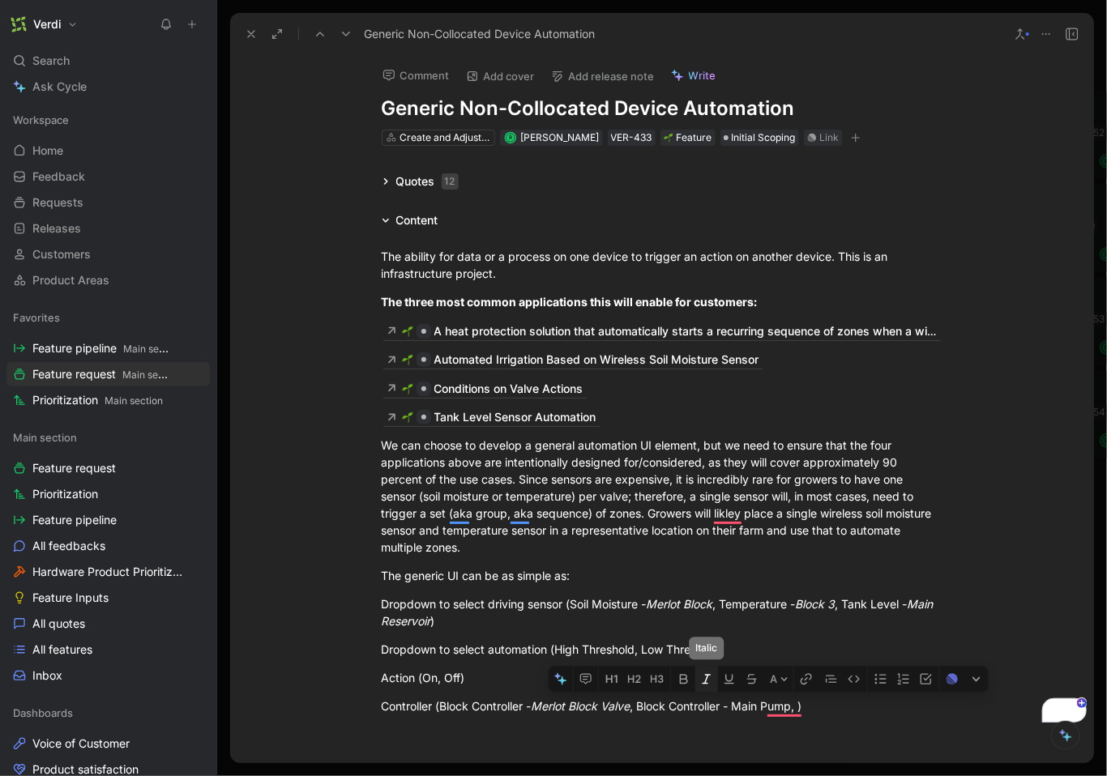
click at [708, 685] on icon "button" at bounding box center [706, 679] width 13 height 13
click at [807, 685] on div "Controller (Block Controller - Merlot Block Valve , Block Controller - Main Pum…" at bounding box center [662, 706] width 561 height 17
click at [804, 685] on div "Controller (Block Controller - Merlot Block Valve , Block Controller - Main Pum…" at bounding box center [662, 706] width 561 height 17
click at [457, 622] on div "Dropdown to select driving sensor (Soil Moisture - Merlot Block , Temperature -…" at bounding box center [662, 613] width 561 height 34
click at [455, 685] on div "Action (On, Off)" at bounding box center [662, 677] width 561 height 17
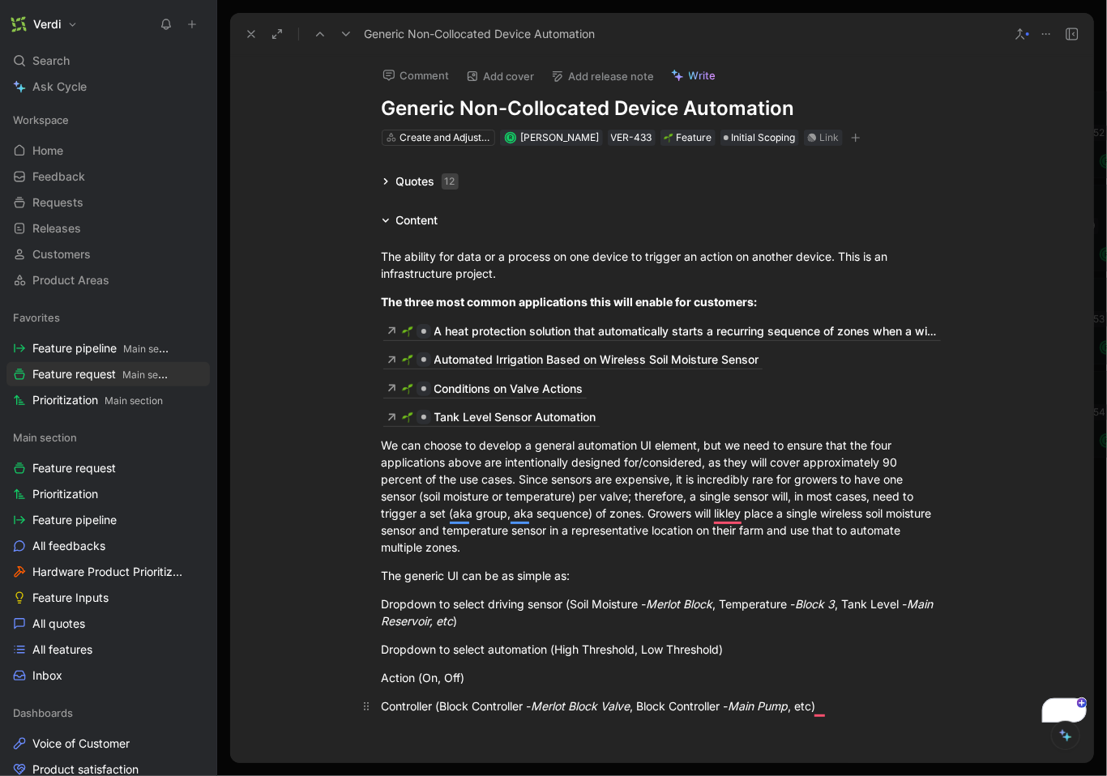
click at [835, 685] on div "Controller (Block Controller - Merlot Block Valve , Block Controller - Main Pum…" at bounding box center [662, 706] width 561 height 17
drag, startPoint x: 845, startPoint y: 708, endPoint x: 376, endPoint y: 605, distance: 480.3
click at [376, 605] on div "The ability for data or a process on one device to trigger an action on another…" at bounding box center [661, 481] width 863 height 502
click at [720, 584] on button "button" at bounding box center [712, 578] width 24 height 26
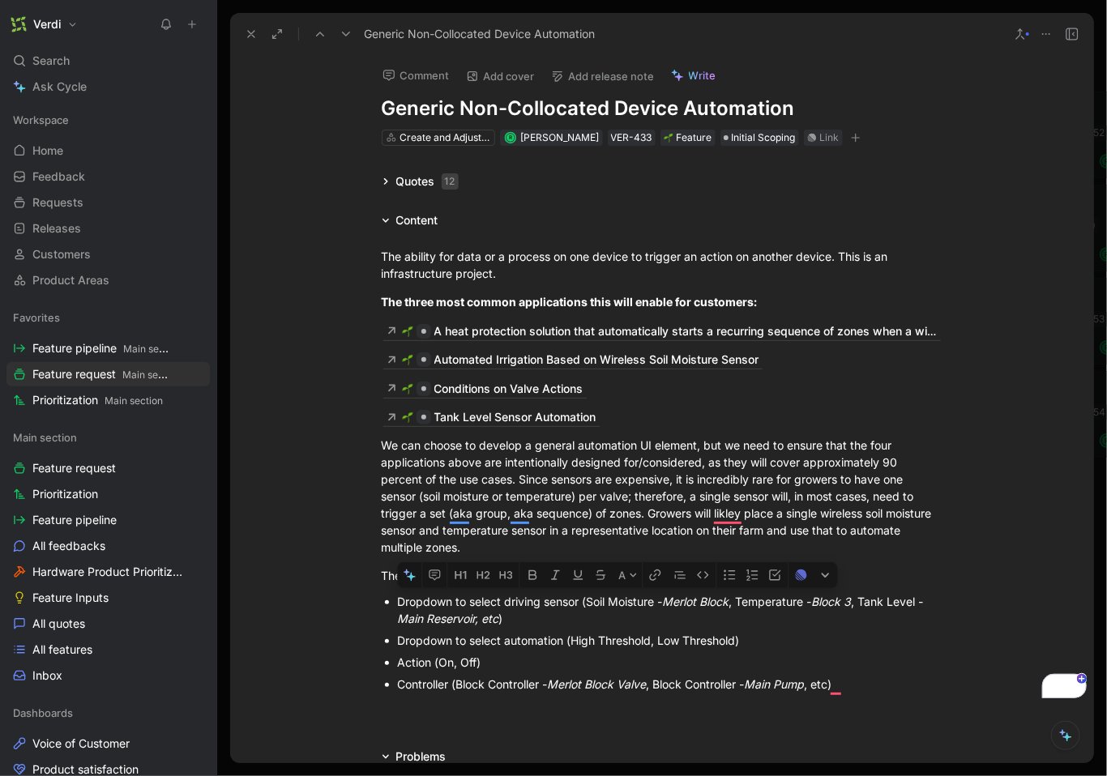
click at [747, 654] on p "Action (On, Off)" at bounding box center [670, 663] width 545 height 22
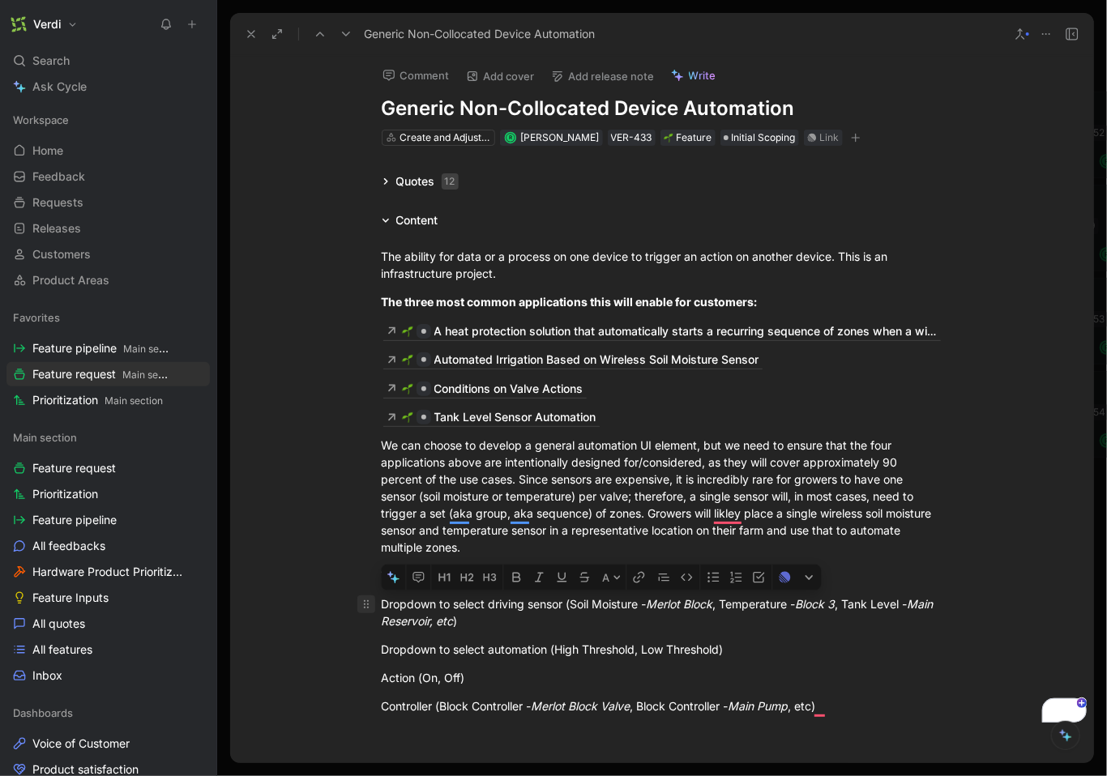
drag, startPoint x: 833, startPoint y: 711, endPoint x: 356, endPoint y: 604, distance: 489.1
click at [356, 604] on div "The ability for data or a process on one device to trigger an action on another…" at bounding box center [661, 481] width 863 height 502
click at [729, 587] on button "button" at bounding box center [735, 578] width 23 height 26
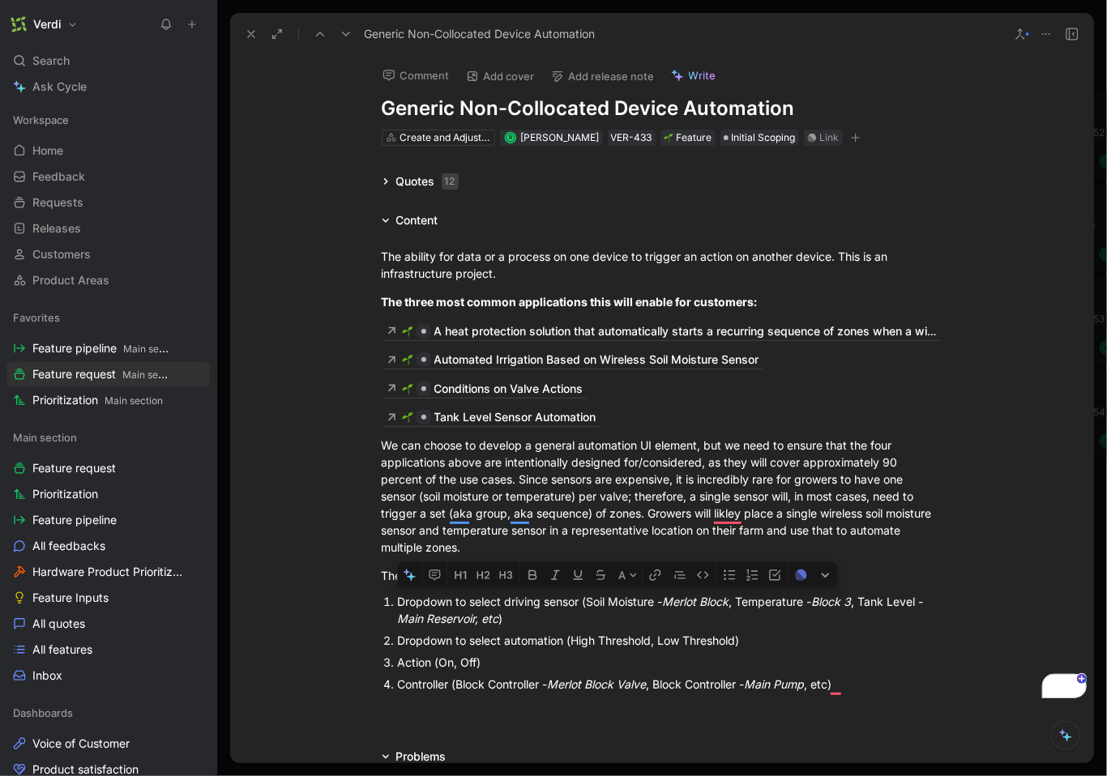
click at [590, 613] on div "Dropdown to select driving sensor (Soil Moisture - Merlot Block , Temperature -…" at bounding box center [670, 610] width 545 height 34
click at [869, 685] on div "Controller (Block Controller - Merlot Block Valve , Block Controller - Main Pum…" at bounding box center [670, 684] width 545 height 17
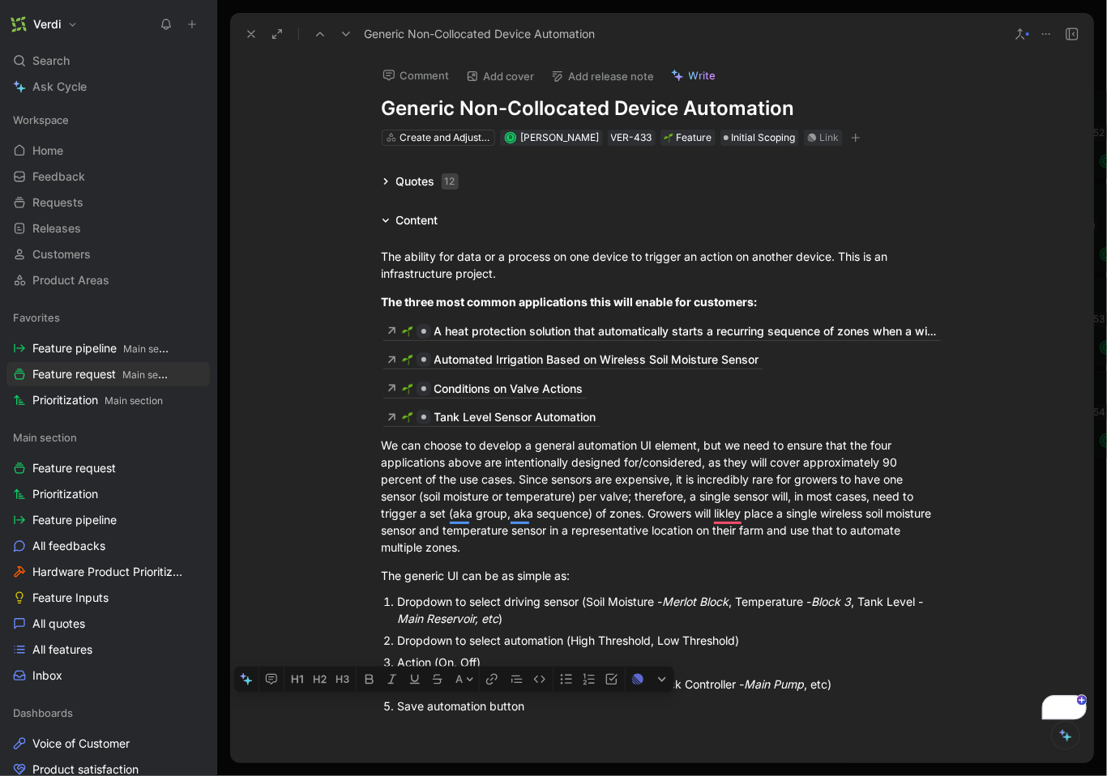
drag, startPoint x: 429, startPoint y: 707, endPoint x: 486, endPoint y: 710, distance: 57.6
click at [486, 685] on div "Save automation button" at bounding box center [670, 706] width 545 height 17
click at [545, 685] on div "Save automation button" at bounding box center [670, 706] width 545 height 17
click at [398, 604] on div "Dropdown to select driving sensor (Soil Moisture - Merlot Block , Temperature -…" at bounding box center [670, 610] width 545 height 34
click at [623, 587] on p "The generic UI can be as simple as:" at bounding box center [662, 575] width 622 height 27
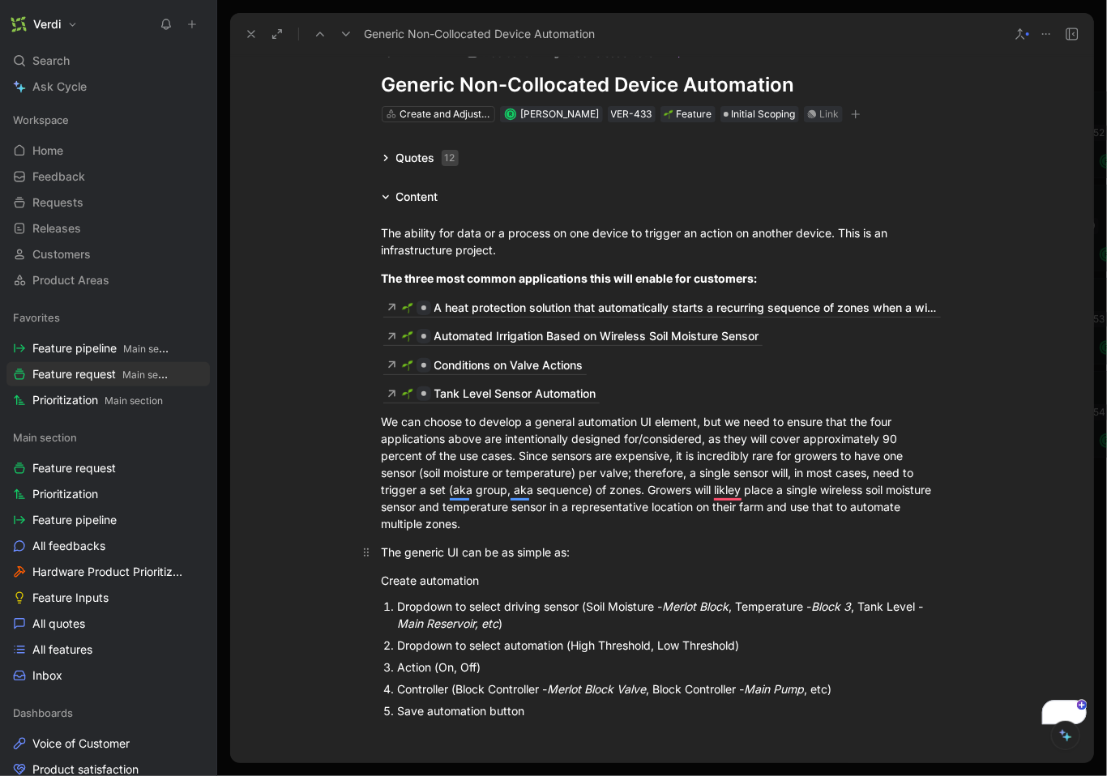
scroll to position [207, 0]
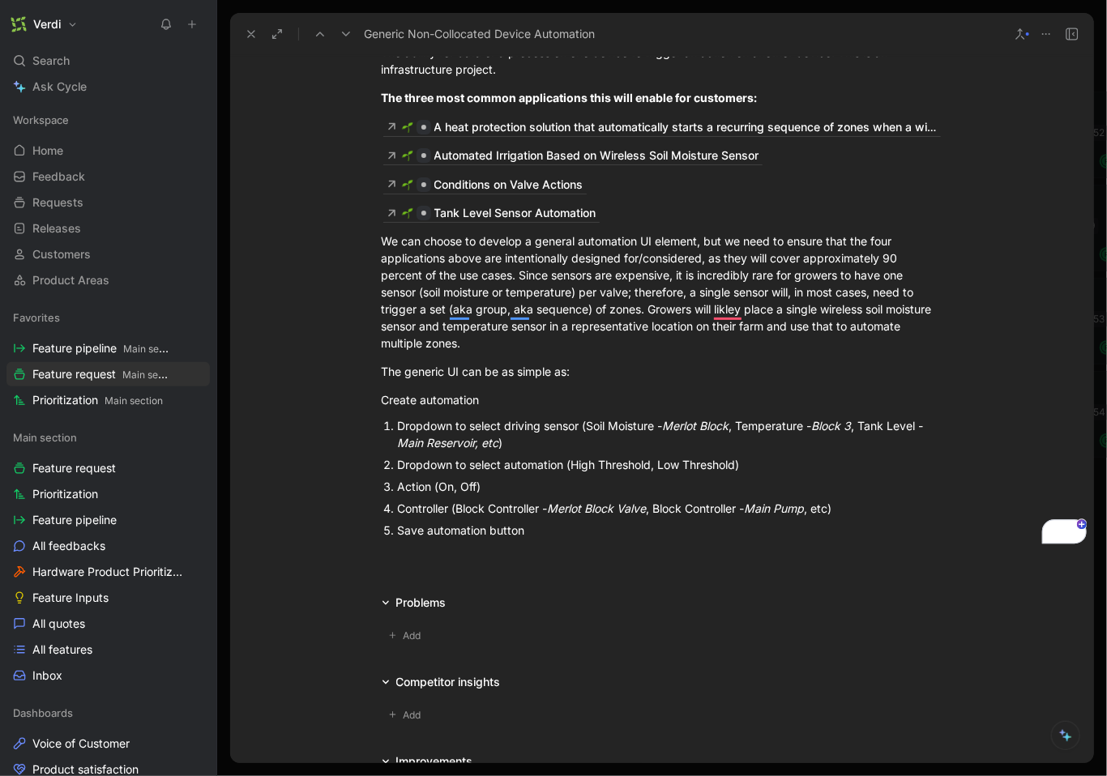
click at [583, 532] on div "Save automation button" at bounding box center [670, 530] width 545 height 17
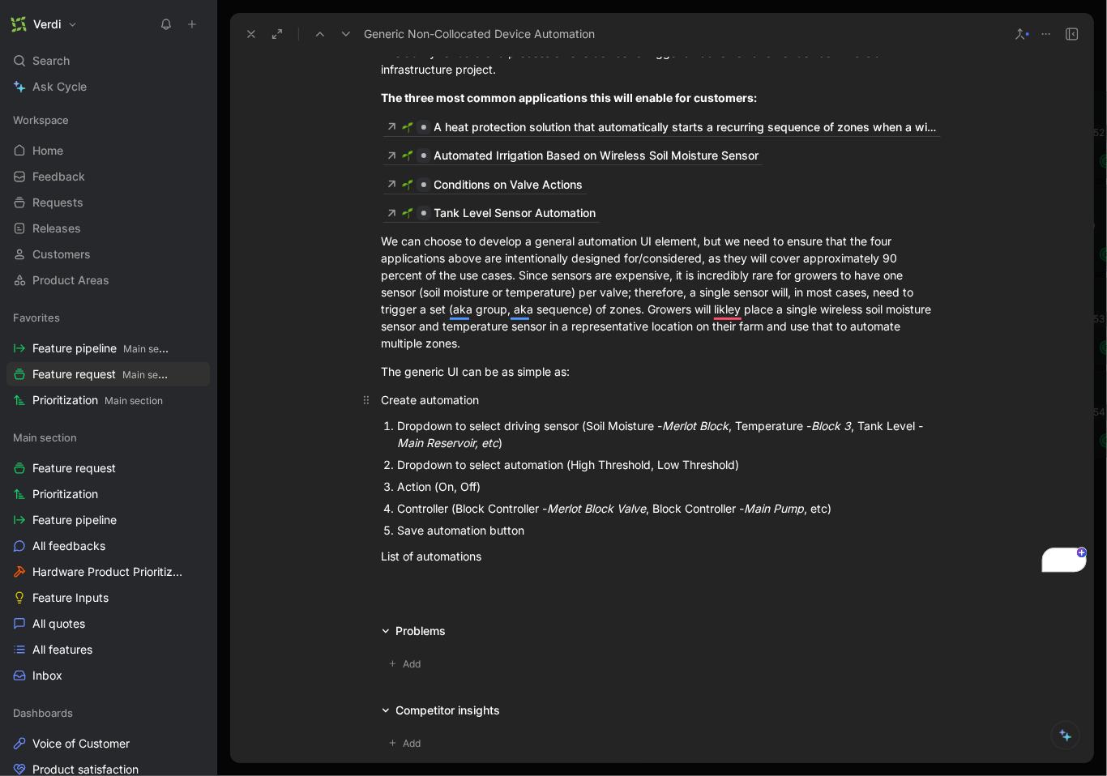
click at [440, 399] on div "Create automation" at bounding box center [662, 399] width 561 height 17
drag, startPoint x: 372, startPoint y: 381, endPoint x: 383, endPoint y: 381, distance: 11.3
click at [372, 380] on icon "button" at bounding box center [369, 373] width 13 height 13
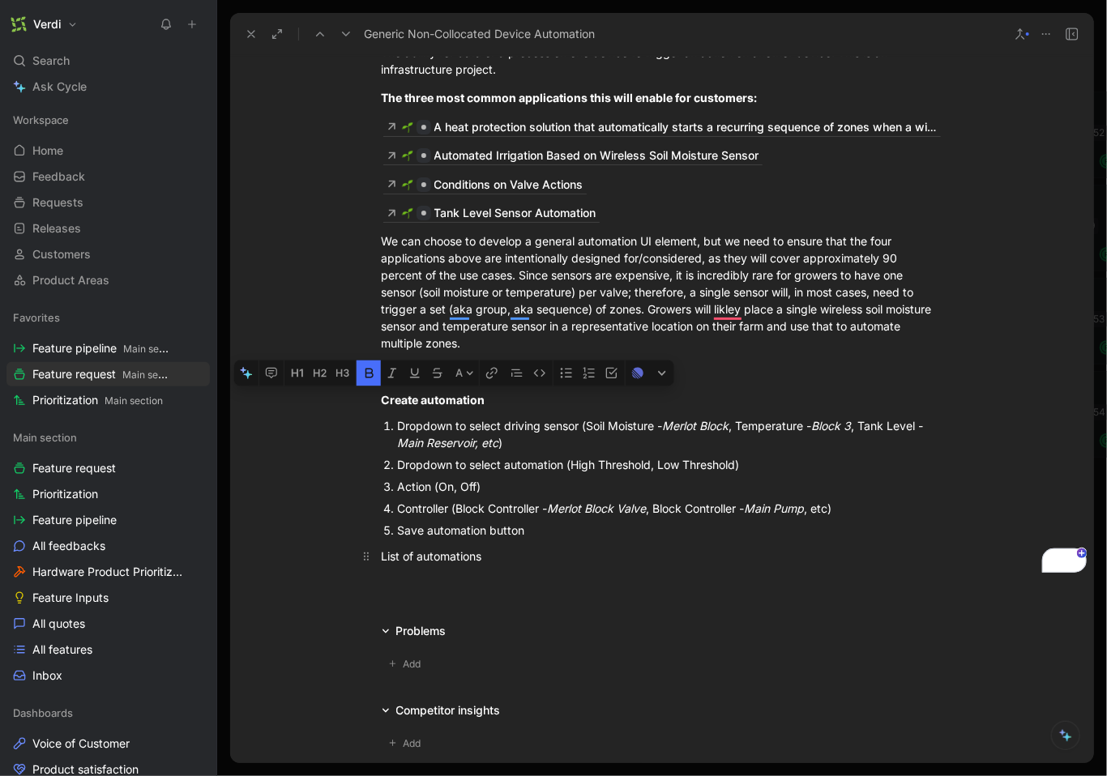
click at [434, 565] on div "List of automations" at bounding box center [662, 556] width 561 height 17
click at [433, 565] on div "List of automations" at bounding box center [662, 556] width 561 height 17
click at [434, 565] on div "List of automations" at bounding box center [662, 556] width 561 height 17
click at [372, 535] on icon "button" at bounding box center [369, 530] width 8 height 10
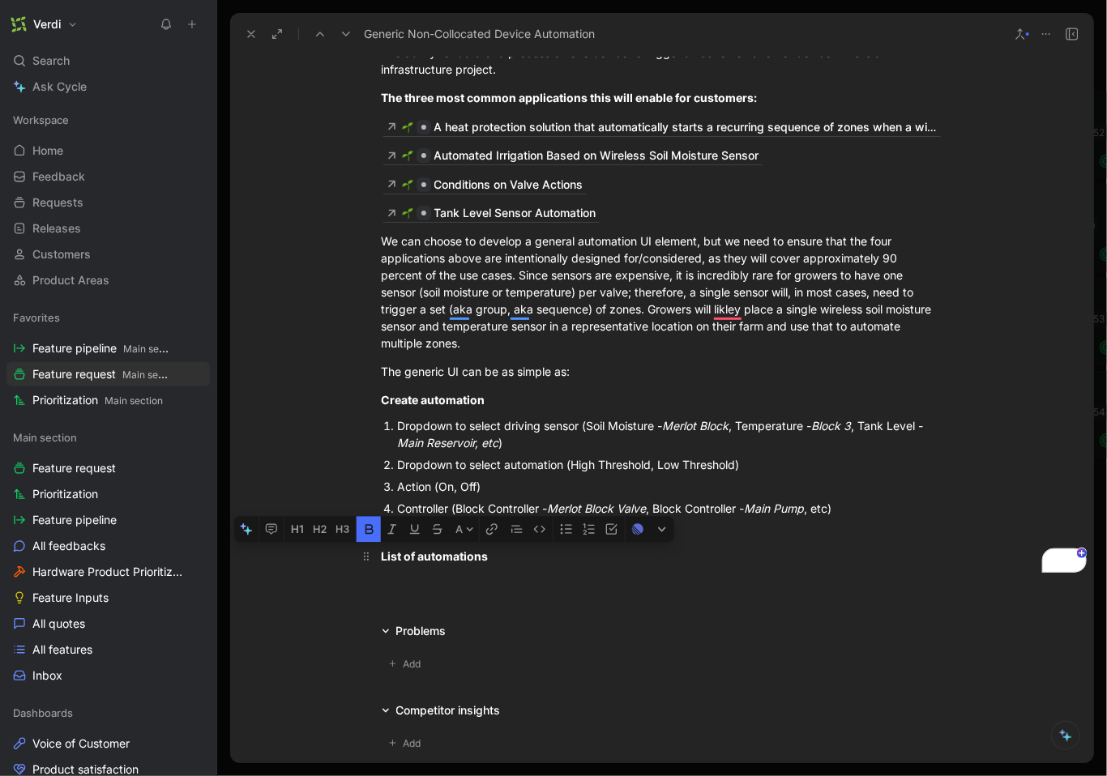
click at [491, 563] on div "List of automations" at bounding box center [662, 556] width 561 height 17
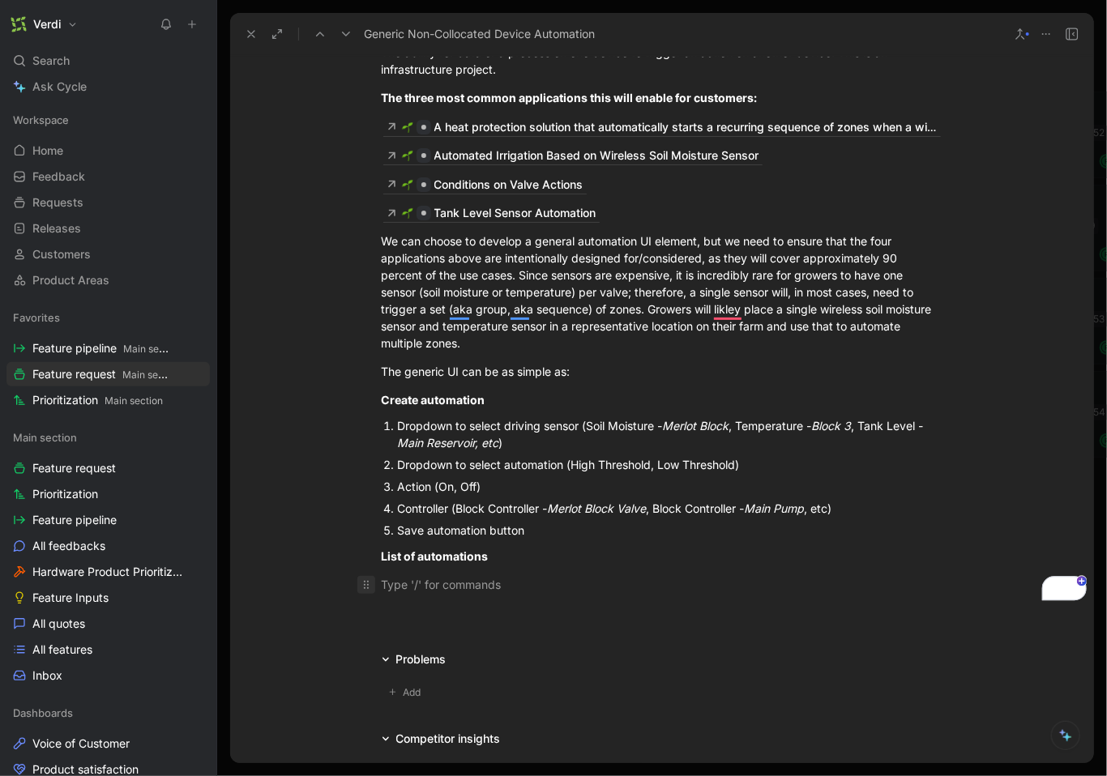
click at [361, 587] on icon "To enrich screen reader interactions, please activate Accessibility in Grammarl…" at bounding box center [366, 585] width 13 height 13
click at [393, 587] on div "To enrich screen reader interactions, please activate Accessibility in Grammarl…" at bounding box center [662, 584] width 561 height 17
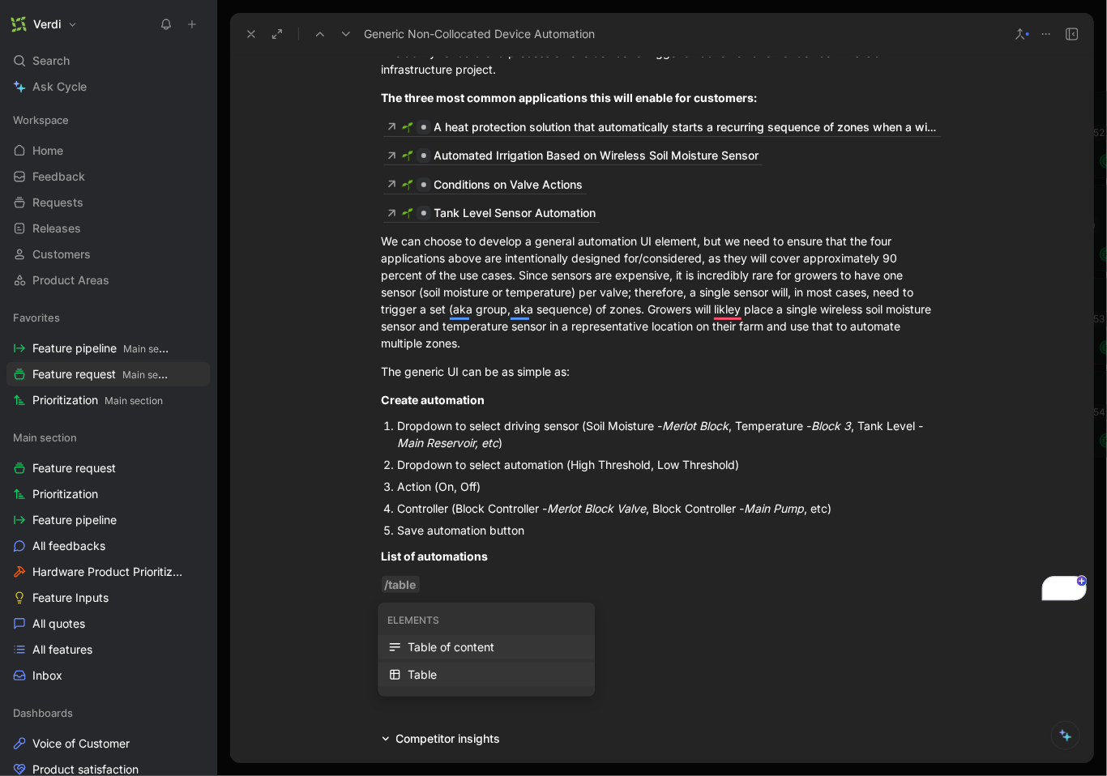
click at [451, 675] on div "Table" at bounding box center [496, 674] width 177 height 19
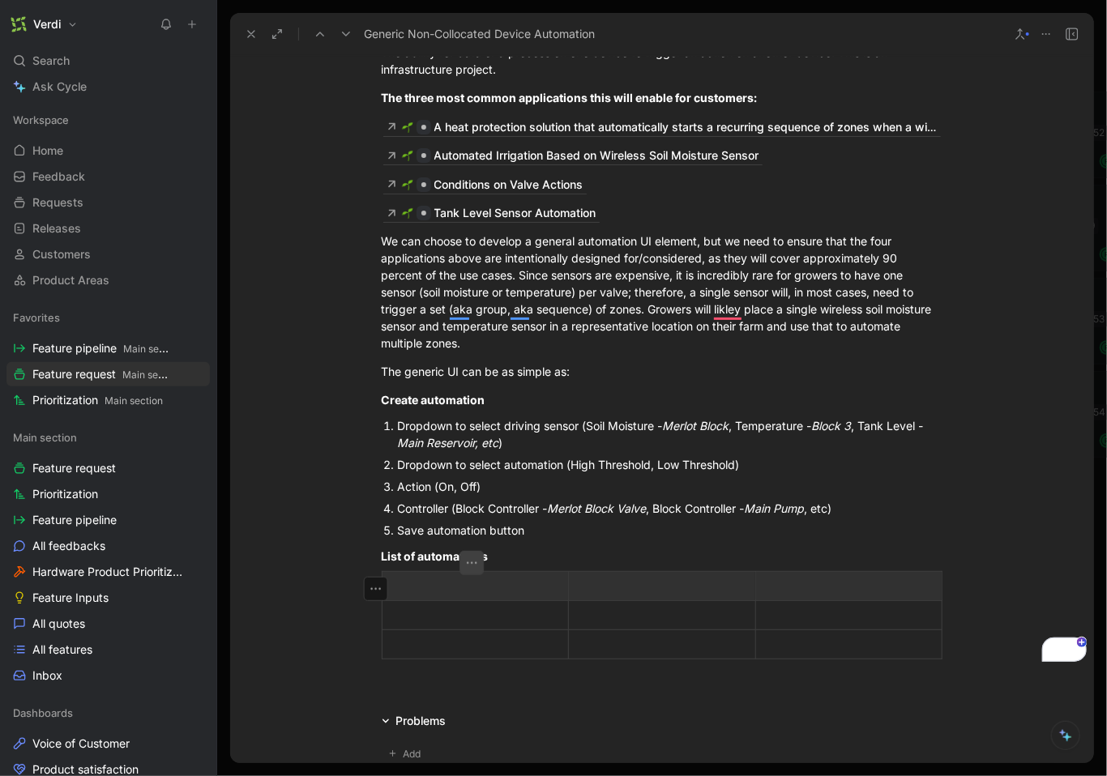
click at [476, 570] on icon "button" at bounding box center [472, 563] width 16 height 16
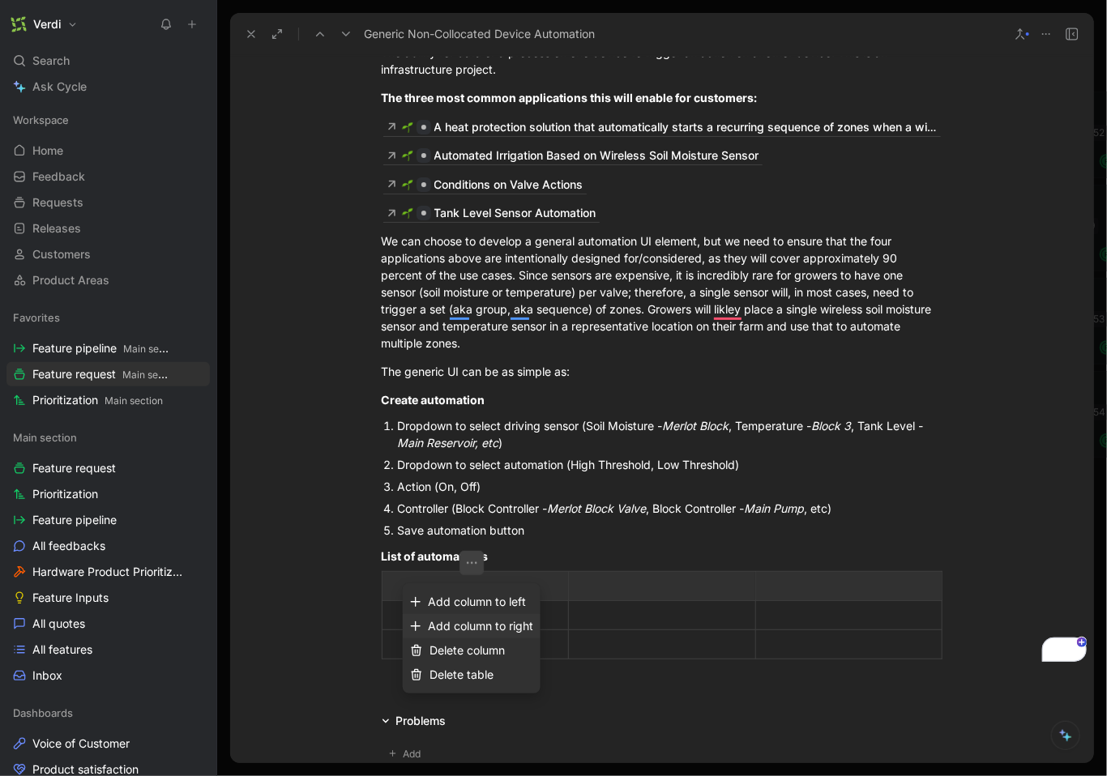
click at [506, 622] on span "Add column to right" at bounding box center [480, 626] width 105 height 14
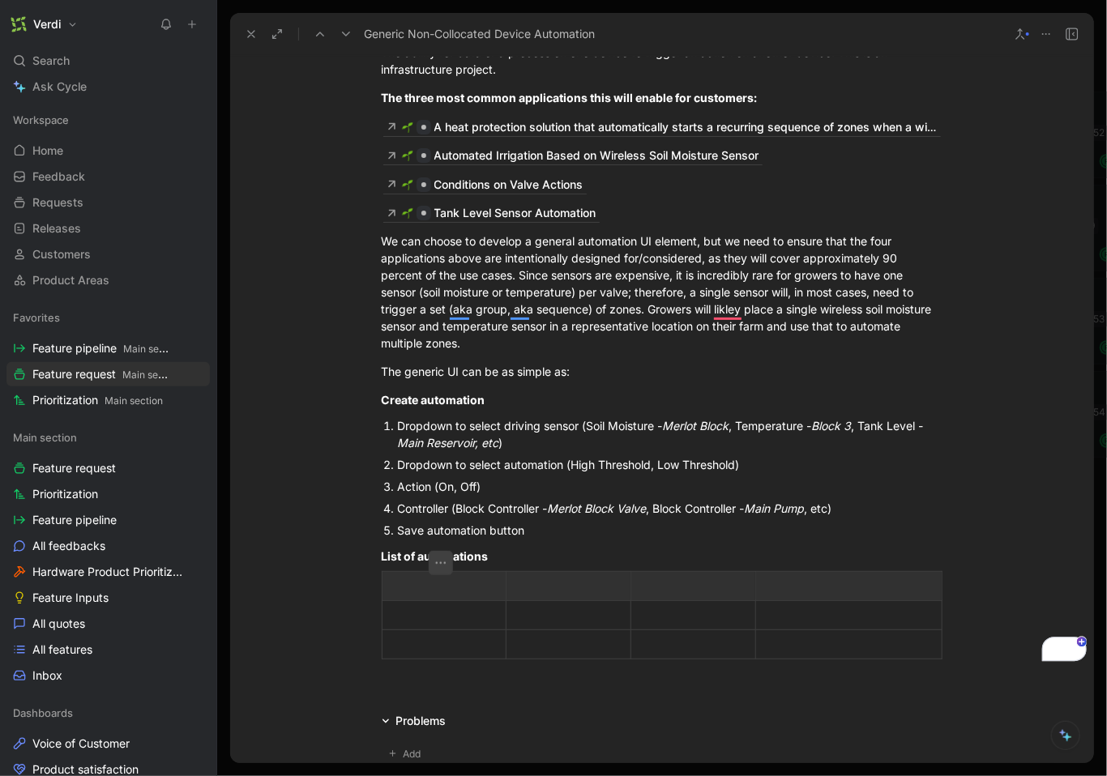
click at [442, 566] on icon "button" at bounding box center [441, 563] width 16 height 16
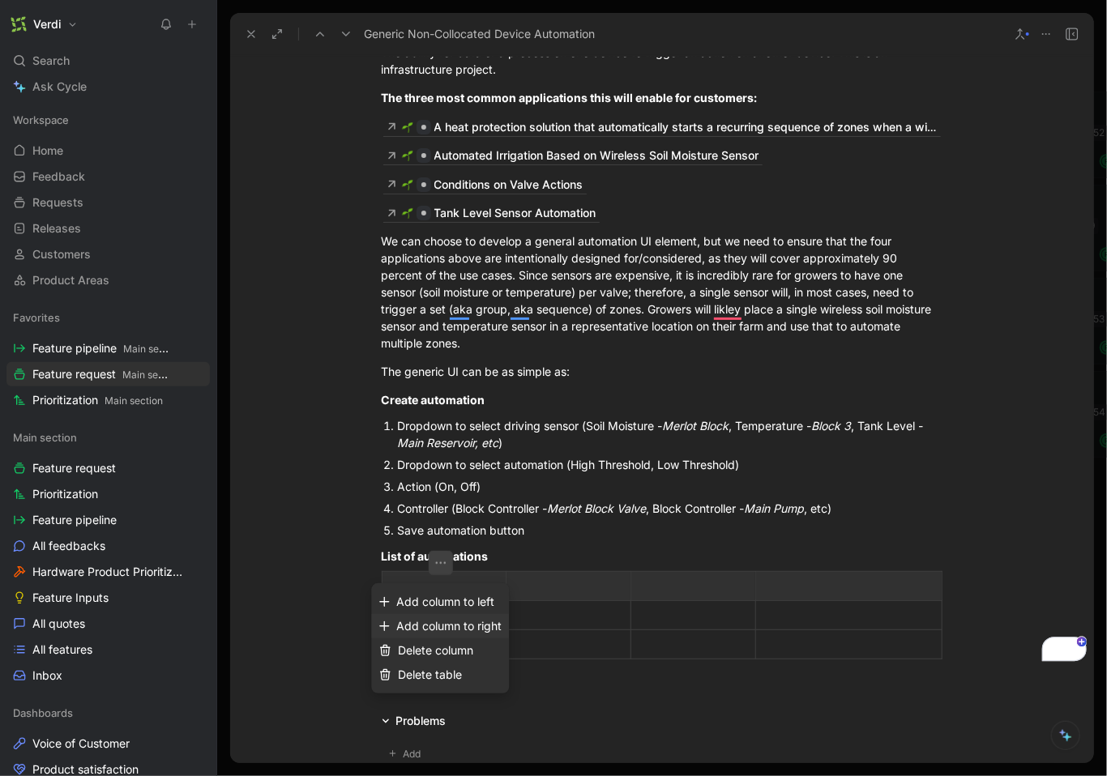
click at [461, 623] on span "Add column to right" at bounding box center [448, 626] width 105 height 14
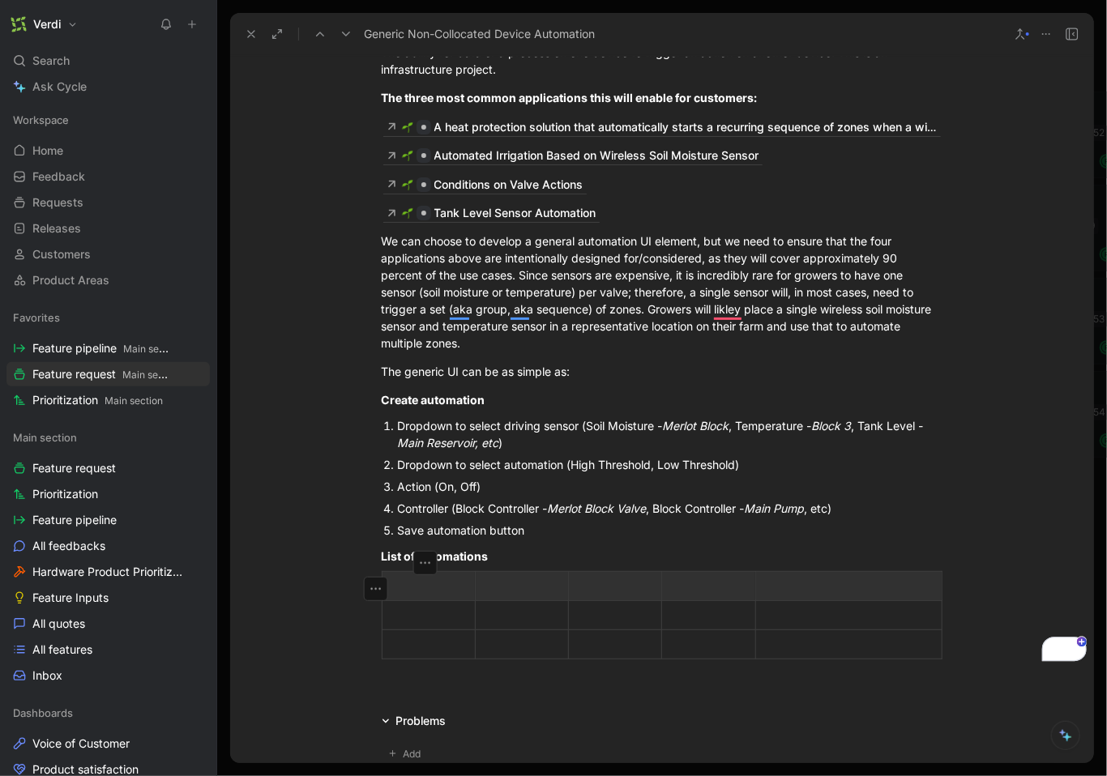
click at [493, 539] on div "Save automation button" at bounding box center [670, 530] width 545 height 17
click at [505, 556] on div "List of automations" at bounding box center [662, 556] width 561 height 17
click at [767, 463] on div "Dropdown to select automation (High Threshold, Low Threshold)" at bounding box center [670, 464] width 545 height 17
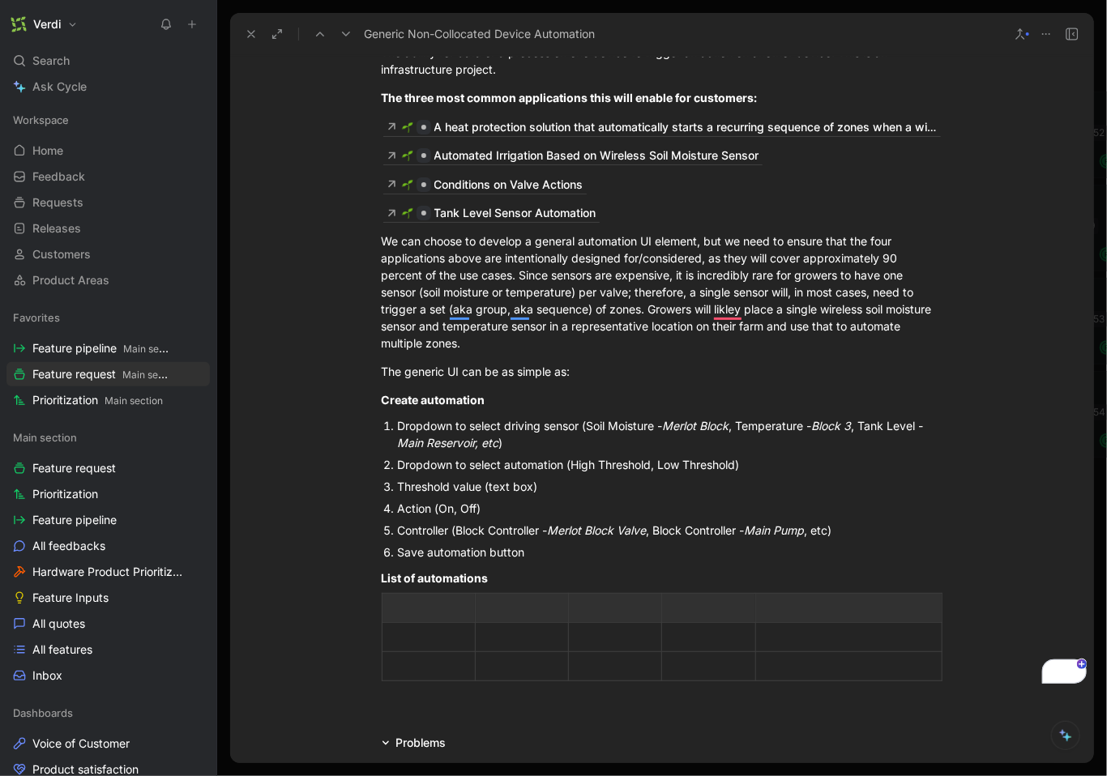
click at [591, 425] on div "Dropdown to select driving sensor (Soil Moisture - Merlot Block , Temperature -…" at bounding box center [670, 434] width 545 height 34
click at [587, 427] on div "Dropdown to select driving sensor (Soil Moisture - Merlot Block , Temperature -…" at bounding box center [670, 434] width 545 height 34
click at [398, 490] on div "Threshold value (text box)" at bounding box center [670, 486] width 545 height 17
click at [487, 489] on div "Textbox to enter Threshold value (text box)" at bounding box center [670, 486] width 545 height 17
drag, startPoint x: 615, startPoint y: 487, endPoint x: 575, endPoint y: 487, distance: 39.7
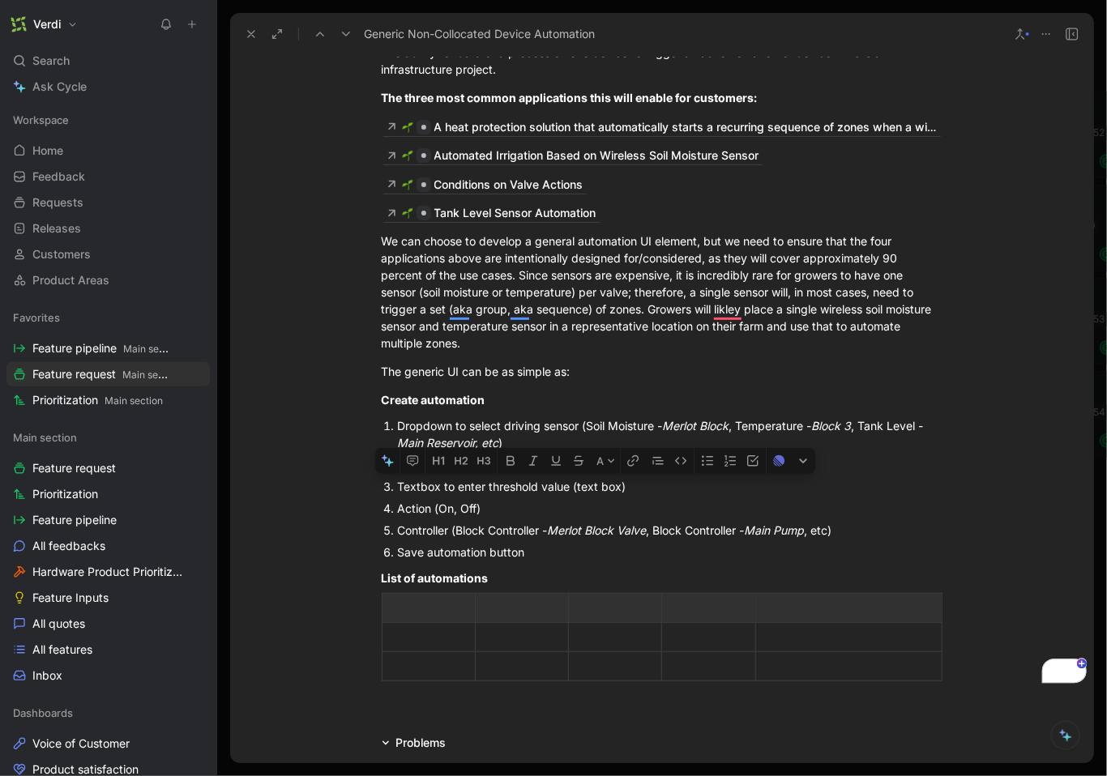
click at [575, 487] on div "Textbox to enter threshold value (text box)" at bounding box center [670, 486] width 545 height 17
click at [476, 508] on div "Action (On, Off)" at bounding box center [670, 508] width 545 height 17
click at [480, 446] on em "Main Reservoir, etc" at bounding box center [448, 443] width 101 height 14
click at [454, 643] on div "To enrich screen reader interactions, please activate Accessibility in Grammarl…" at bounding box center [428, 637] width 73 height 17
click at [451, 619] on p "To enrich screen reader interactions, please activate Accessibility in Grammarl…" at bounding box center [429, 608] width 86 height 22
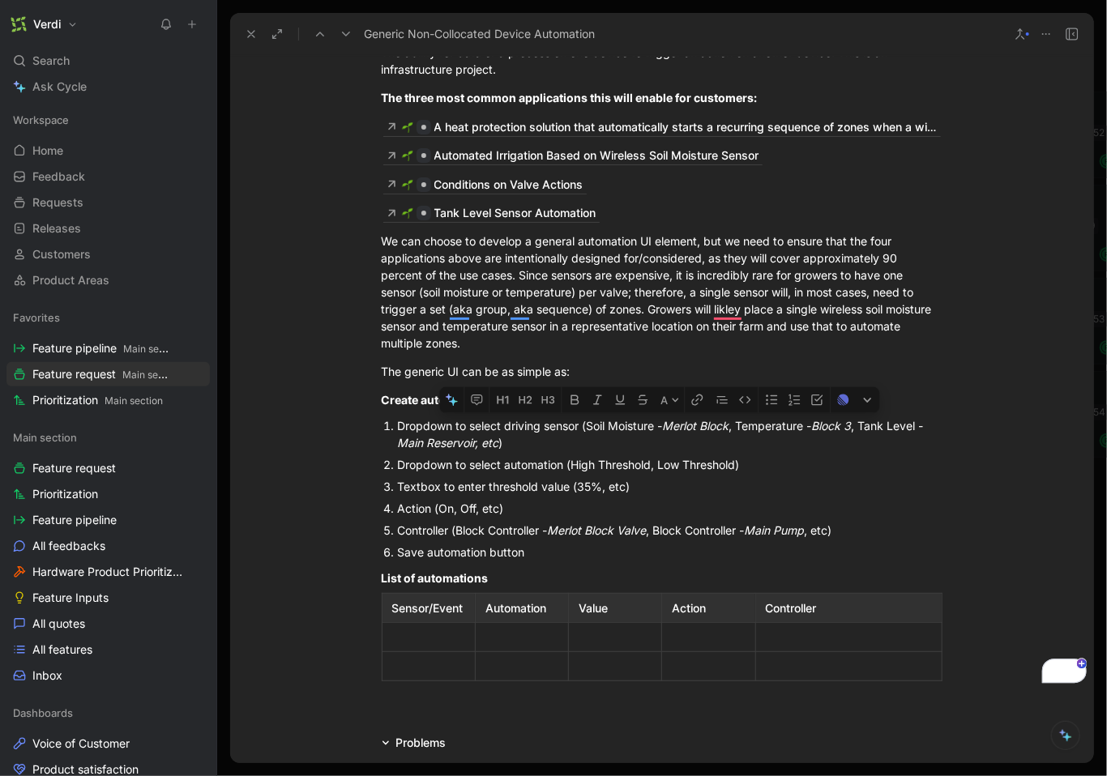
drag, startPoint x: 600, startPoint y: 429, endPoint x: 733, endPoint y: 429, distance: 132.9
click at [733, 429] on div "Dropdown to select driving sensor (Soil Moisture - Merlot Block , Temperature -…" at bounding box center [670, 434] width 545 height 34
copy div "Soil Moisture - Merlot Block"
click at [419, 635] on div "To enrich screen reader interactions, please activate Accessibility in Grammarl…" at bounding box center [428, 637] width 73 height 17
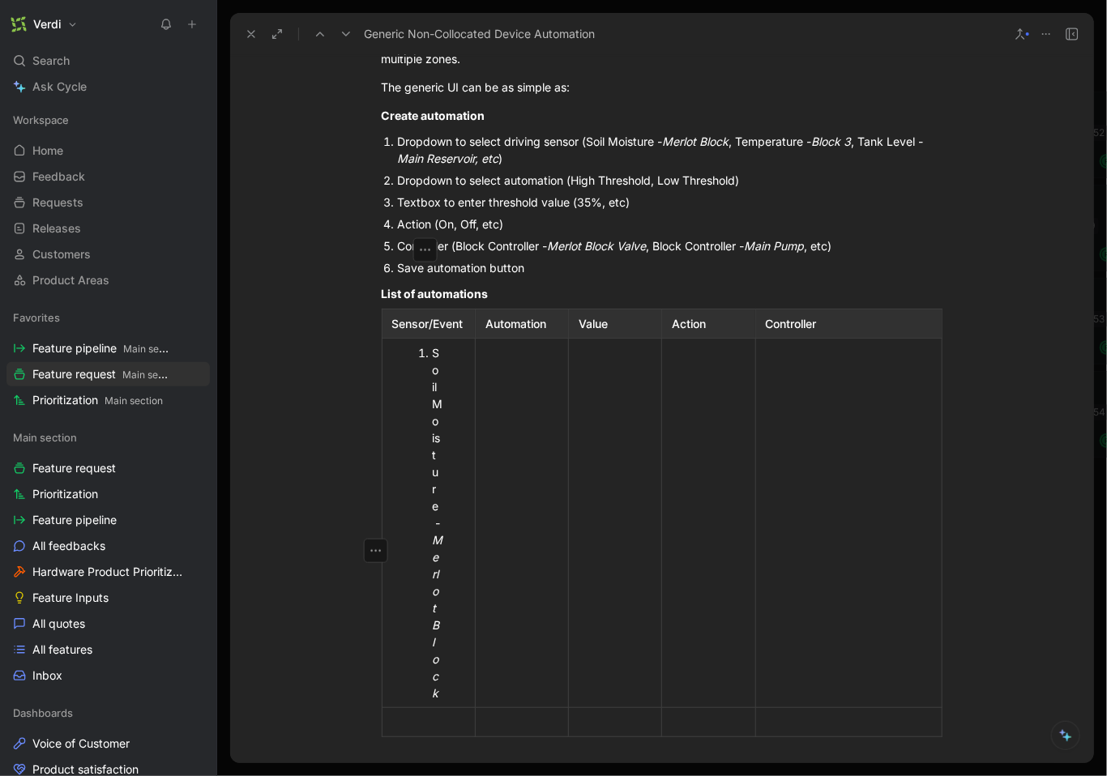
click at [433, 359] on li "Soil Moisture - Merlot Block" at bounding box center [437, 523] width 8 height 362
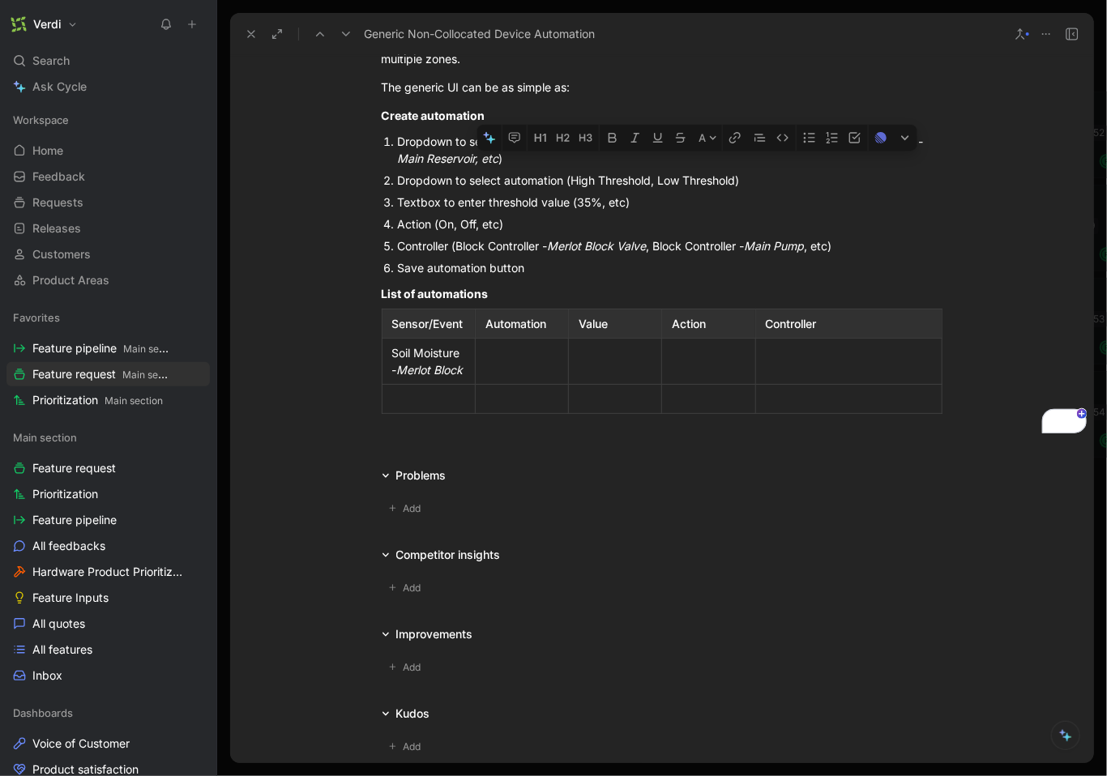
drag, startPoint x: 656, startPoint y: 179, endPoint x: 737, endPoint y: 177, distance: 80.3
click at [737, 177] on div "Dropdown to select automation (High Threshold, Low Threshold)" at bounding box center [670, 180] width 545 height 17
copy div "Low Threshold"
click at [525, 364] on div "To enrich screen reader interactions, please activate Accessibility in Grammarl…" at bounding box center [521, 361] width 73 height 17
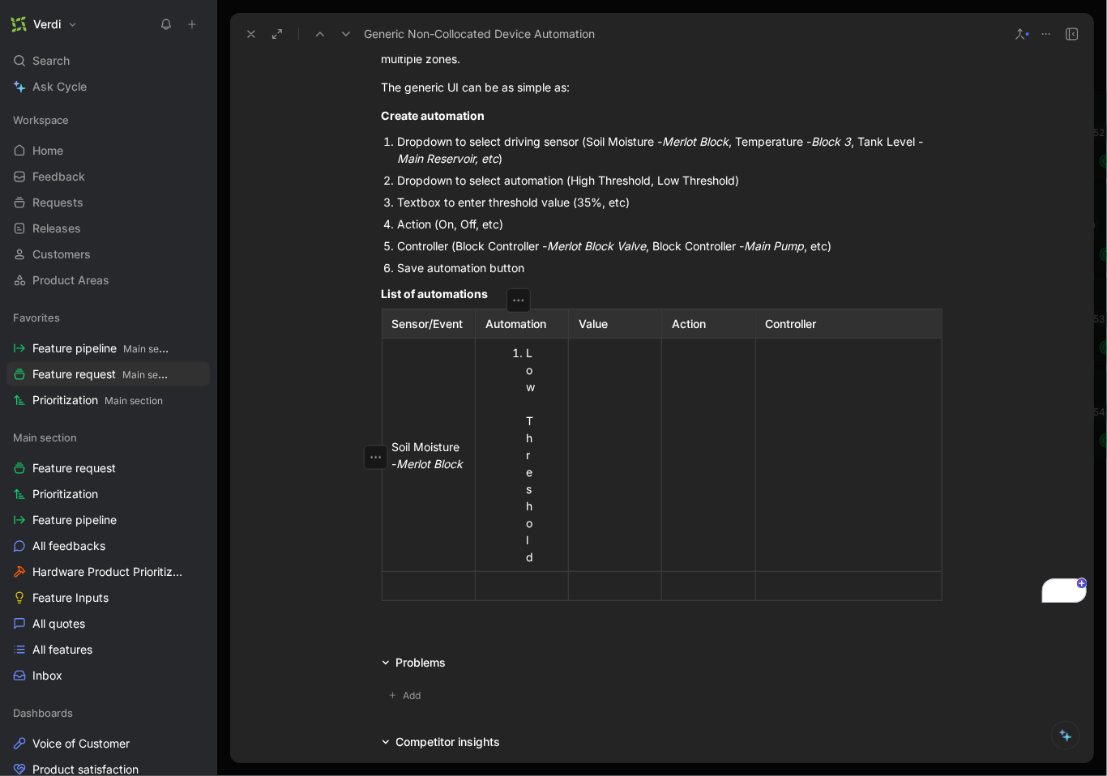
click at [526, 357] on li "Low Threshold" at bounding box center [530, 455] width 8 height 226
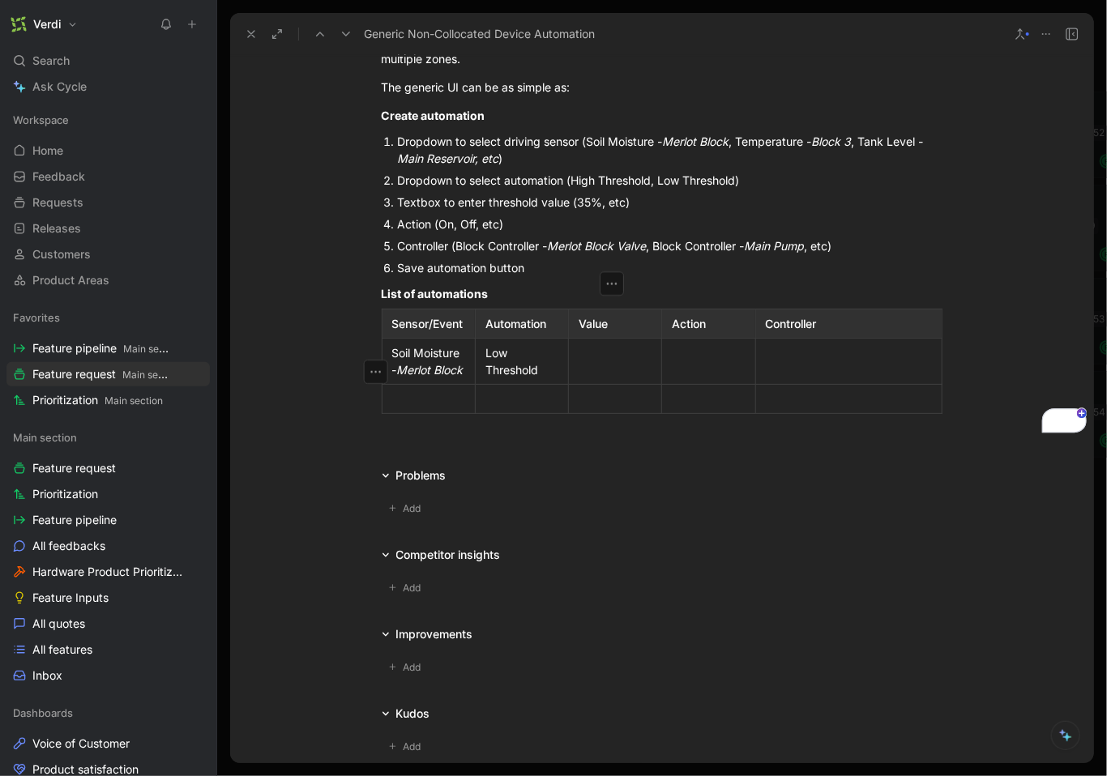
click at [600, 352] on td "To enrich screen reader interactions, please activate Accessibility in Grammarl…" at bounding box center [615, 362] width 93 height 46
click at [672, 370] on div "To enrich screen reader interactions, please activate Accessibility in Grammarl…" at bounding box center [708, 361] width 73 height 17
click at [869, 385] on td "To enrich screen reader interactions, please activate Accessibility in Grammarl…" at bounding box center [848, 362] width 186 height 46
drag, startPoint x: 455, startPoint y: 247, endPoint x: 649, endPoint y: 246, distance: 194.5
click at [649, 246] on div "Controller (Block Controller - Merlot Block Valve , Block Controller - Main Pum…" at bounding box center [670, 245] width 545 height 17
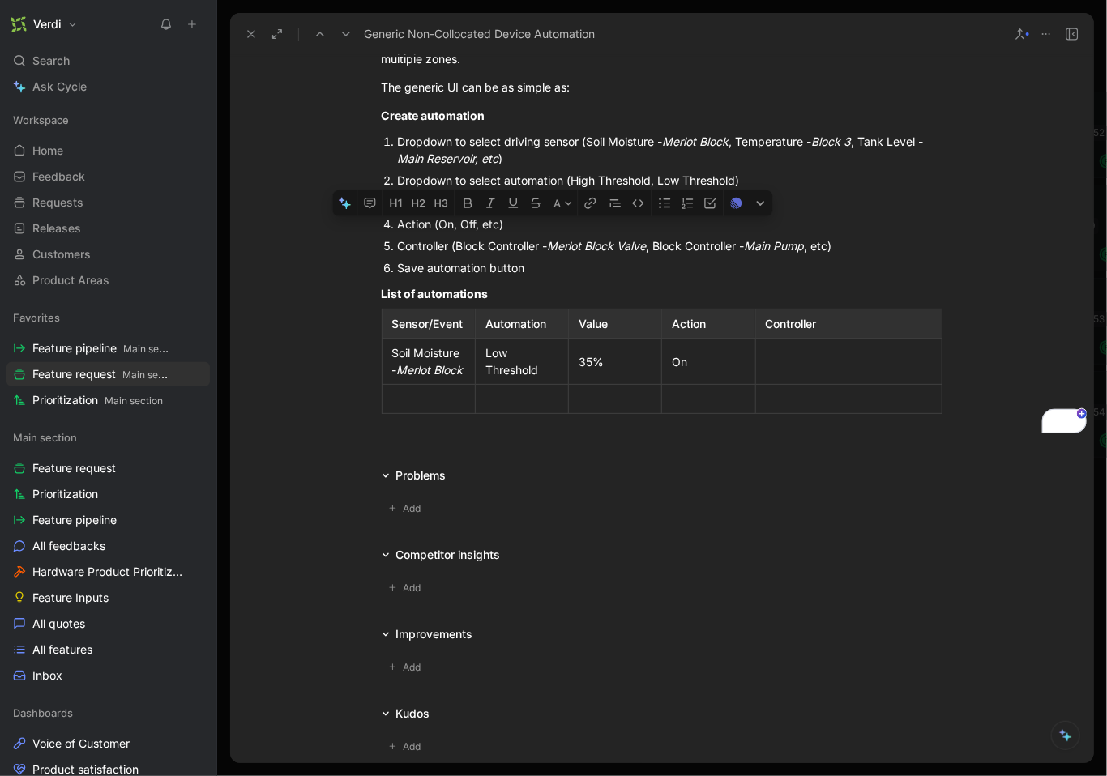
copy div "Block Controller - Merlot Block Valve"
click at [822, 383] on td "To enrich screen reader interactions, please activate Accessibility in Grammarl…" at bounding box center [848, 362] width 186 height 46
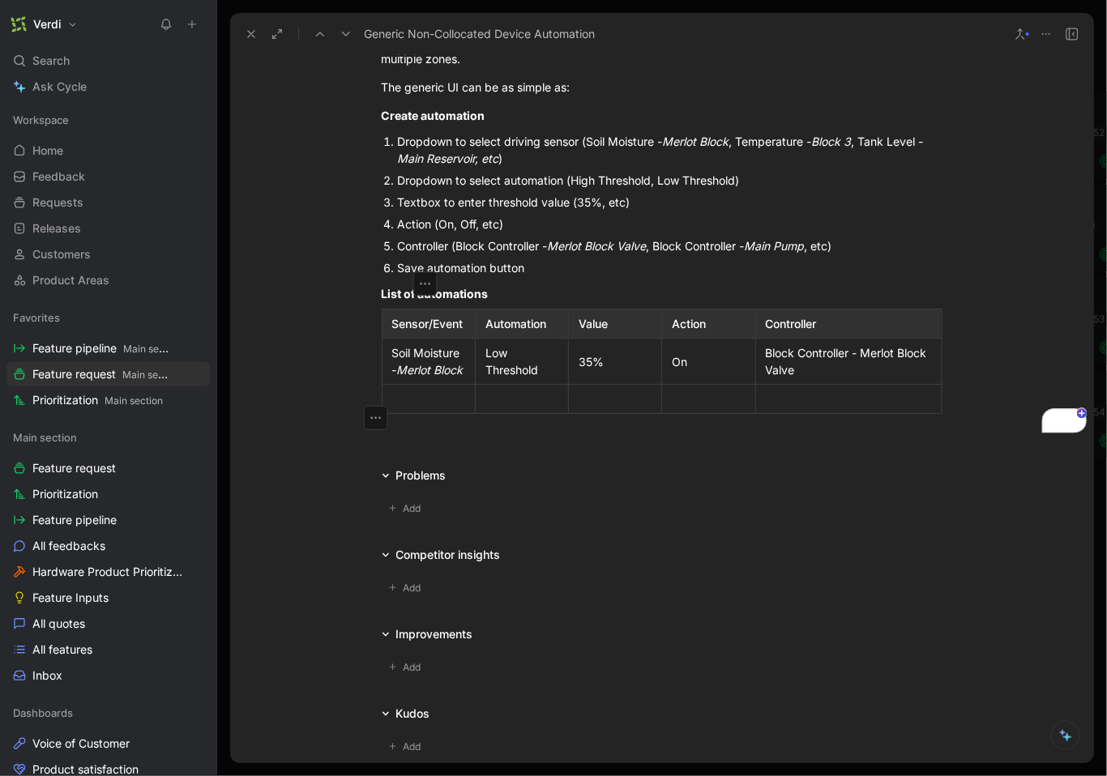
click at [386, 410] on p "To enrich screen reader interactions, please activate Accessibility in Grammarl…" at bounding box center [429, 399] width 86 height 22
click at [373, 417] on icon "button" at bounding box center [375, 418] width 11 height 2
click at [381, 485] on span "Delete row" at bounding box center [368, 479] width 57 height 14
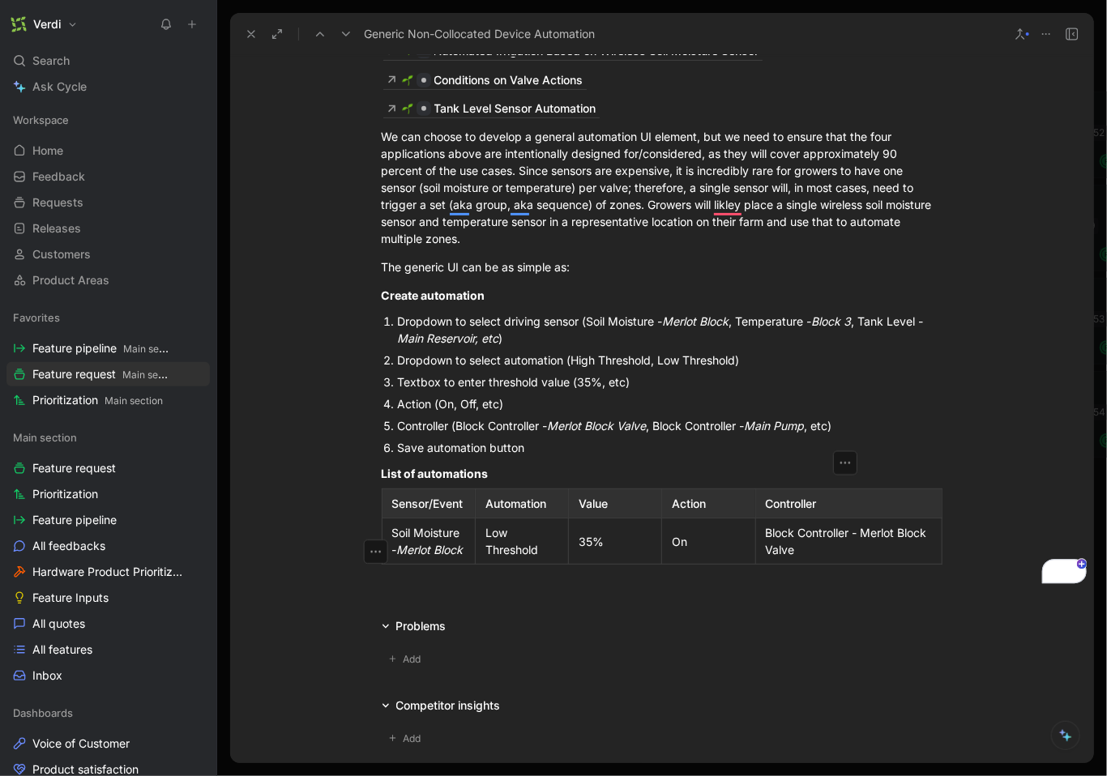
scroll to position [284, 0]
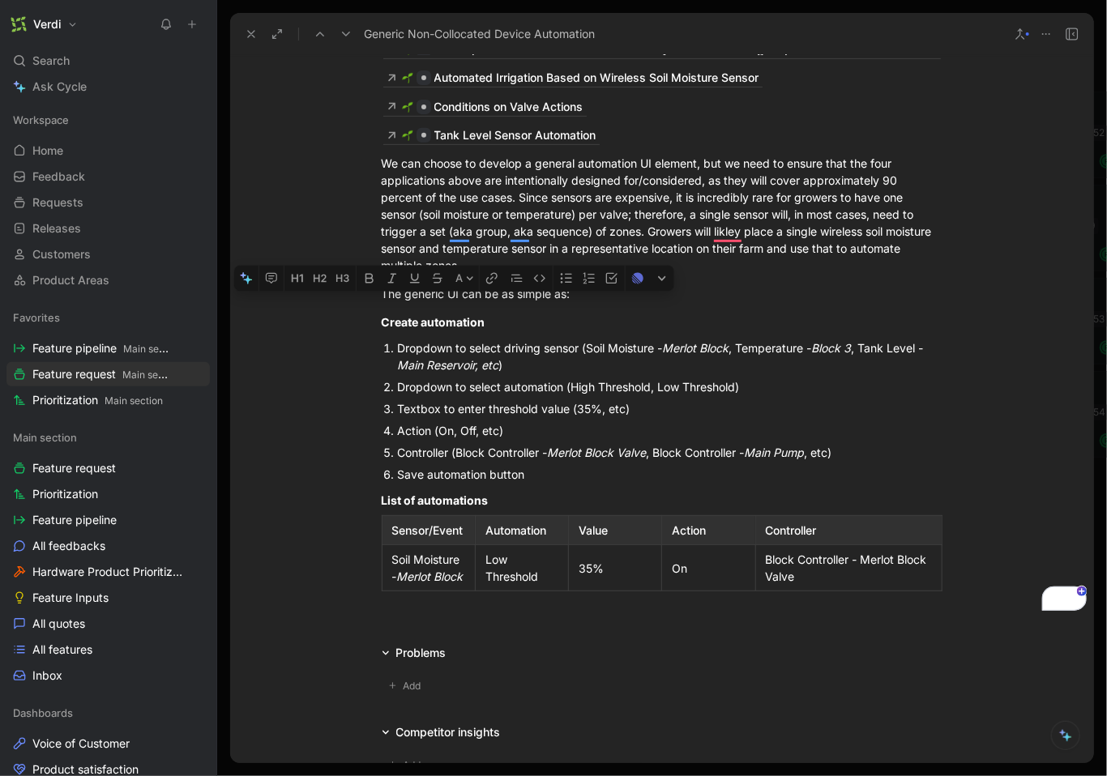
drag, startPoint x: 476, startPoint y: 368, endPoint x: 928, endPoint y: 622, distance: 518.8
click at [928, 605] on div "The ability for data or a process on one device to trigger an action on another…" at bounding box center [661, 276] width 863 height 656
click at [916, 592] on td "Block Controller - Merlot Block Valve" at bounding box center [848, 568] width 186 height 46
drag, startPoint x: 842, startPoint y: 589, endPoint x: 389, endPoint y: 344, distance: 514.9
click at [335, 298] on div "The ability for data or a process on one device to trigger an action on another…" at bounding box center [661, 276] width 863 height 656
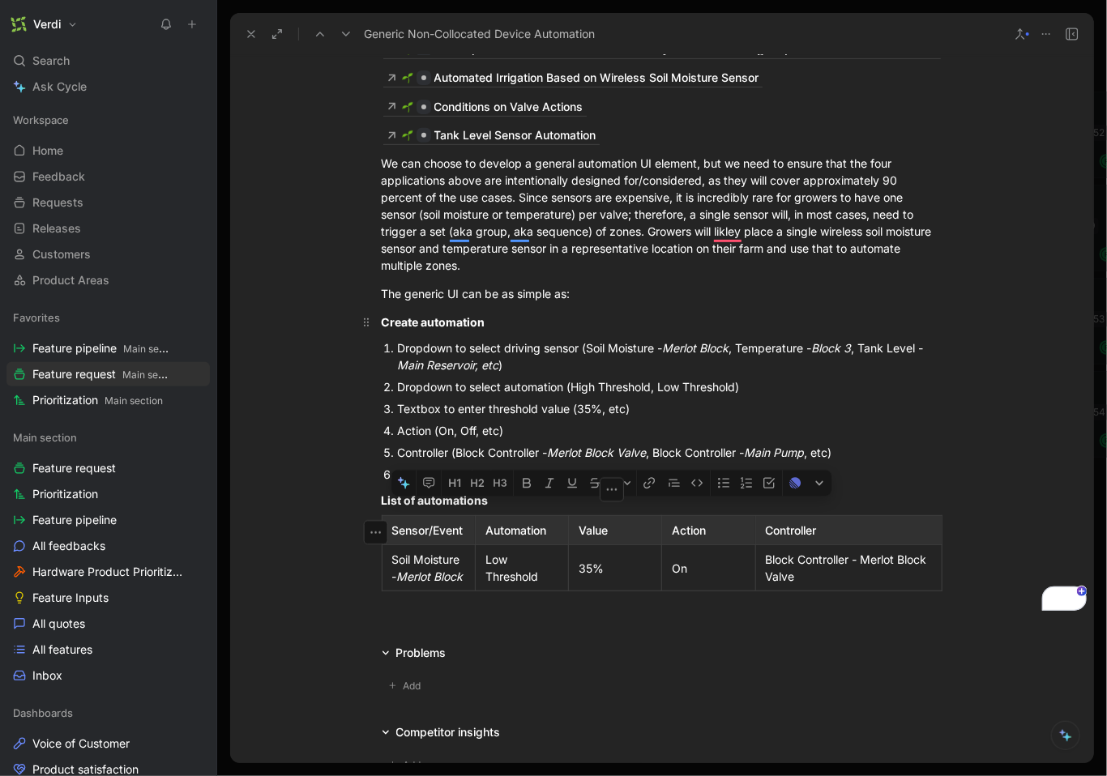
click at [382, 331] on div "Create automation" at bounding box center [662, 322] width 561 height 17
drag, startPoint x: 378, startPoint y: 325, endPoint x: 836, endPoint y: 583, distance: 525.8
click at [836, 583] on div "The ability for data or a process on one device to trigger an action on another…" at bounding box center [661, 276] width 863 height 656
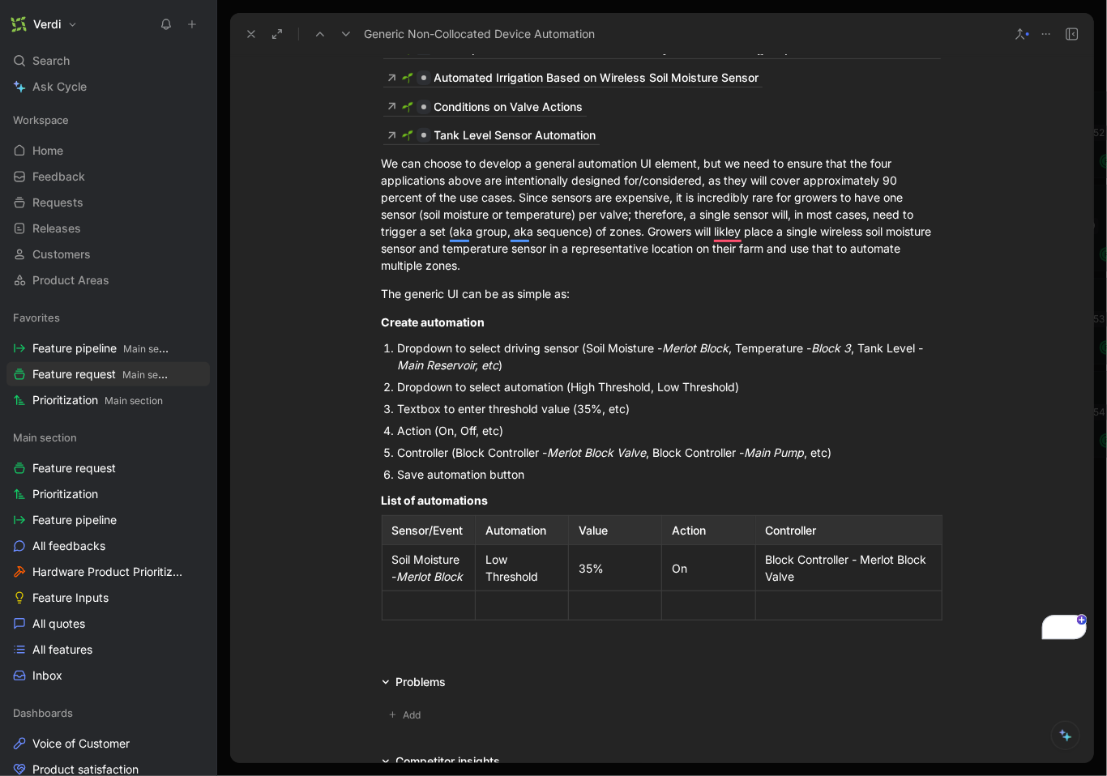
click at [776, 653] on div at bounding box center [661, 643] width 863 height 19
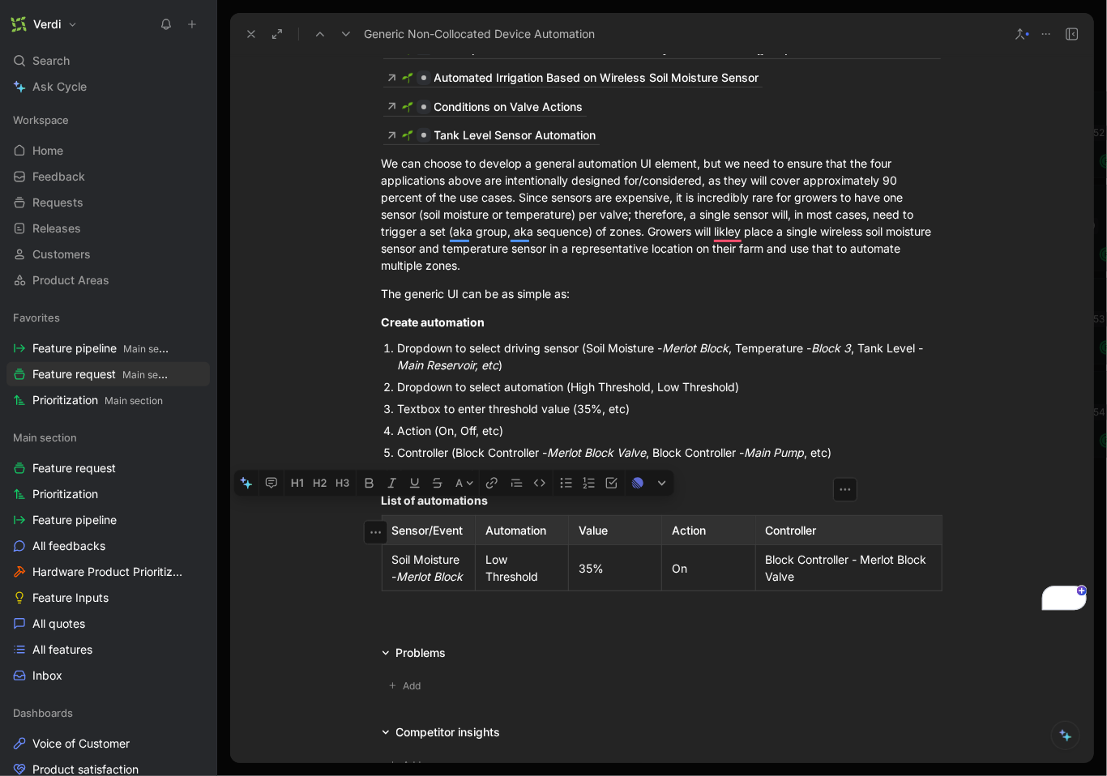
drag, startPoint x: 828, startPoint y: 534, endPoint x: 401, endPoint y: 532, distance: 427.0
click at [401, 532] on tr "Sensor/Event Automation Value Action Controller" at bounding box center [662, 530] width 560 height 29
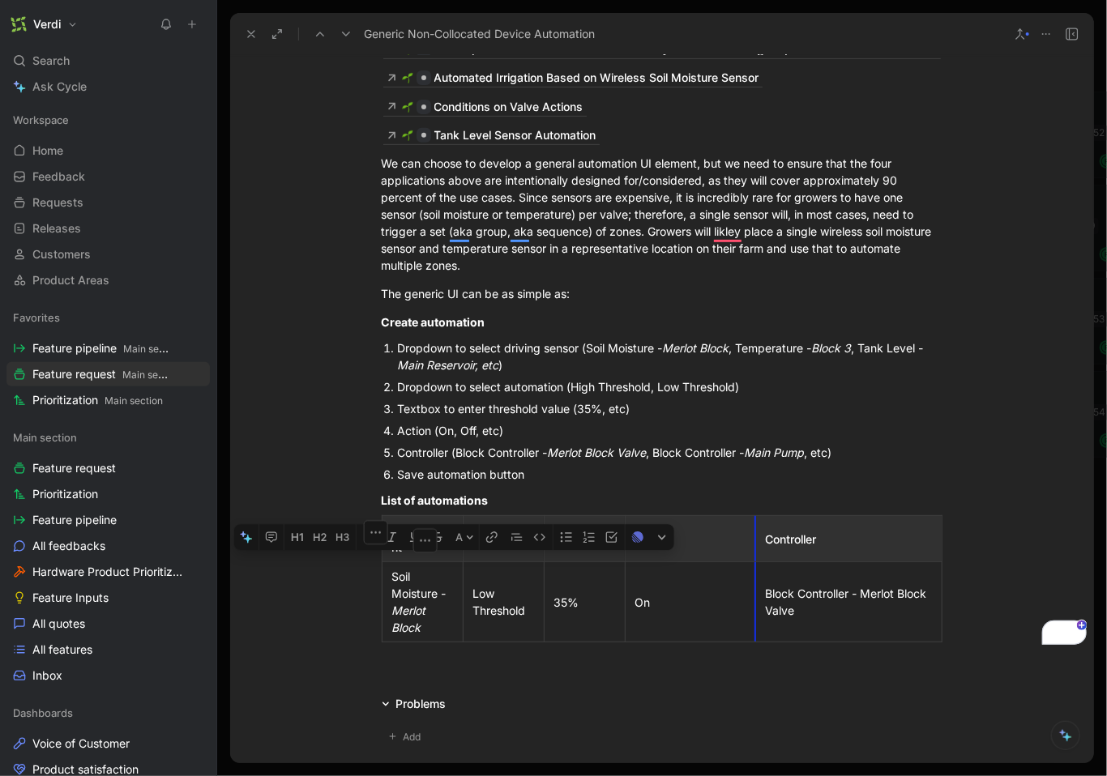
drag, startPoint x: 752, startPoint y: 538, endPoint x: 789, endPoint y: 539, distance: 37.3
click at [799, 498] on div "List of automations" at bounding box center [662, 500] width 561 height 17
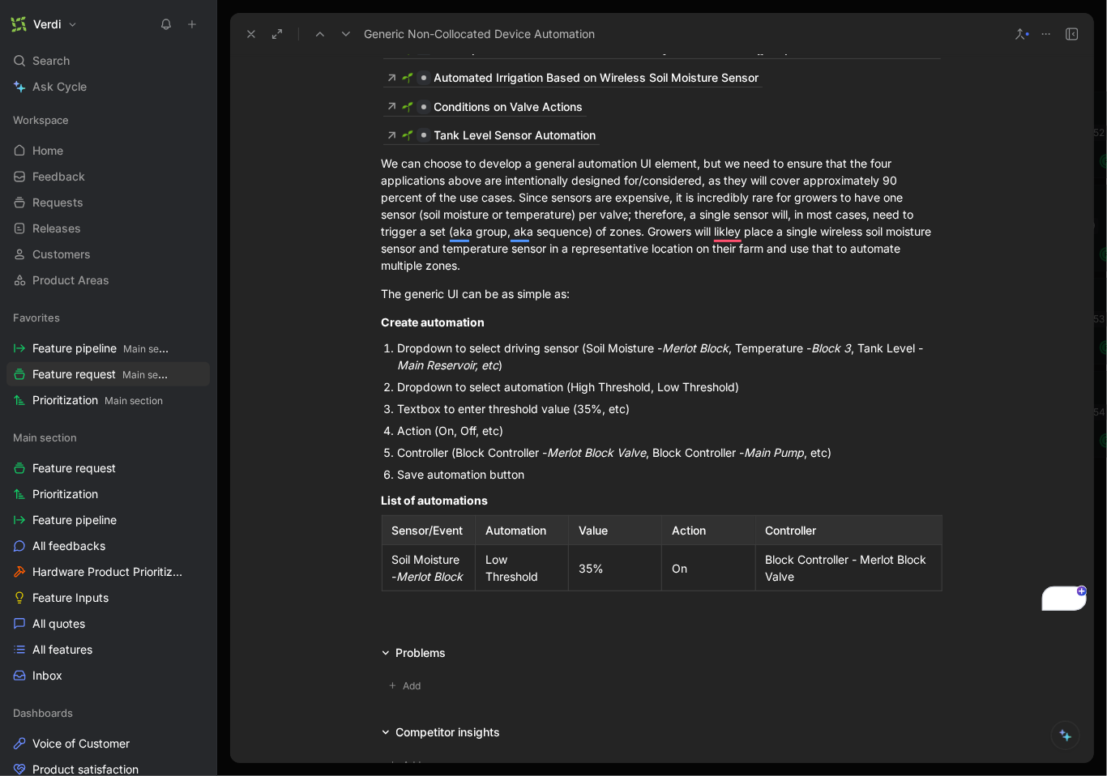
click at [447, 624] on div at bounding box center [661, 614] width 863 height 19
click at [398, 455] on div "Controller (Block Controller - Merlot Block Valve , Block Controller - Main Pum…" at bounding box center [670, 452] width 545 height 17
drag, startPoint x: 553, startPoint y: 455, endPoint x: 562, endPoint y: 459, distance: 10.2
click at [554, 455] on div "Dropdown to select controller (Block Controller - Merlot Block Valve , Block Co…" at bounding box center [670, 452] width 545 height 17
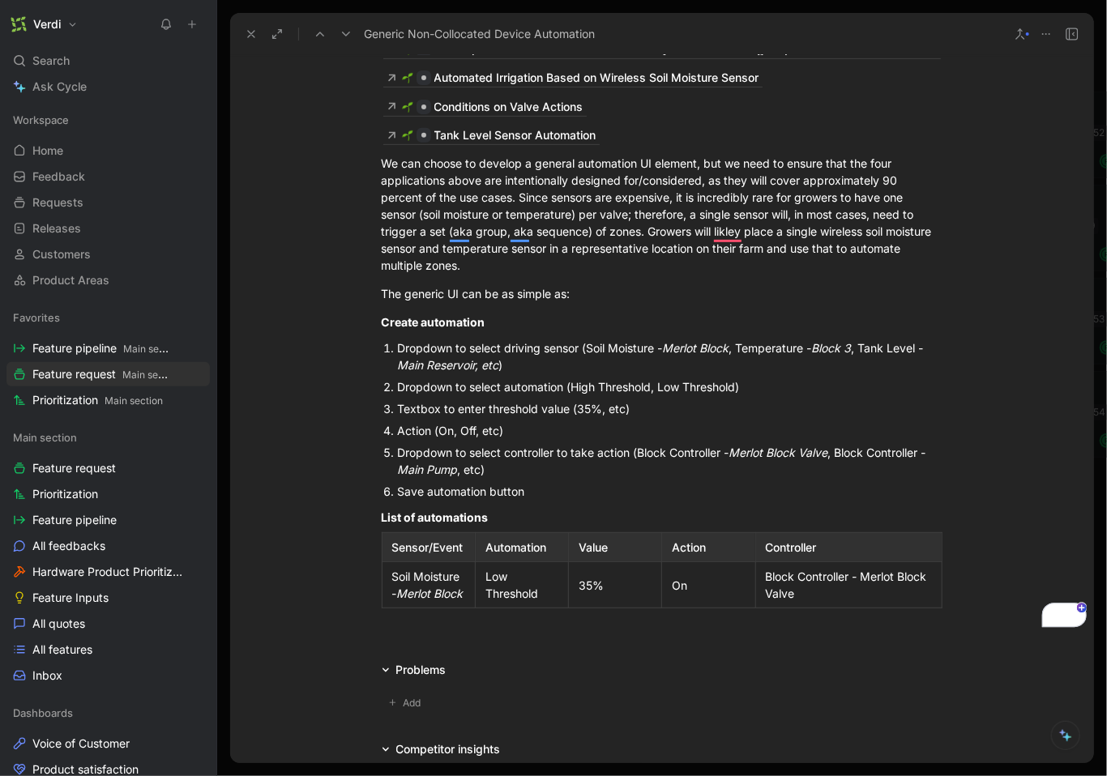
drag, startPoint x: 579, startPoint y: 455, endPoint x: 634, endPoint y: 457, distance: 55.1
click at [634, 457] on div "Dropdown to select controller to take action (Block Controller - Merlot Block V…" at bounding box center [670, 461] width 545 height 34
click at [594, 458] on div "Dropdown to select controller to take action (Block Controller - Merlot Block V…" at bounding box center [670, 461] width 545 height 34
drag, startPoint x: 455, startPoint y: 347, endPoint x: 511, endPoint y: 347, distance: 56.7
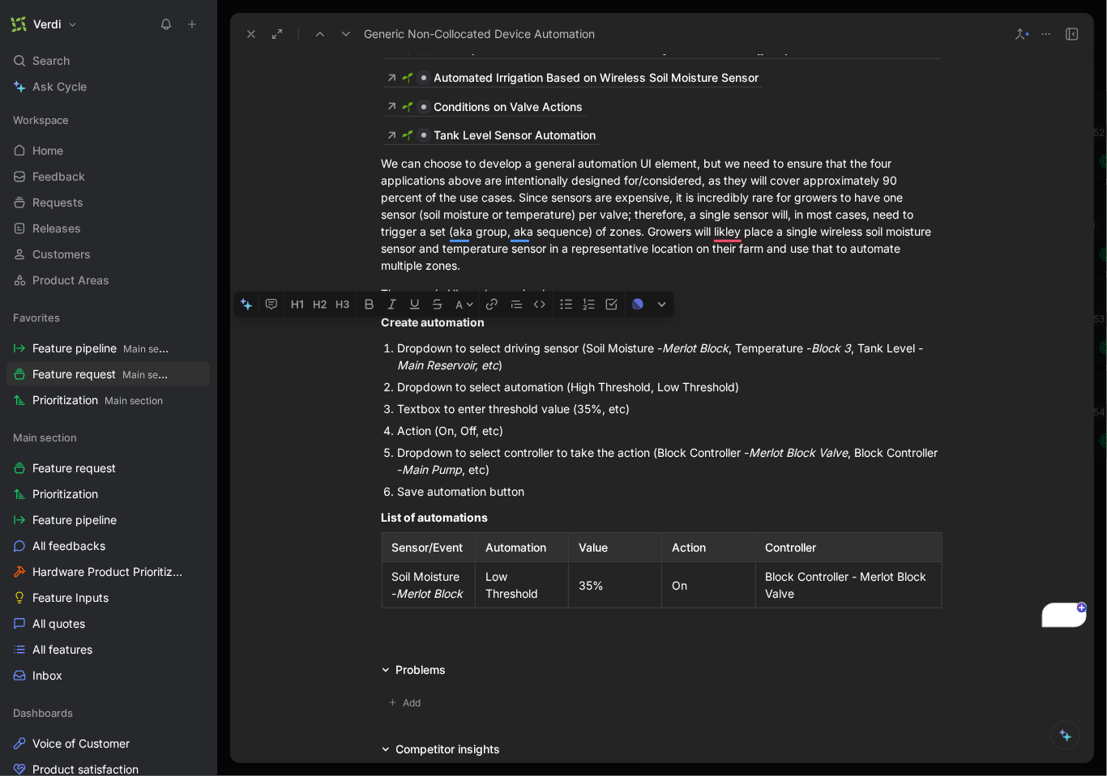
click at [511, 348] on div "Dropdown to select driving sensor (Soil Moisture - Merlot Block , Temperature -…" at bounding box center [670, 357] width 545 height 34
click at [511, 347] on div "Dropdown to select driving sensor (Soil Moisture - Merlot Block , Temperature -…" at bounding box center [670, 357] width 545 height 34
click at [417, 498] on div "Save automation button" at bounding box center [670, 491] width 545 height 17
click at [457, 494] on div "Save automation button" at bounding box center [670, 491] width 545 height 17
click at [510, 494] on div "Save automation button" at bounding box center [670, 491] width 545 height 17
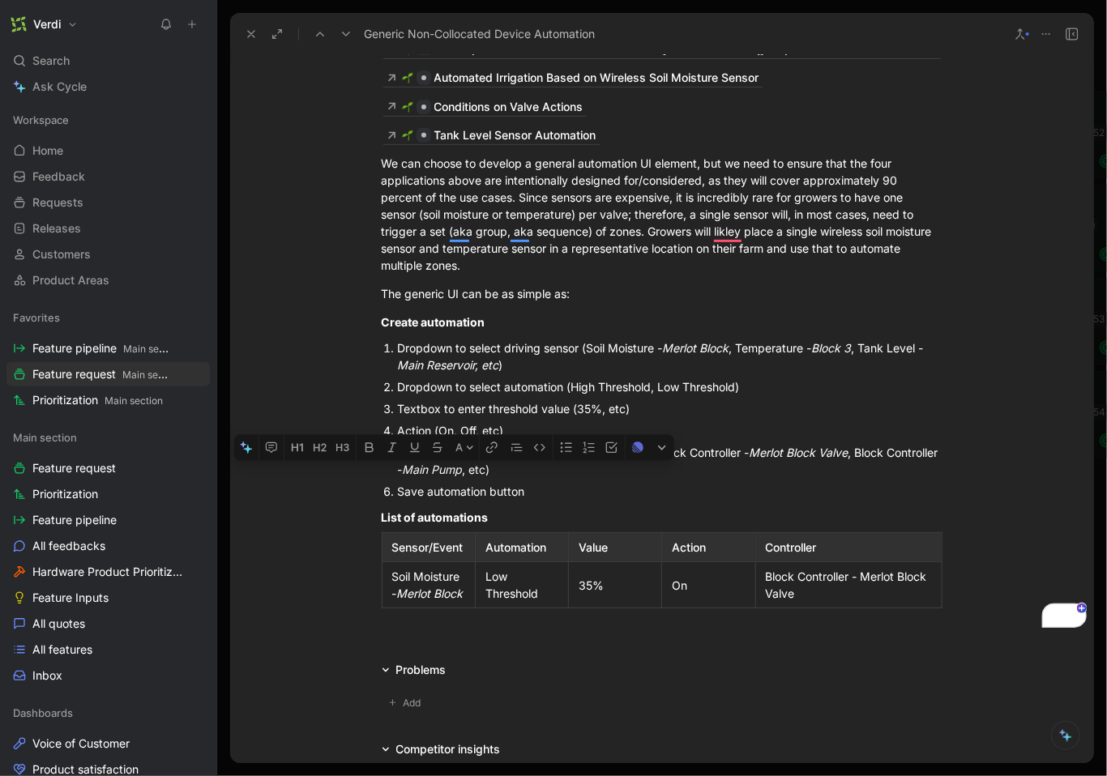
drag, startPoint x: 492, startPoint y: 493, endPoint x: 397, endPoint y: 493, distance: 94.8
click at [398, 493] on div "Save automation button" at bounding box center [670, 491] width 545 height 17
click at [511, 495] on div "Button" at bounding box center [670, 491] width 545 height 17
click at [447, 497] on div "Button to Save automation”" at bounding box center [670, 491] width 545 height 17
click at [848, 598] on div "Block Controller - Merlot Block Valve" at bounding box center [849, 585] width 166 height 34
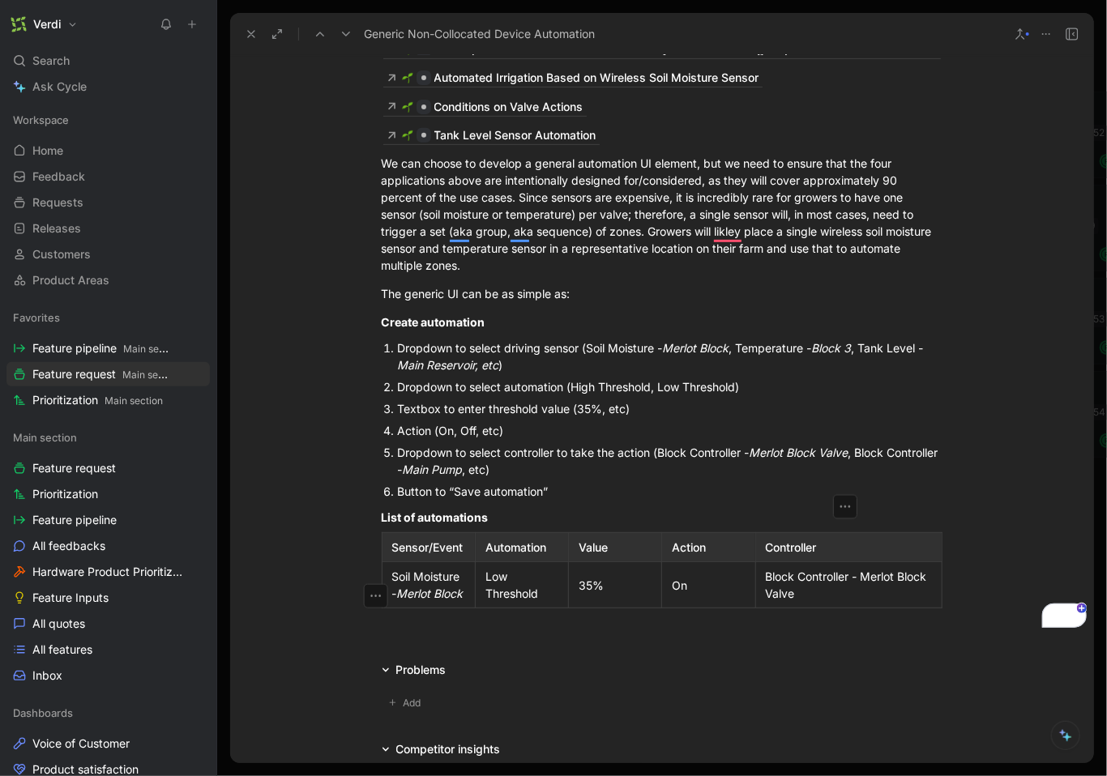
click at [869, 584] on div "Block Controller - Merlot Block Valve" at bounding box center [849, 585] width 166 height 34
click at [862, 558] on p "Controller" at bounding box center [848, 547] width 179 height 22
click at [720, 556] on div "Action" at bounding box center [708, 547] width 73 height 17
click at [708, 583] on td "On" at bounding box center [708, 585] width 93 height 46
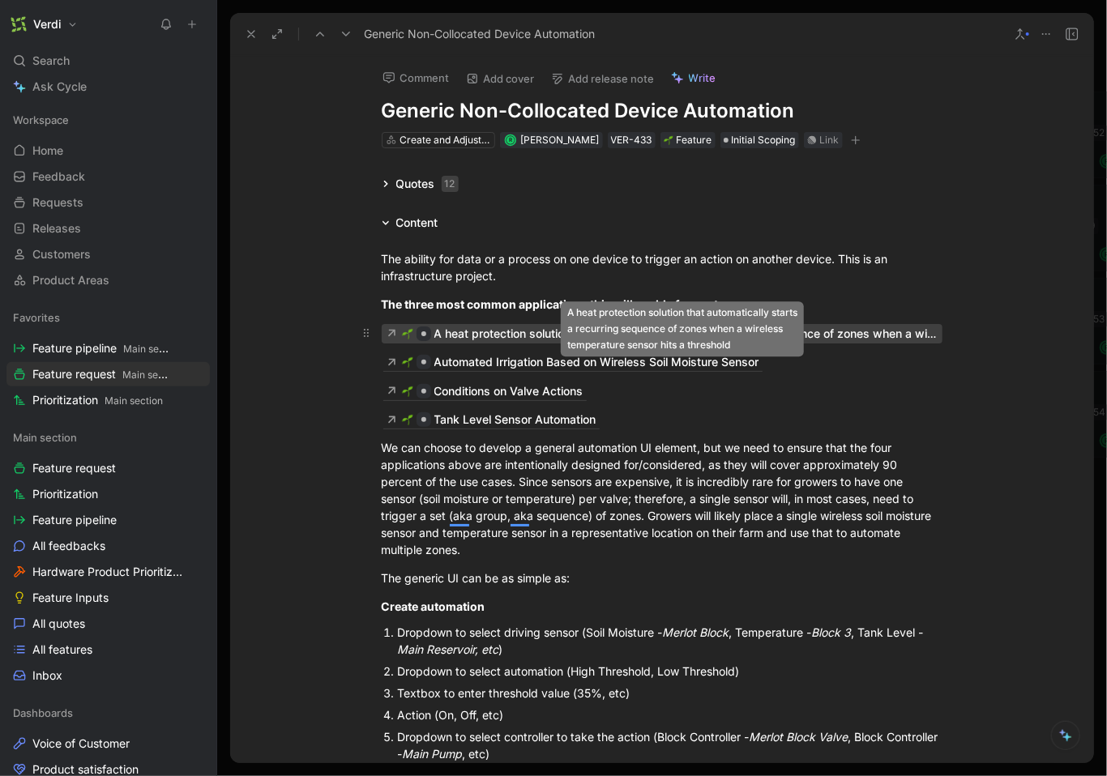
scroll to position [0, 0]
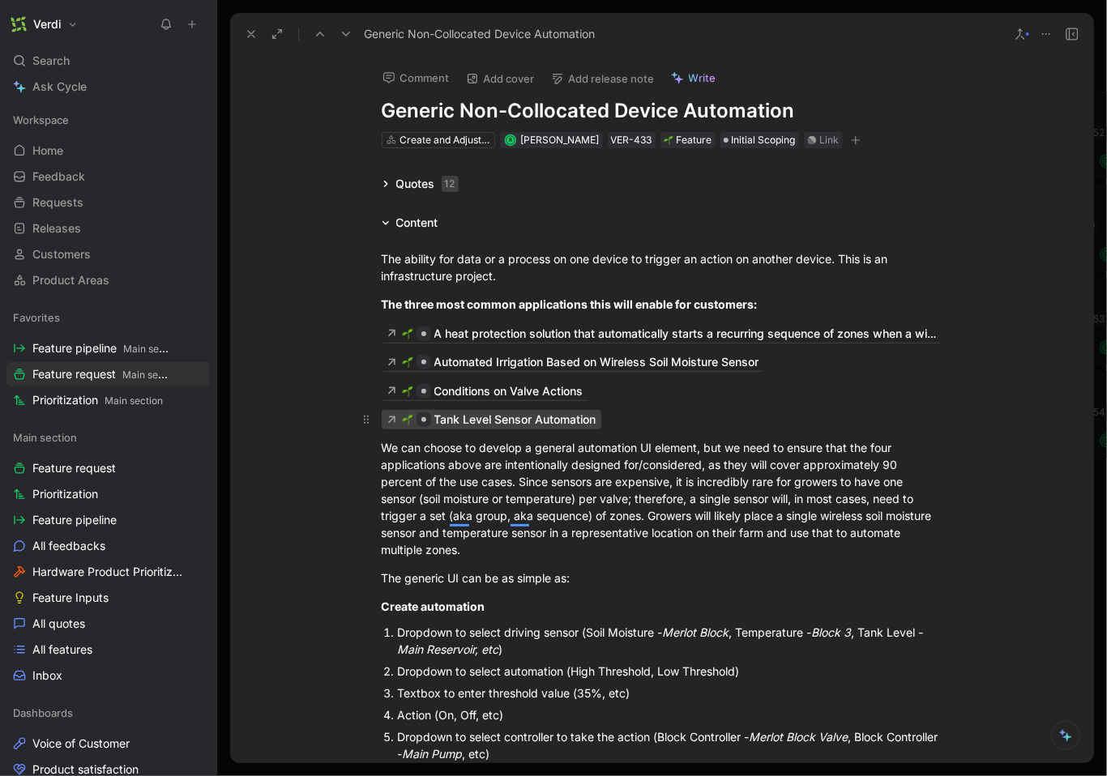
click at [511, 425] on div "Tank Level Sensor Automation" at bounding box center [515, 419] width 162 height 19
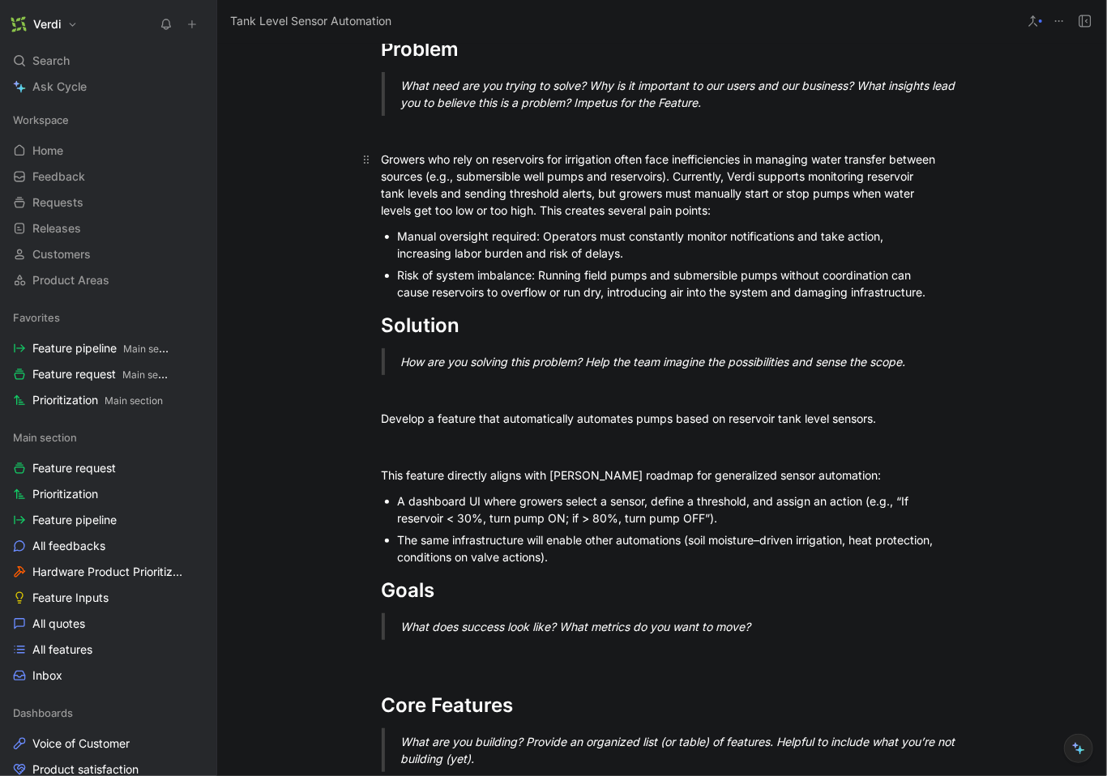
scroll to position [233, 0]
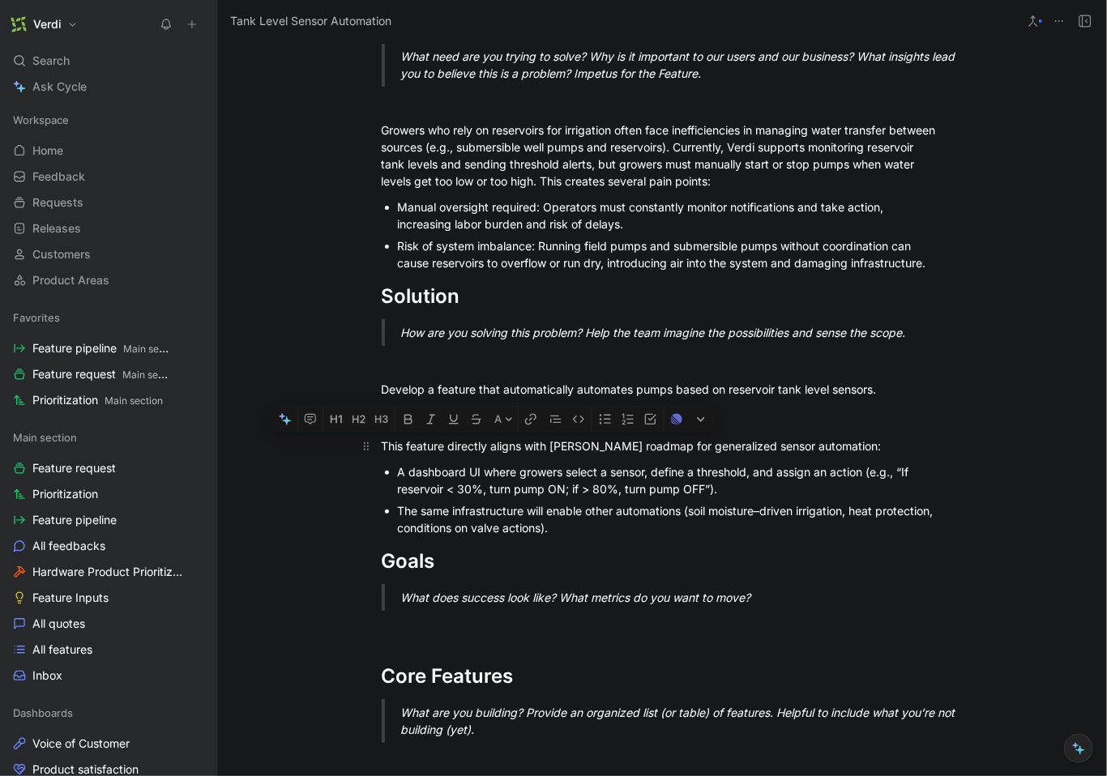
drag, startPoint x: 622, startPoint y: 528, endPoint x: 378, endPoint y: 449, distance: 256.5
click at [378, 449] on div "Problem What need are you trying to solve? Why is it important to our users and…" at bounding box center [661, 643] width 889 height 1314
copy div "This feature directly aligns with [PERSON_NAME] roadmap for generalized sensor …"
click at [472, 249] on div "Risk of system imbalance: Running field pumps and submersible pumps without coo…" at bounding box center [670, 254] width 545 height 34
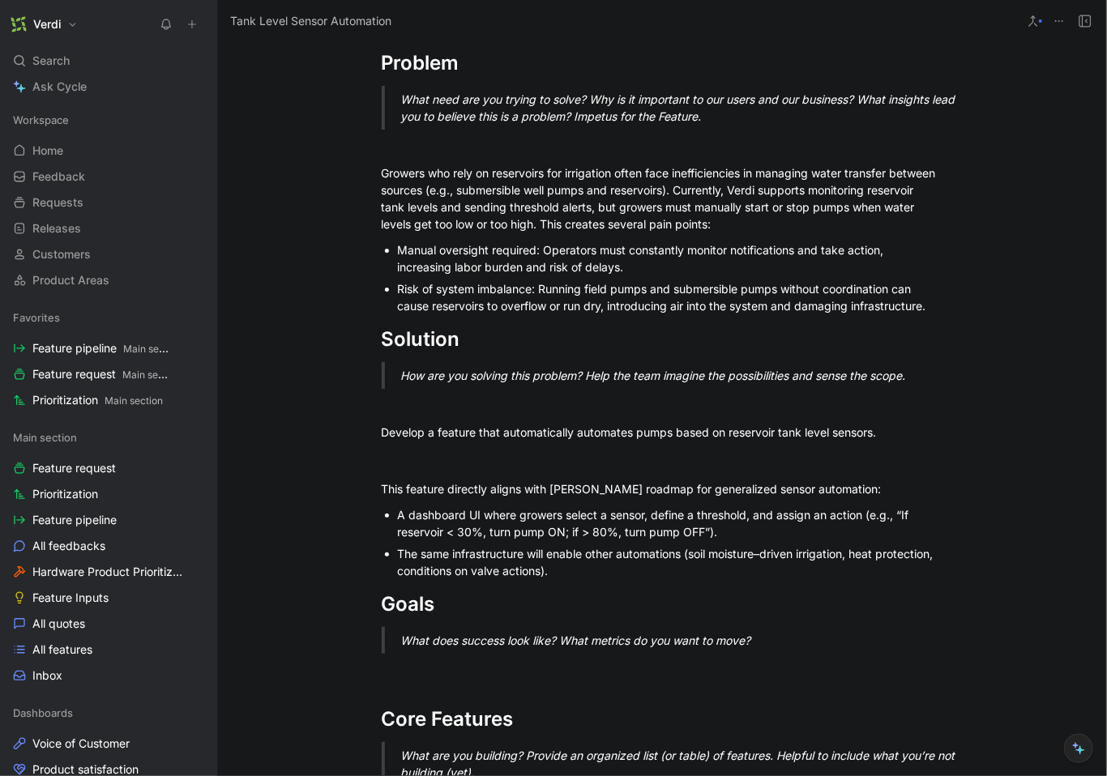
click at [622, 566] on div "The same infrastructure will enable other automations (soil moisture–driven irr…" at bounding box center [670, 562] width 545 height 34
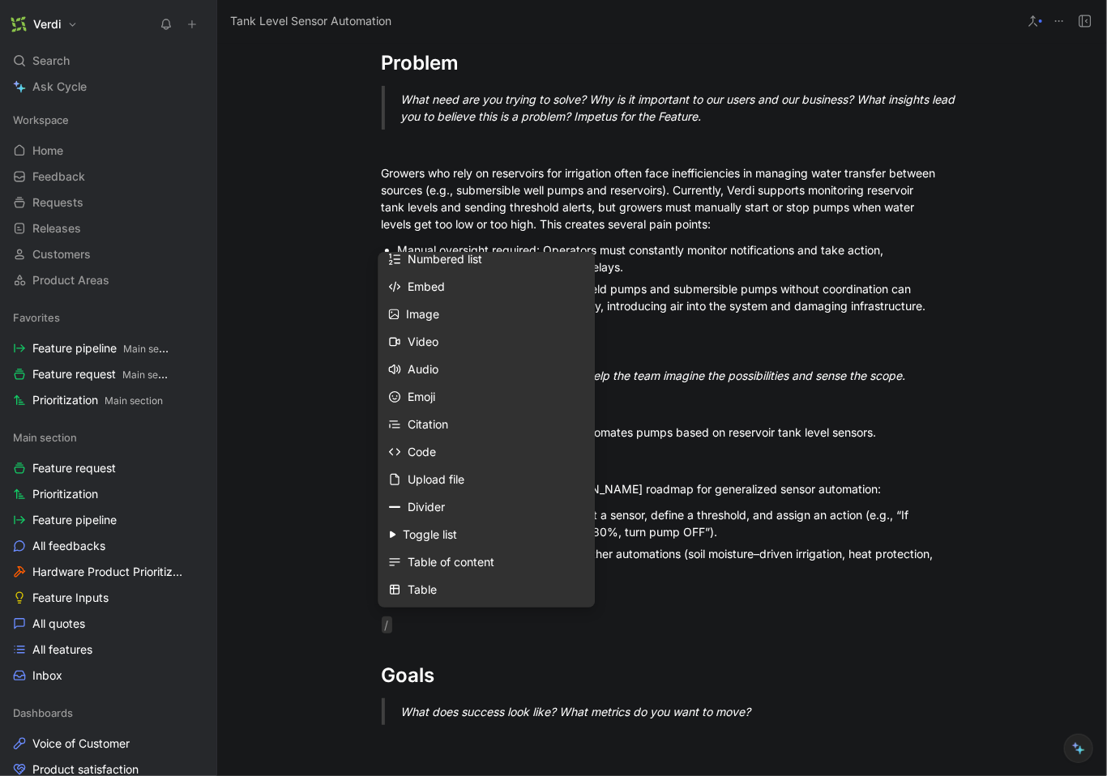
scroll to position [519, 0]
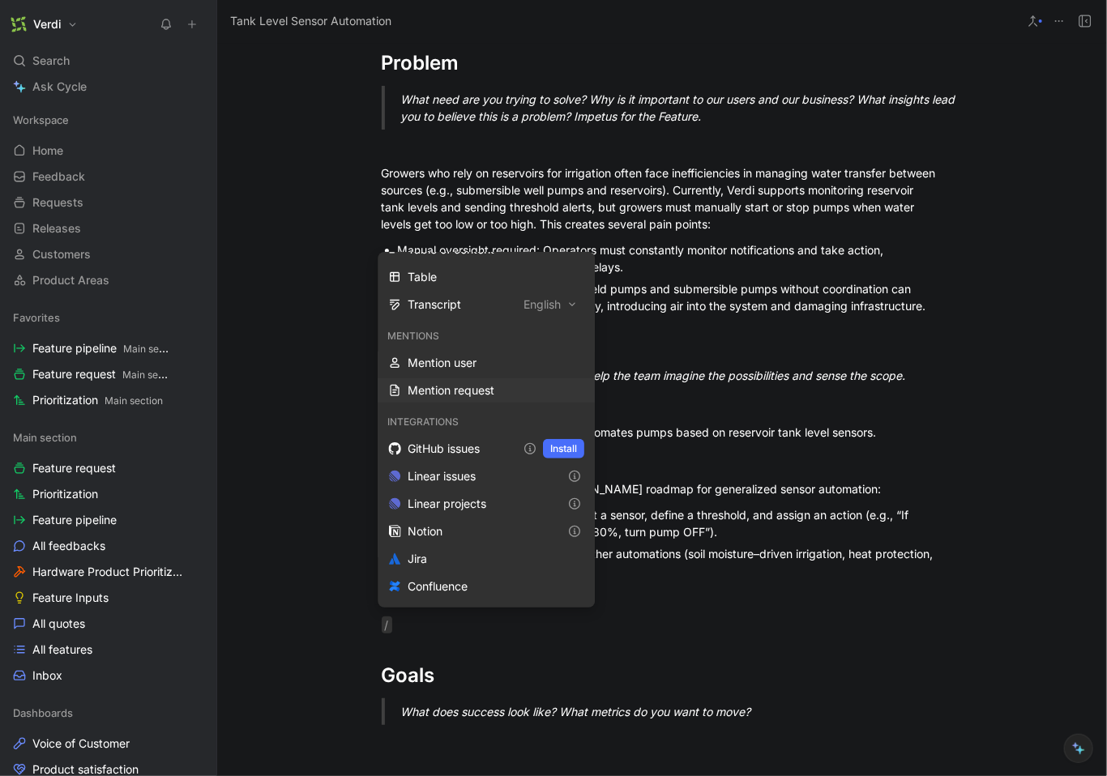
click at [442, 391] on div "Mention request" at bounding box center [496, 390] width 177 height 19
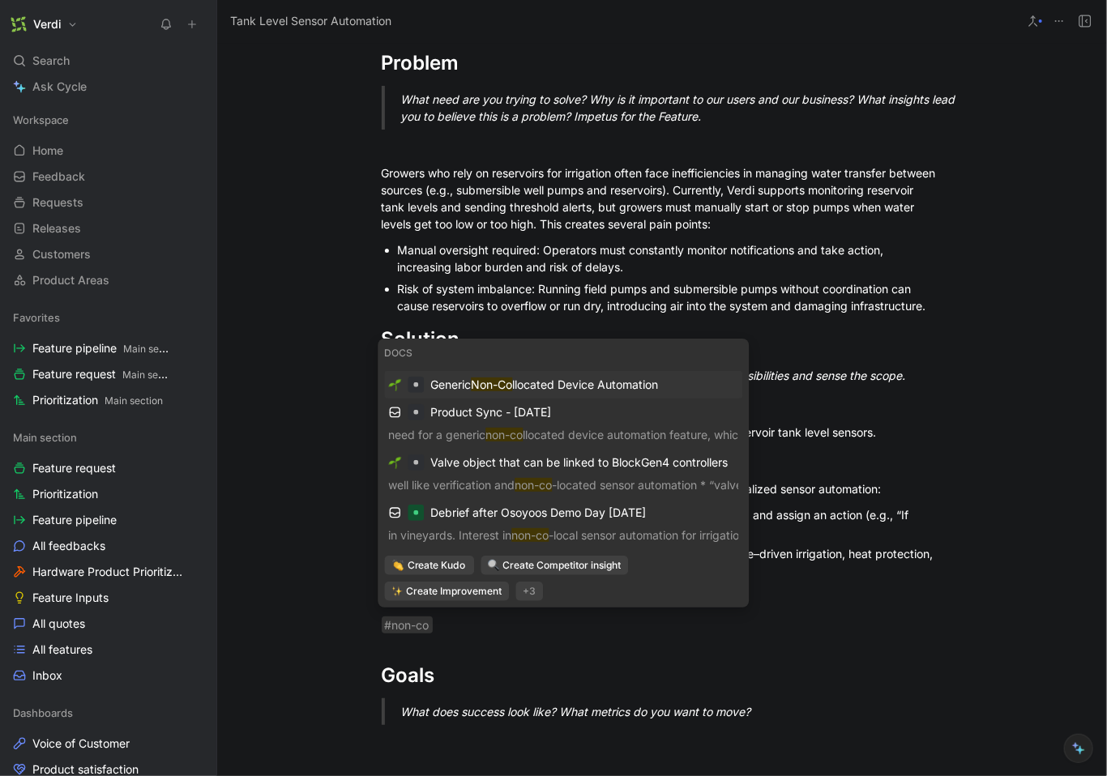
scroll to position [0, 0]
click at [654, 391] on span "llocated Device Automation" at bounding box center [585, 385] width 146 height 14
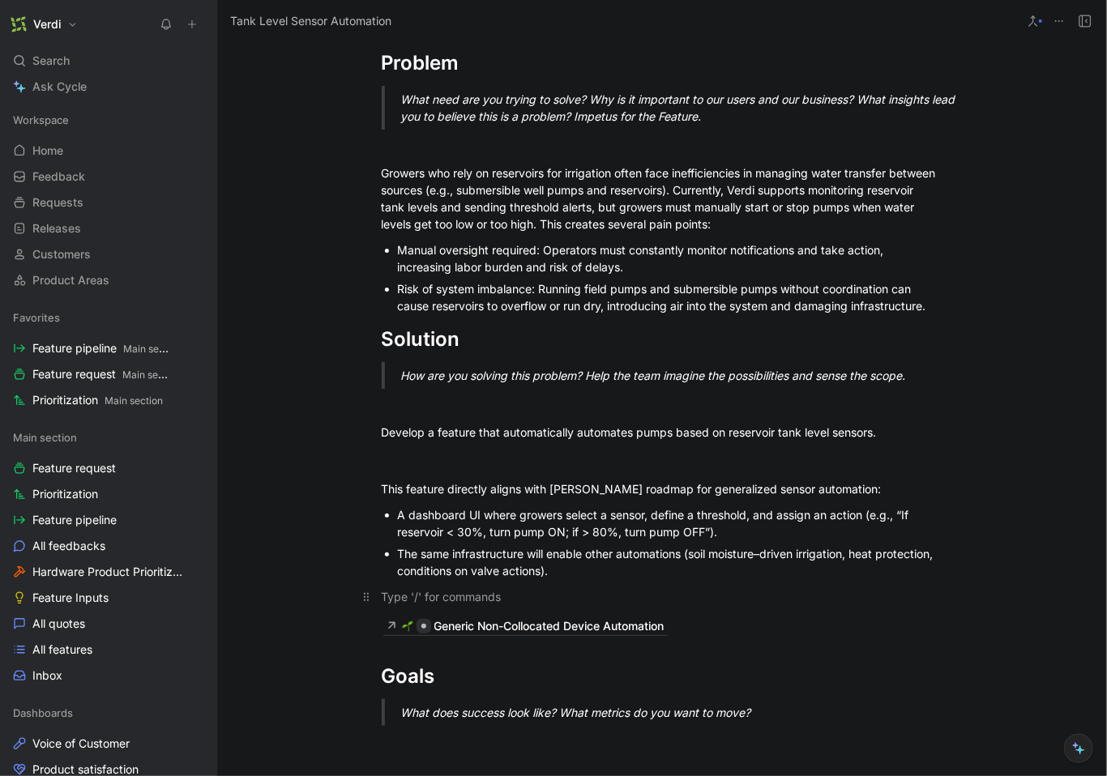
click at [591, 602] on div "To enrich screen reader interactions, please activate Accessibility in Grammarl…" at bounding box center [662, 596] width 561 height 17
drag, startPoint x: 699, startPoint y: 627, endPoint x: 378, endPoint y: 487, distance: 349.4
click at [485, 515] on div "A dashboard UI where growers select a sensor, define a threshold, and assign an…" at bounding box center [670, 523] width 545 height 34
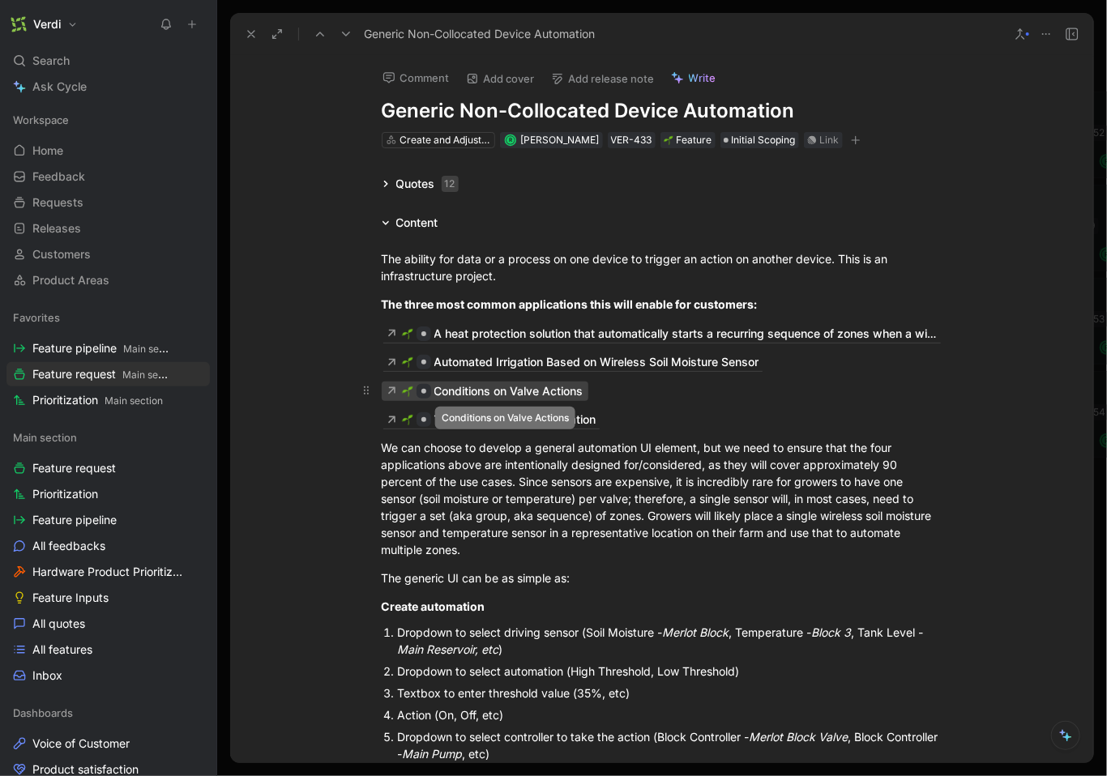
click at [511, 395] on div "Conditions on Valve Actions" at bounding box center [508, 391] width 149 height 19
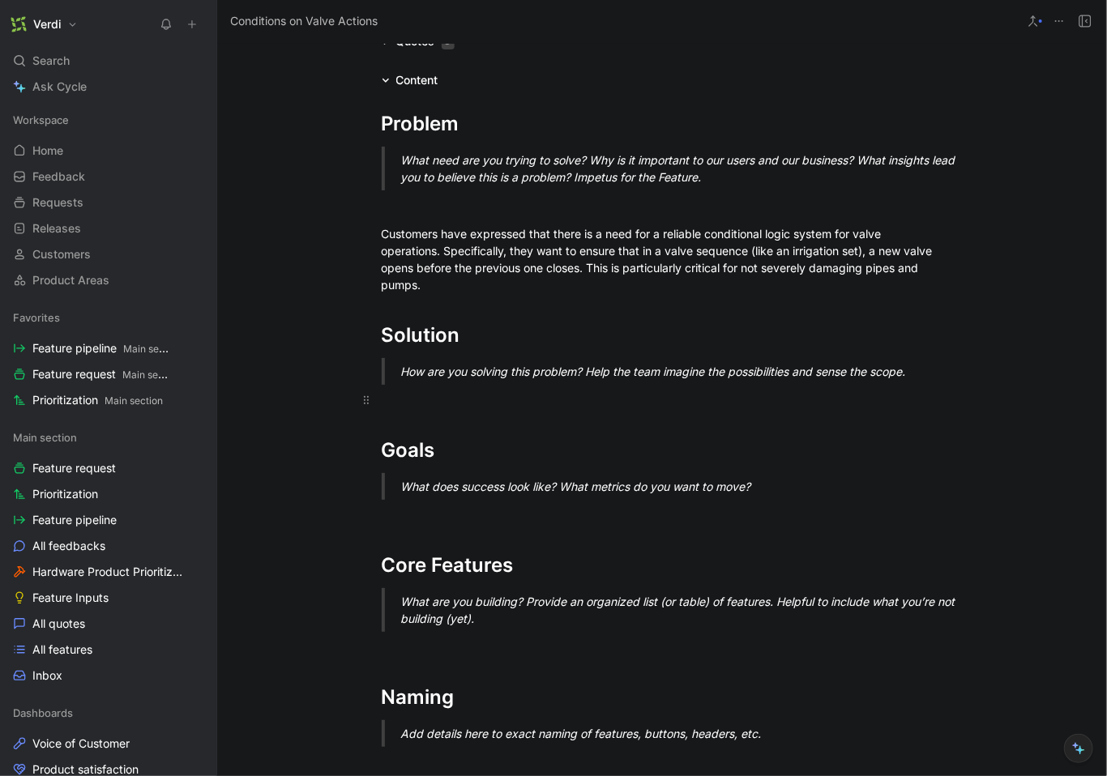
scroll to position [148, 0]
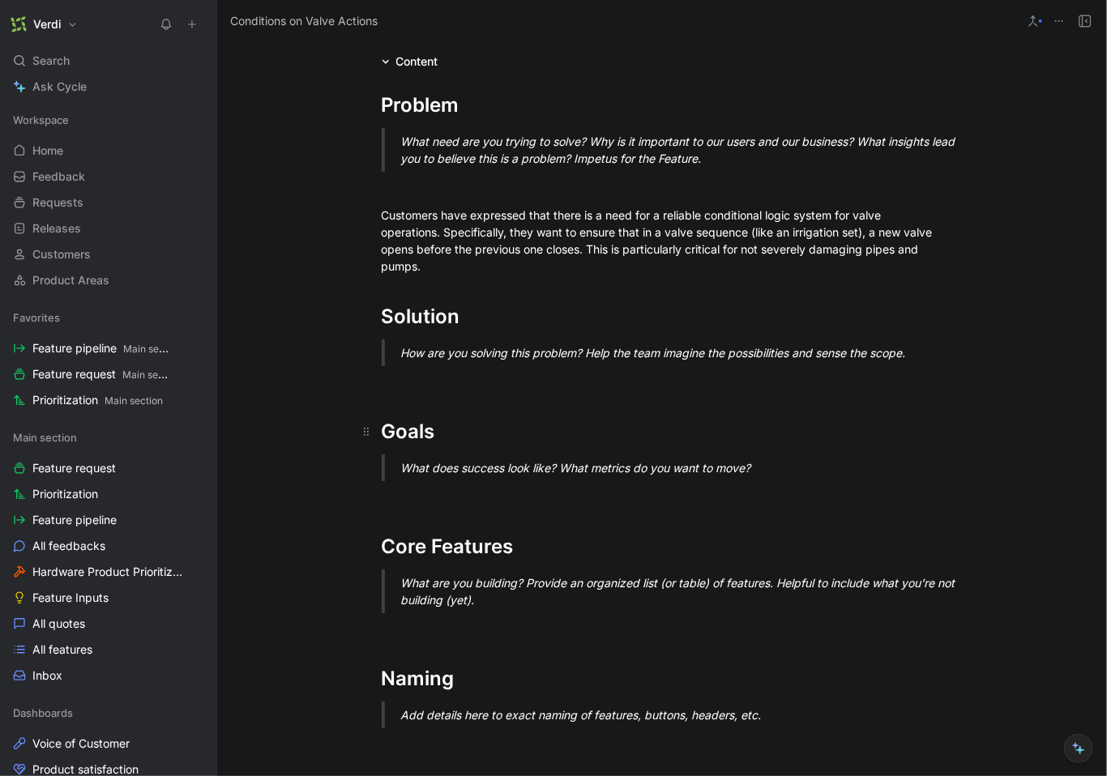
click at [488, 396] on h1 "Goals" at bounding box center [662, 424] width 622 height 57
click at [472, 378] on div "To enrich screen reader interactions, please activate Accessibility in Grammarl…" at bounding box center [662, 381] width 561 height 17
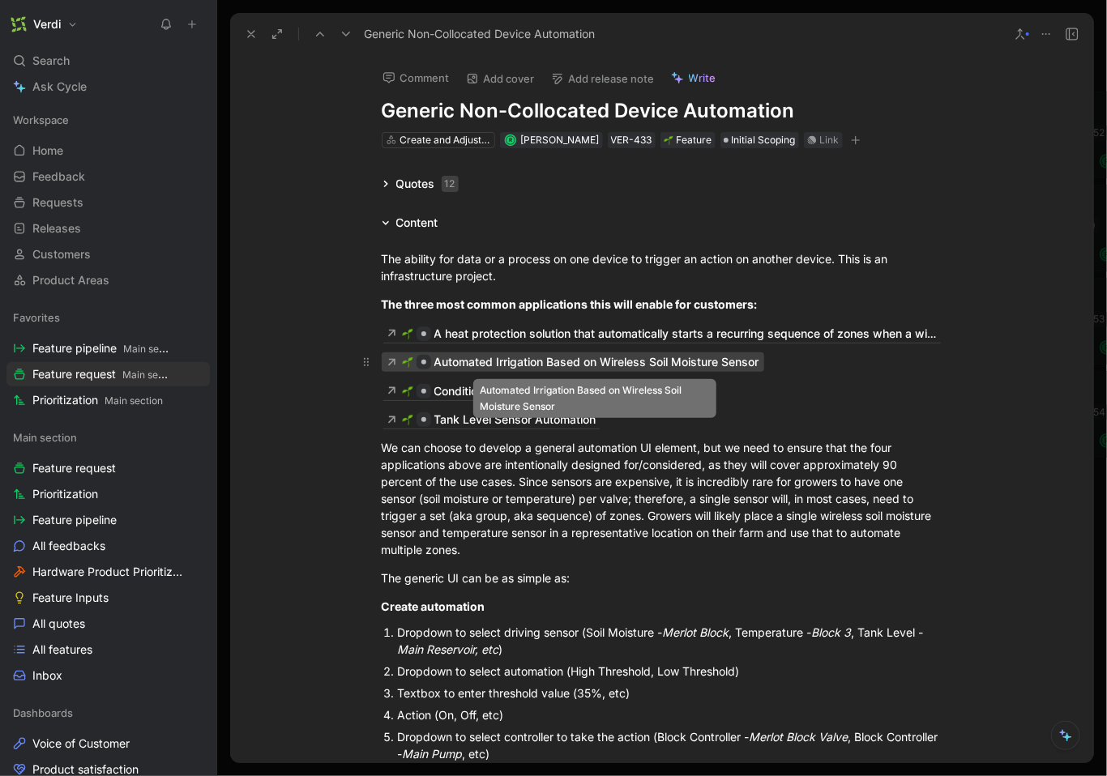
click at [502, 365] on div "Automated Irrigation Based on Wireless Soil Moisture Sensor" at bounding box center [596, 361] width 325 height 19
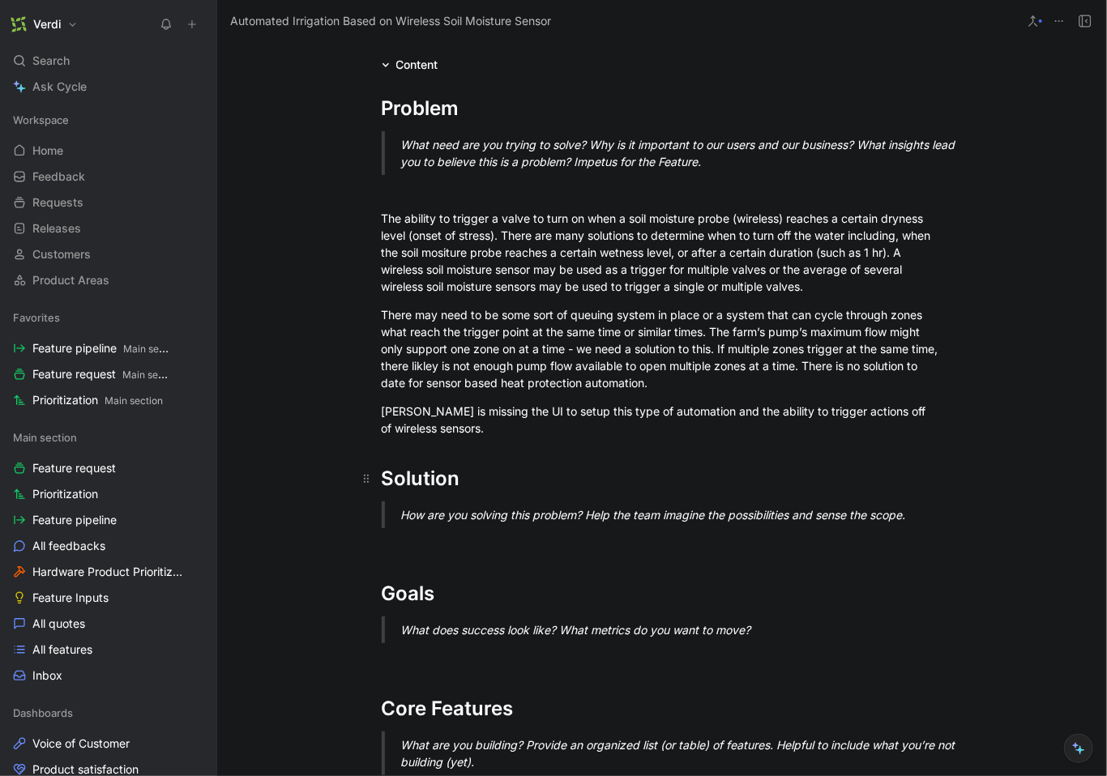
scroll to position [189, 0]
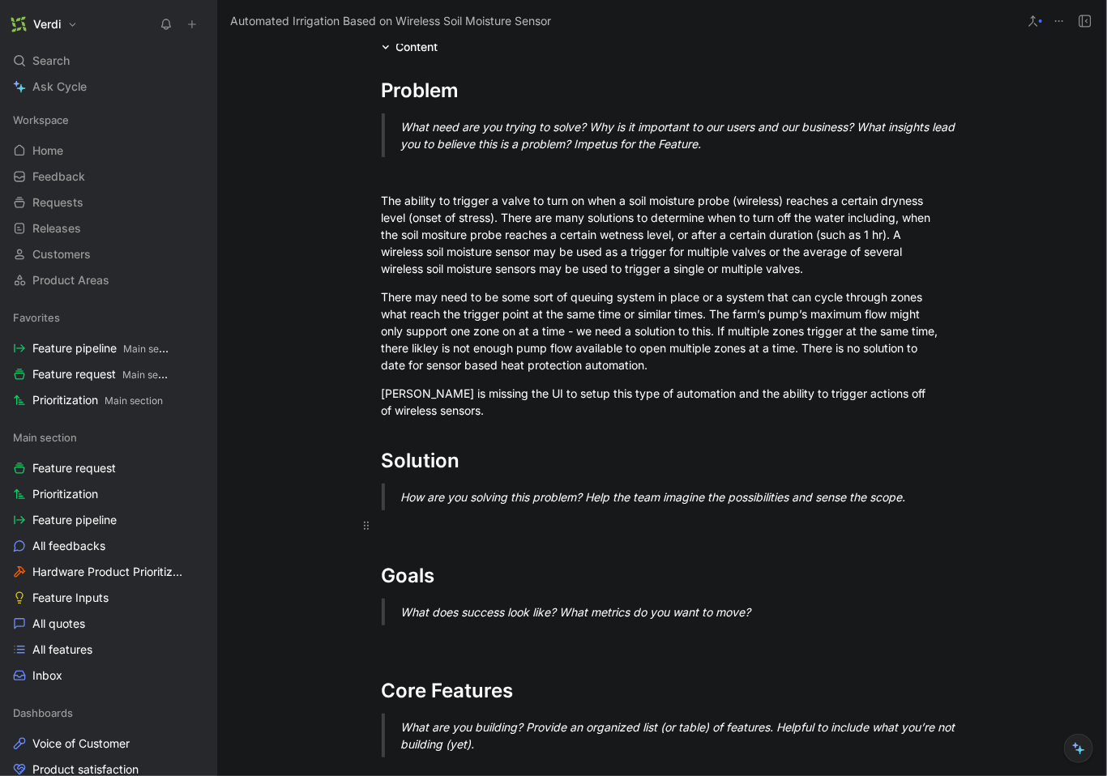
click at [449, 533] on p at bounding box center [662, 525] width 622 height 27
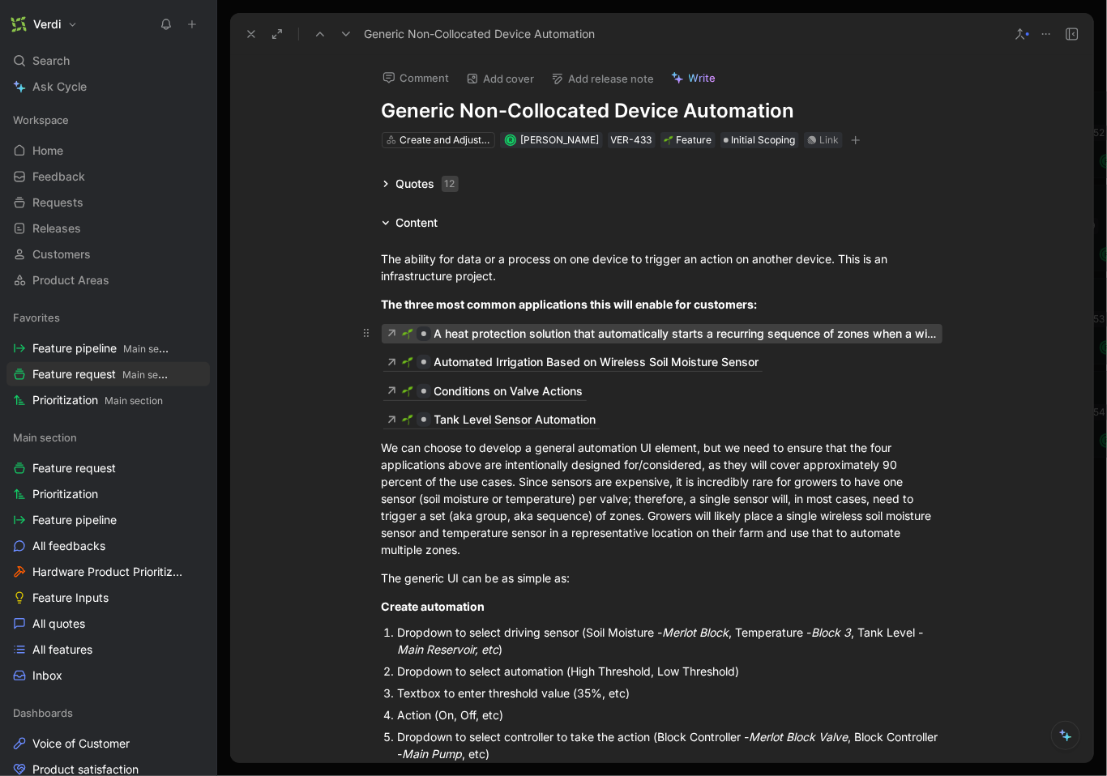
click at [470, 331] on div "A heat protection solution that automatically starts a recurring sequence of zo…" at bounding box center [685, 333] width 503 height 19
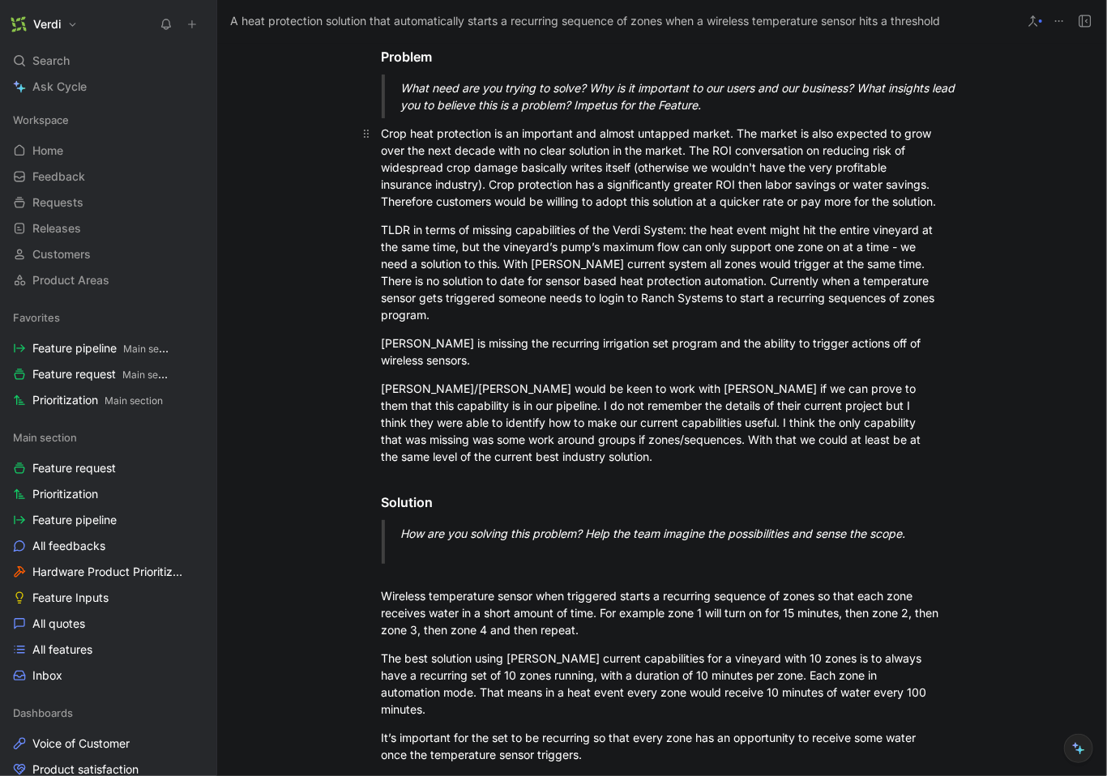
scroll to position [361, 0]
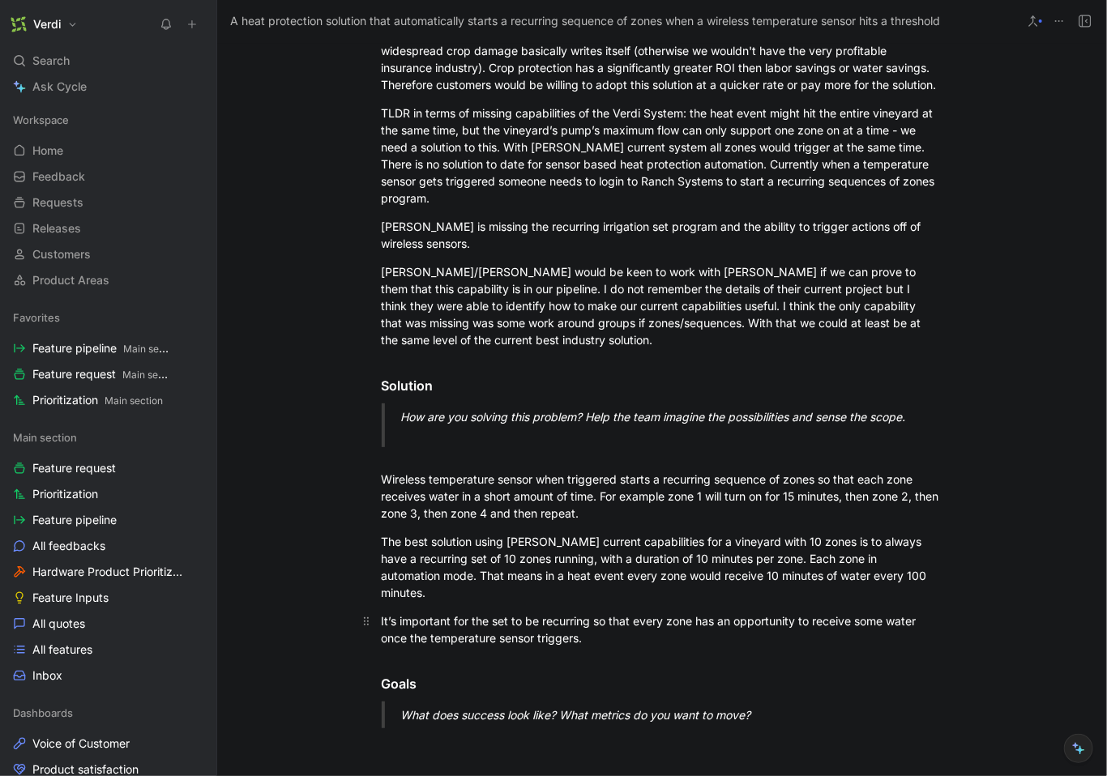
click at [615, 619] on div "It’s important for the set to be recurring so that every zone has an opportunit…" at bounding box center [662, 630] width 561 height 34
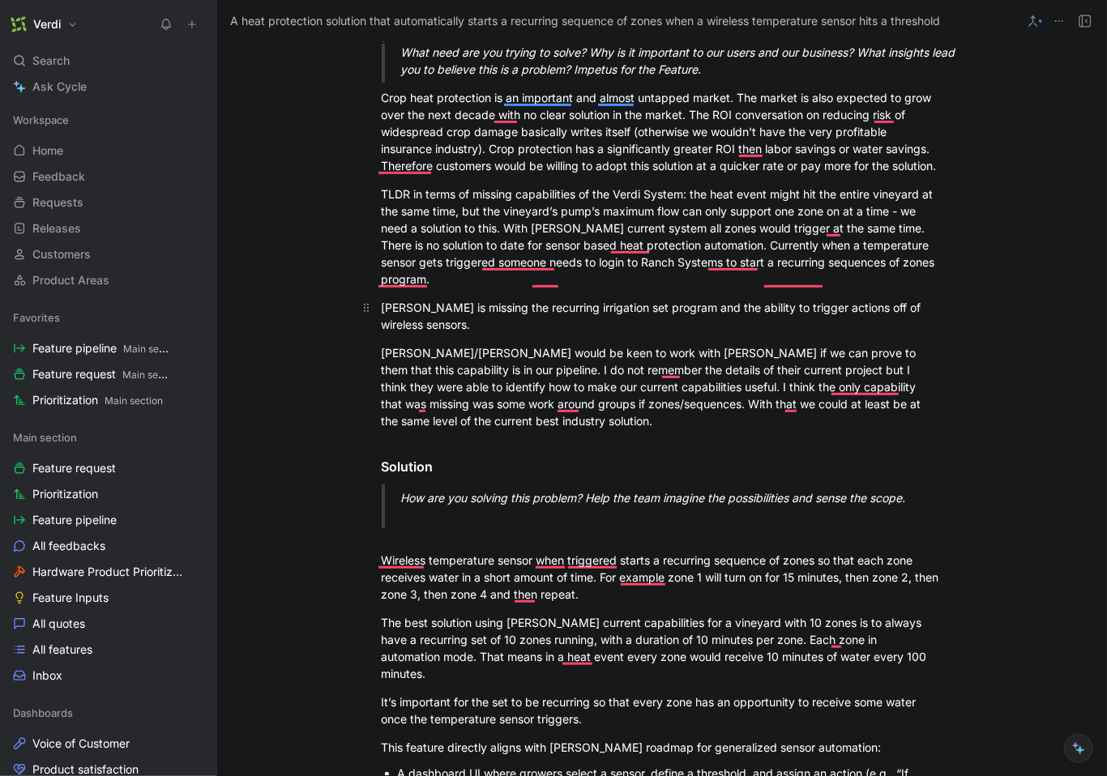
scroll to position [0, 0]
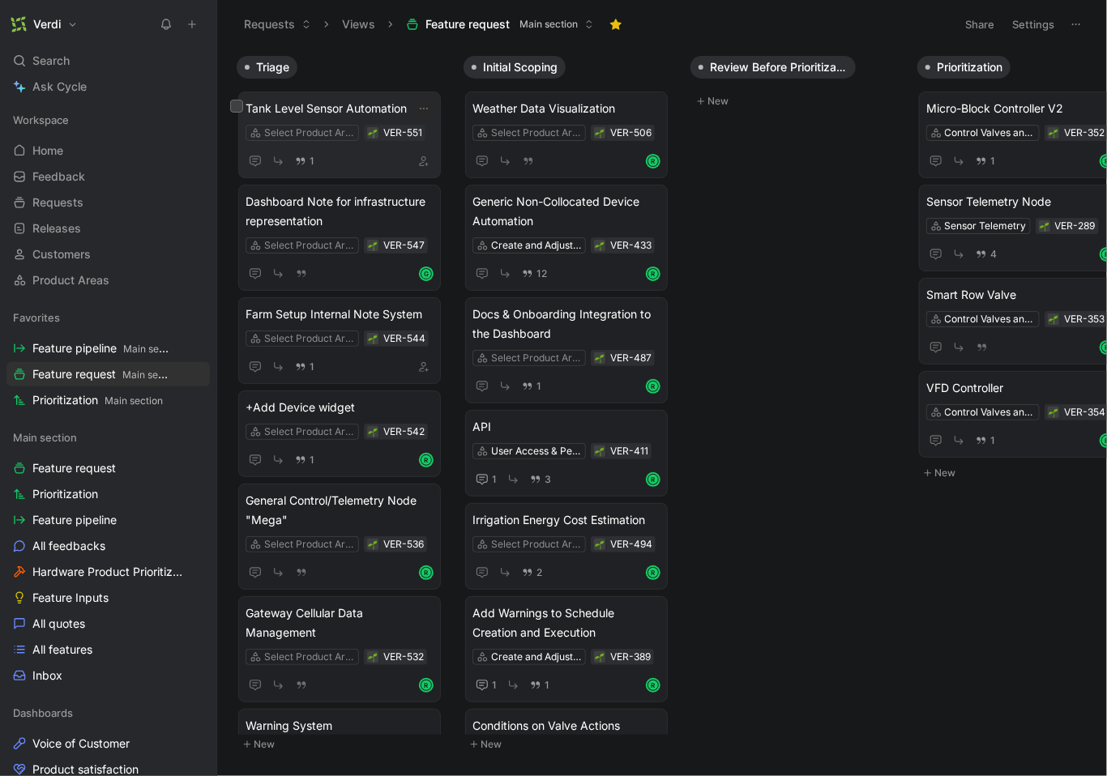
click at [326, 99] on span "Tank Level Sensor Automation" at bounding box center [340, 108] width 188 height 19
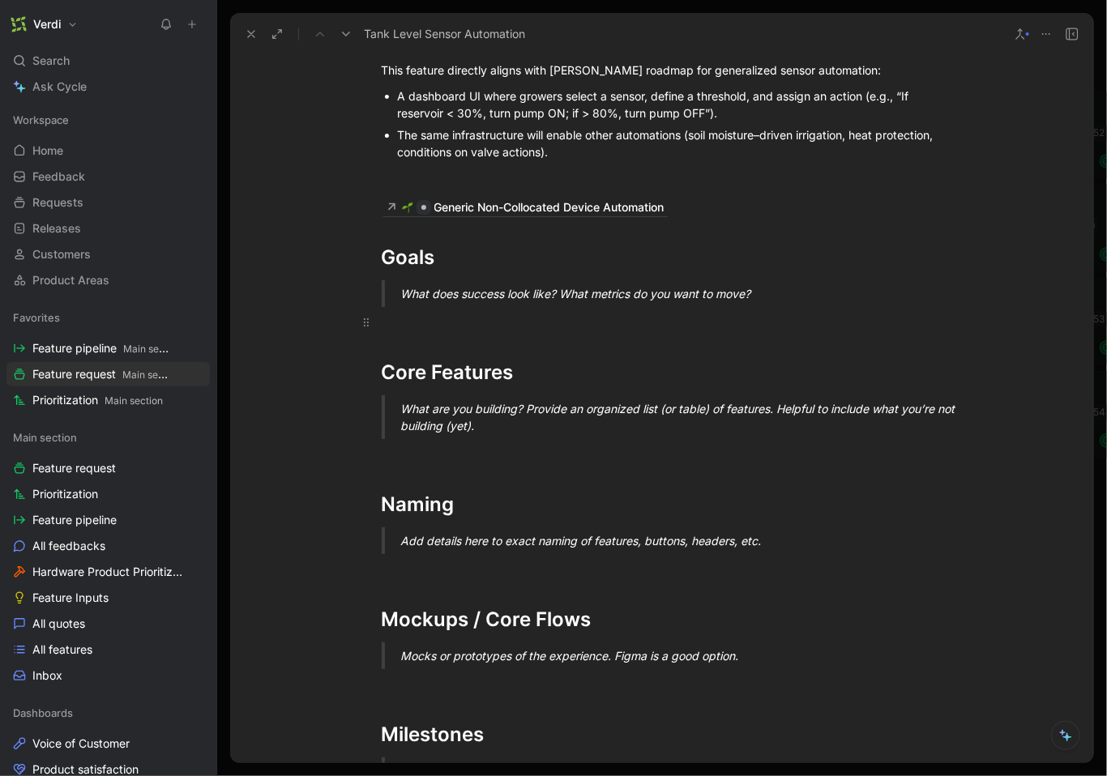
scroll to position [632, 0]
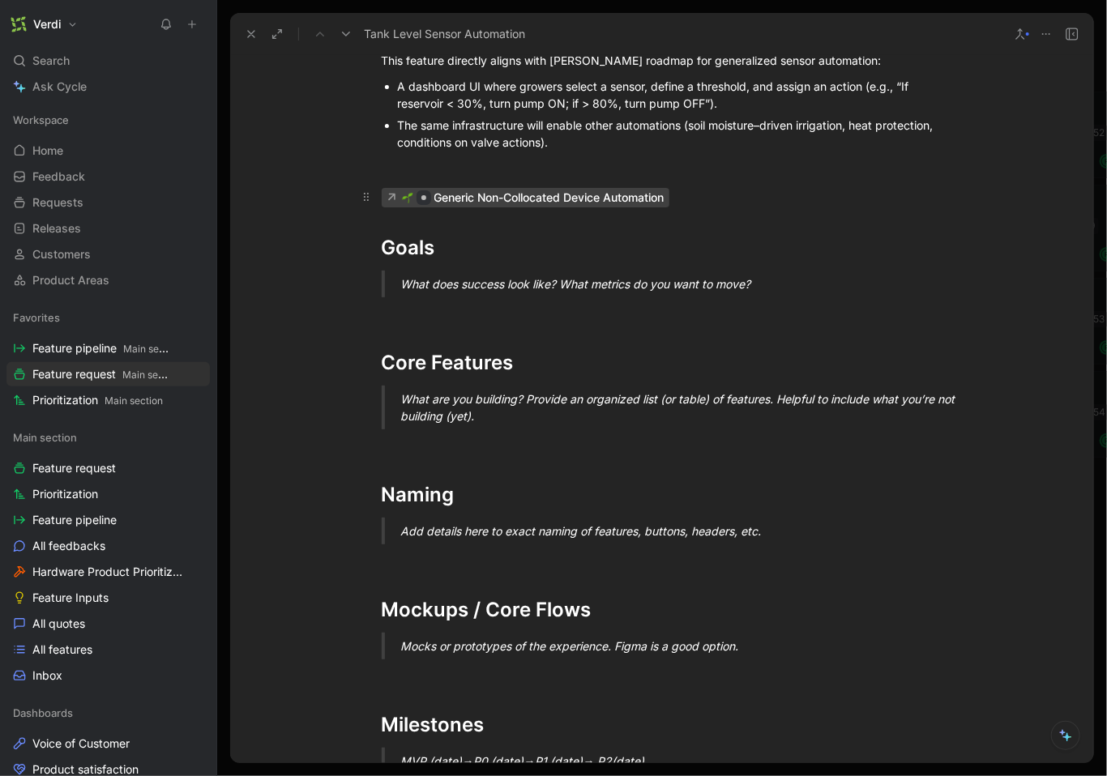
click at [530, 200] on div "Generic Non-Collocated Device Automation" at bounding box center [549, 197] width 230 height 19
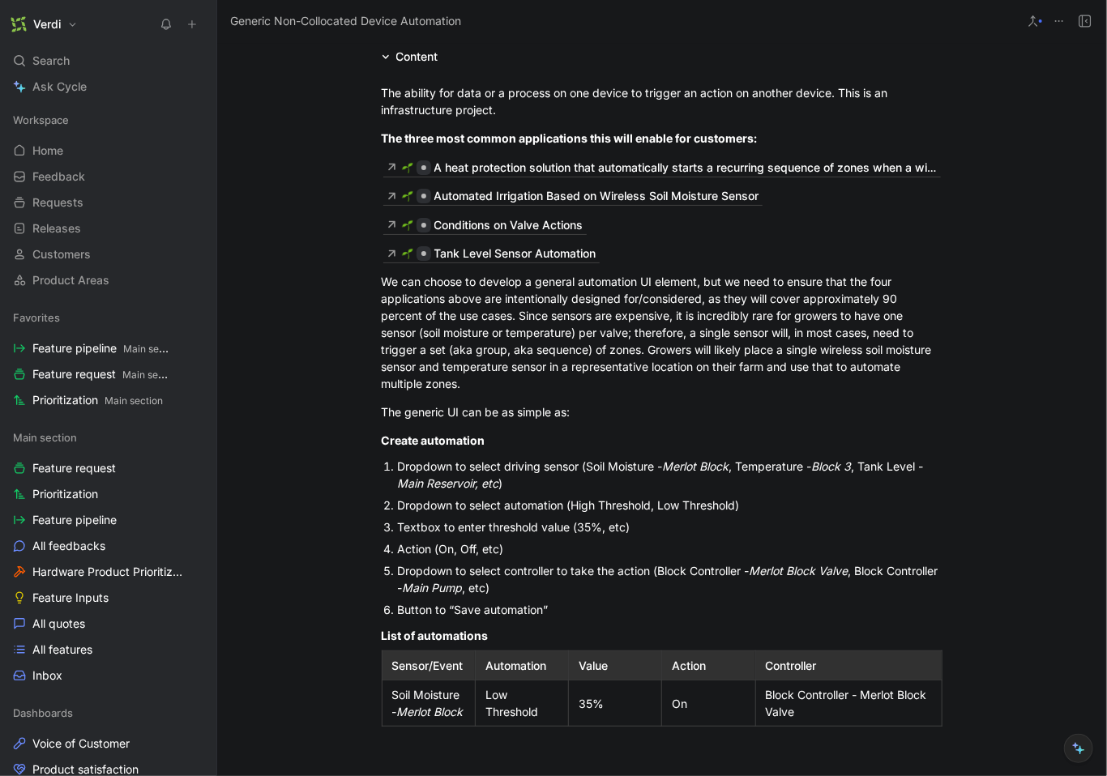
scroll to position [210, 0]
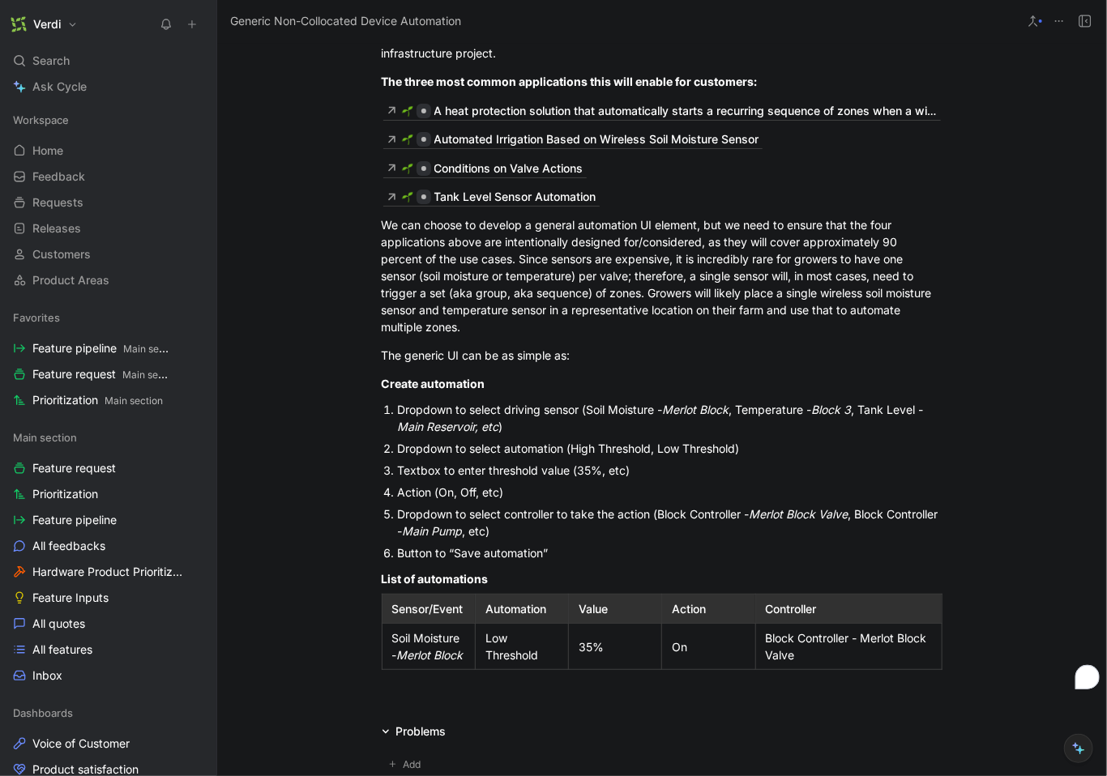
click at [519, 521] on div "Dropdown to select controller to take the action (Block Controller - Merlot Blo…" at bounding box center [670, 523] width 545 height 34
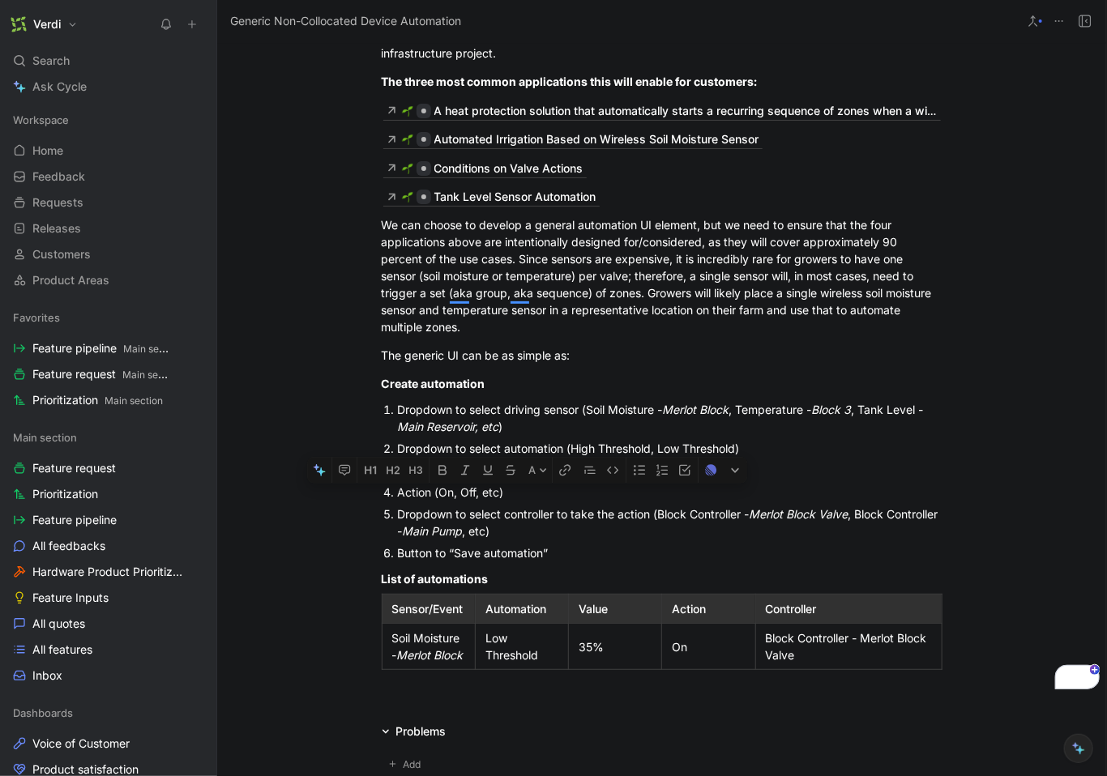
click at [519, 521] on div "Dropdown to select controller to take the action (Block Controller - Merlot Blo…" at bounding box center [670, 523] width 545 height 34
click at [479, 501] on div "Action (On, Off, etc)" at bounding box center [670, 492] width 545 height 17
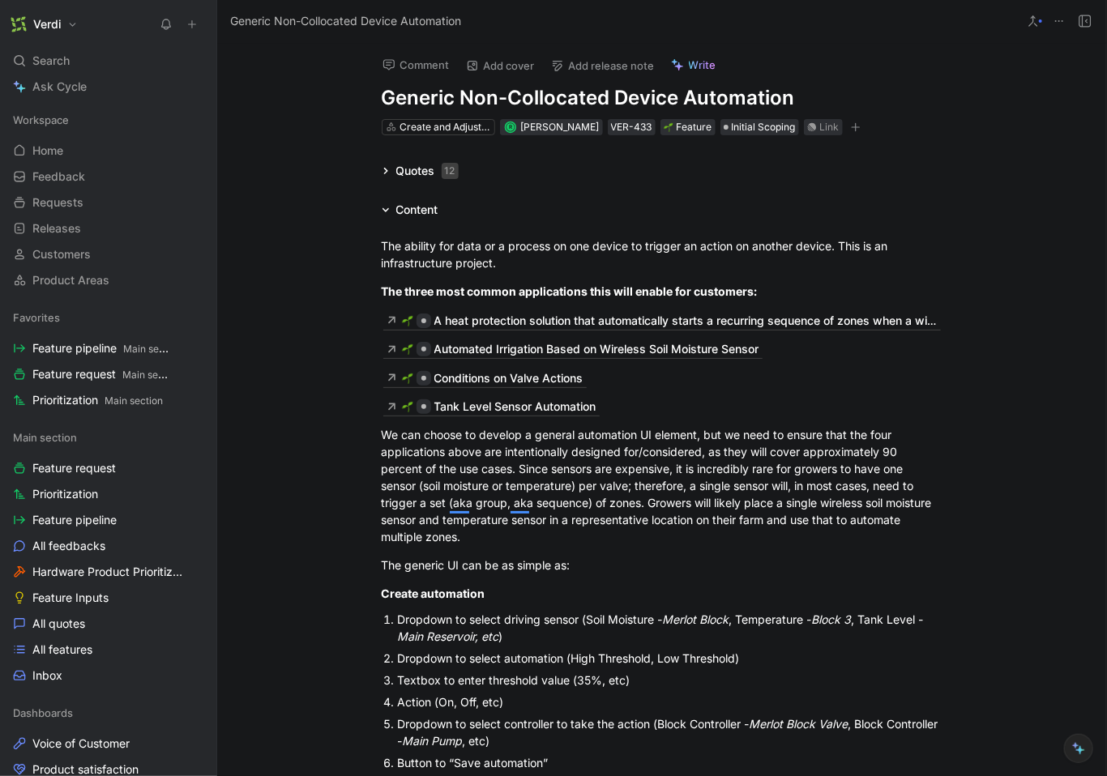
scroll to position [210, 0]
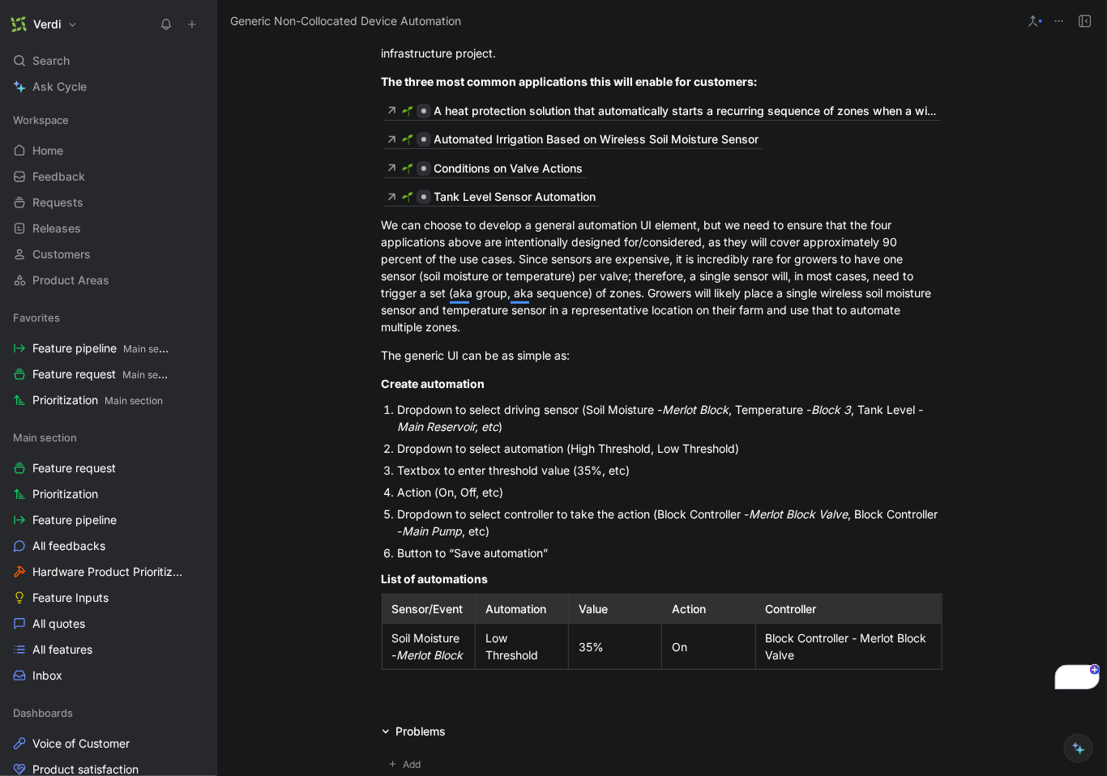
click at [553, 519] on div "Dropdown to select controller to take the action (Block Controller - Merlot Blo…" at bounding box center [670, 523] width 545 height 34
drag, startPoint x: 637, startPoint y: 515, endPoint x: 696, endPoint y: 515, distance: 59.2
click at [696, 515] on div "Dropdown to select controller/irrigation set to take the action (Block Controll…" at bounding box center [670, 523] width 545 height 34
click at [697, 515] on div "Dropdown to select controller/irrigation set to take the action (Block Controll…" at bounding box center [670, 523] width 545 height 34
click at [673, 519] on div "Dropdown to select controller/irrigation set to take the action (Block Controll…" at bounding box center [670, 523] width 545 height 34
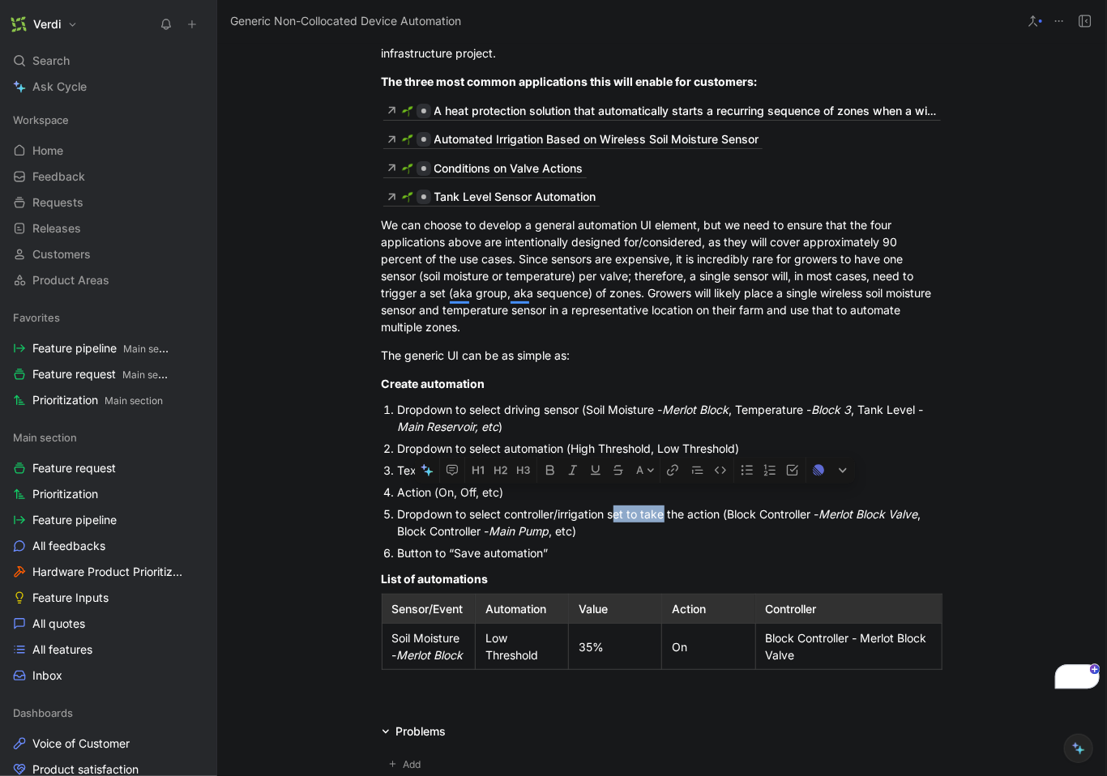
drag, startPoint x: 613, startPoint y: 520, endPoint x: 660, endPoint y: 519, distance: 47.0
click at [660, 519] on div "Dropdown to select controller/irrigation set to take the action (Block Controll…" at bounding box center [670, 523] width 545 height 34
click at [554, 532] on div "Dropdown to select controller/irrigation set to take the action (Block Controll…" at bounding box center [670, 523] width 545 height 34
click at [559, 534] on div "Dropdown to select controller/irrigation set to take the action (Block Controll…" at bounding box center [670, 523] width 545 height 34
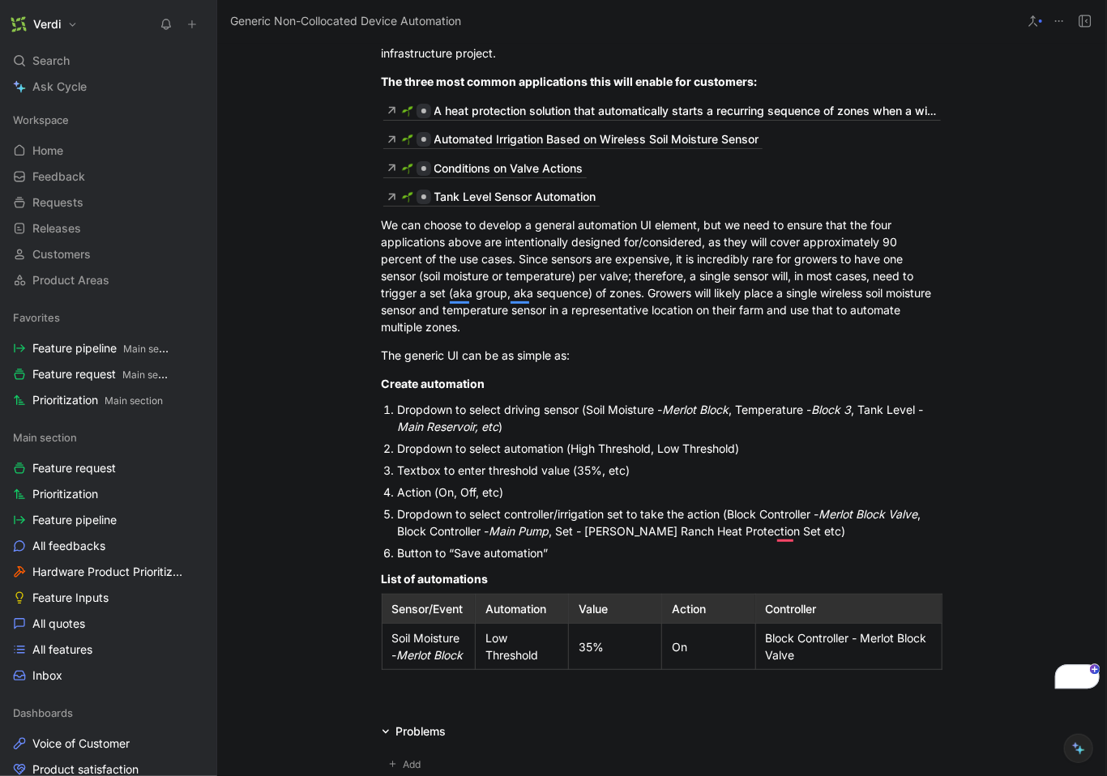
click at [767, 537] on div "Dropdown to select controller/irrigation set to take the action (Block Controll…" at bounding box center [670, 523] width 545 height 34
drag, startPoint x: 588, startPoint y: 533, endPoint x: 750, endPoint y: 527, distance: 162.2
click at [750, 527] on div "Dropdown to select controller/irrigation set to take the action (Block Controll…" at bounding box center [670, 523] width 545 height 34
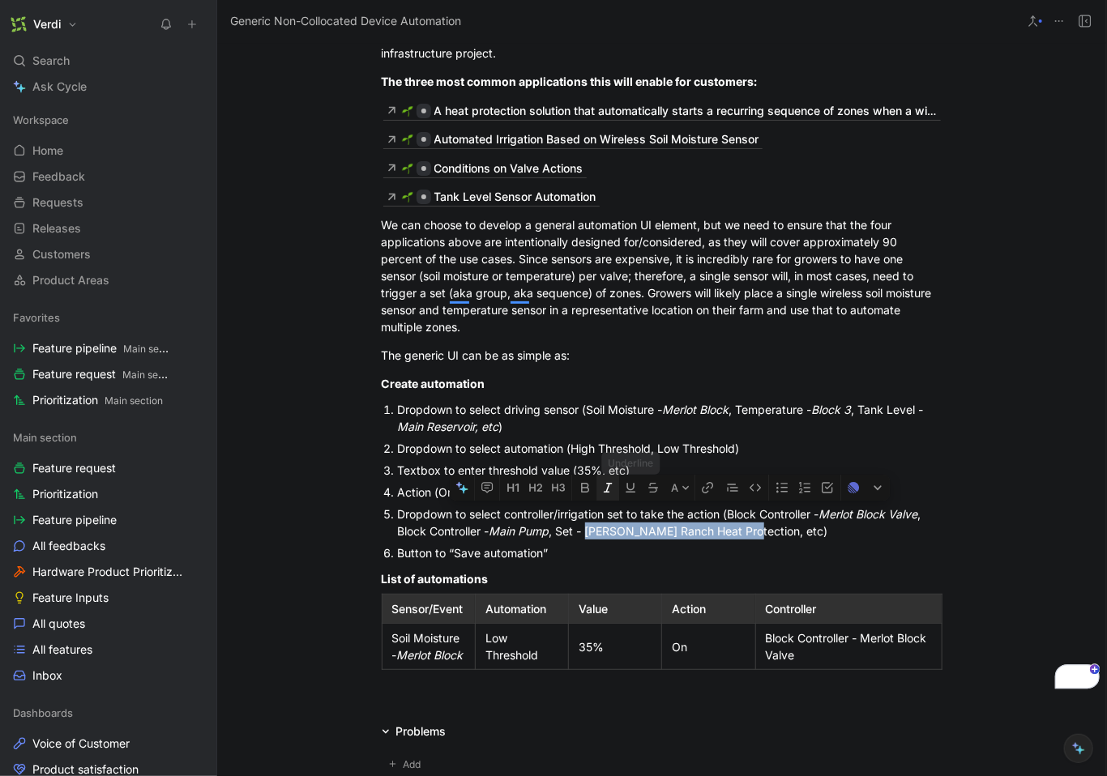
click at [606, 493] on icon "button" at bounding box center [608, 489] width 9 height 10
click at [651, 536] on em "Thomas Ranch Heat Protection" at bounding box center [690, 531] width 216 height 14
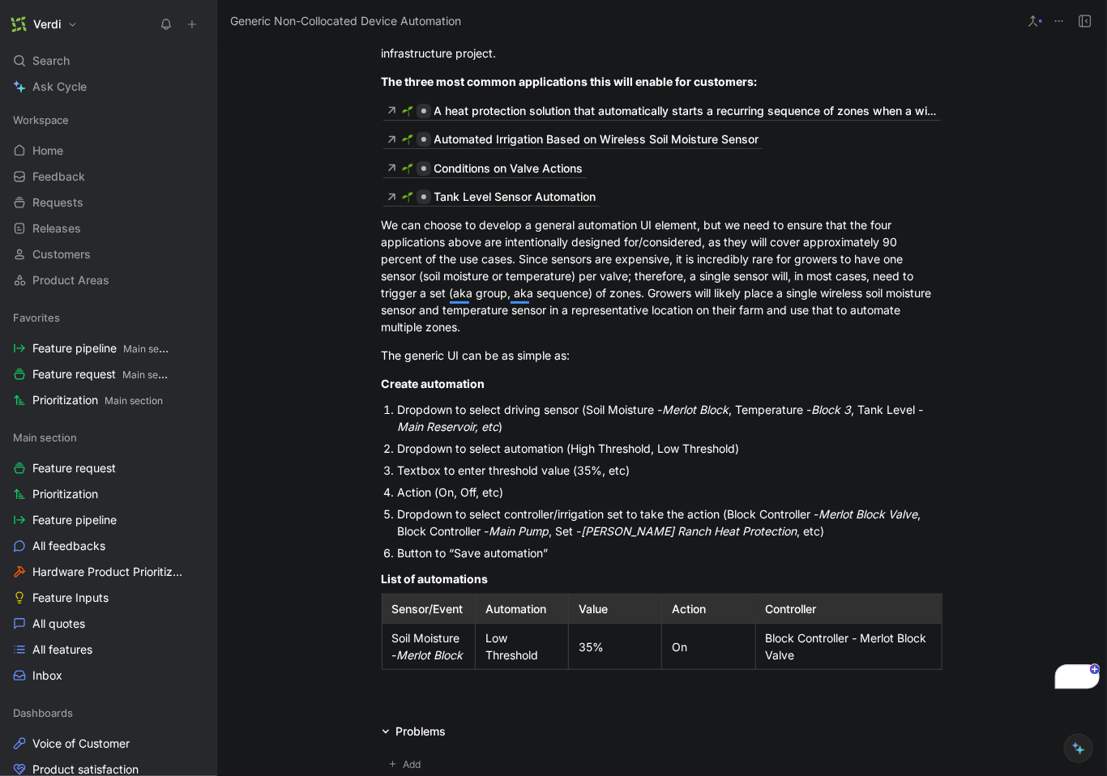
click at [682, 537] on em "Thomas Ranch Heat Protection" at bounding box center [690, 531] width 216 height 14
drag, startPoint x: 626, startPoint y: 533, endPoint x: 703, endPoint y: 533, distance: 77.8
click at [703, 533] on em "Thomas Ranch Heat Protection" at bounding box center [690, 531] width 216 height 14
click at [727, 537] on em "Thomas Ranch Heat Protection" at bounding box center [690, 531] width 216 height 14
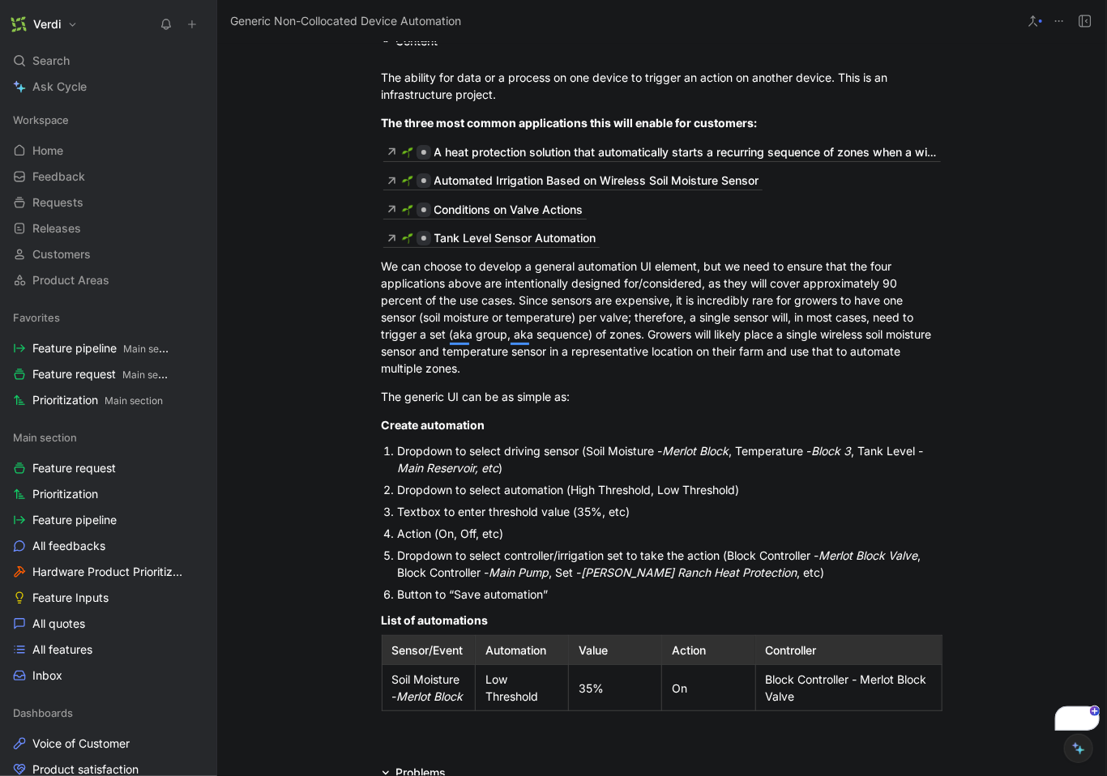
scroll to position [129, 0]
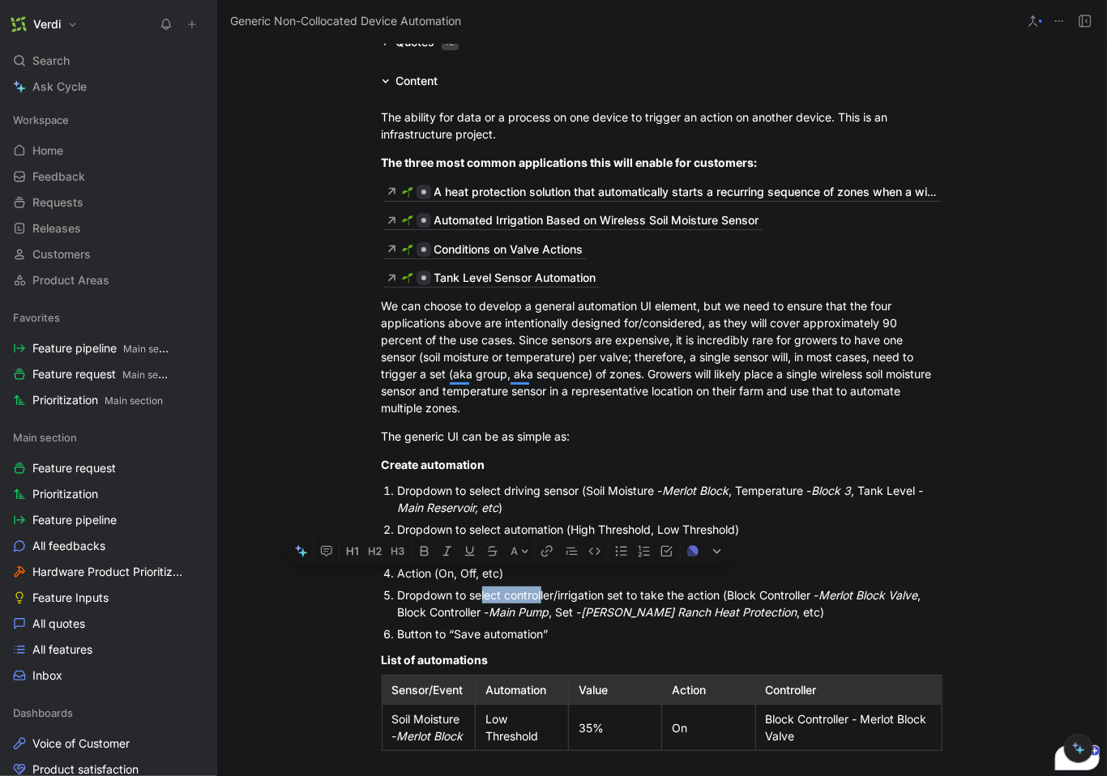
drag, startPoint x: 478, startPoint y: 600, endPoint x: 539, endPoint y: 600, distance: 60.8
click at [538, 601] on div "Dropdown to select controller/irrigation set to take the action (Block Controll…" at bounding box center [670, 604] width 545 height 34
click at [539, 600] on div "Dropdown to select controller/irrigation set to take the action (Block Controll…" at bounding box center [670, 604] width 545 height 34
click at [607, 598] on div "Dropdown to select controller/irrigation set to take the action (Block Controll…" at bounding box center [670, 604] width 545 height 34
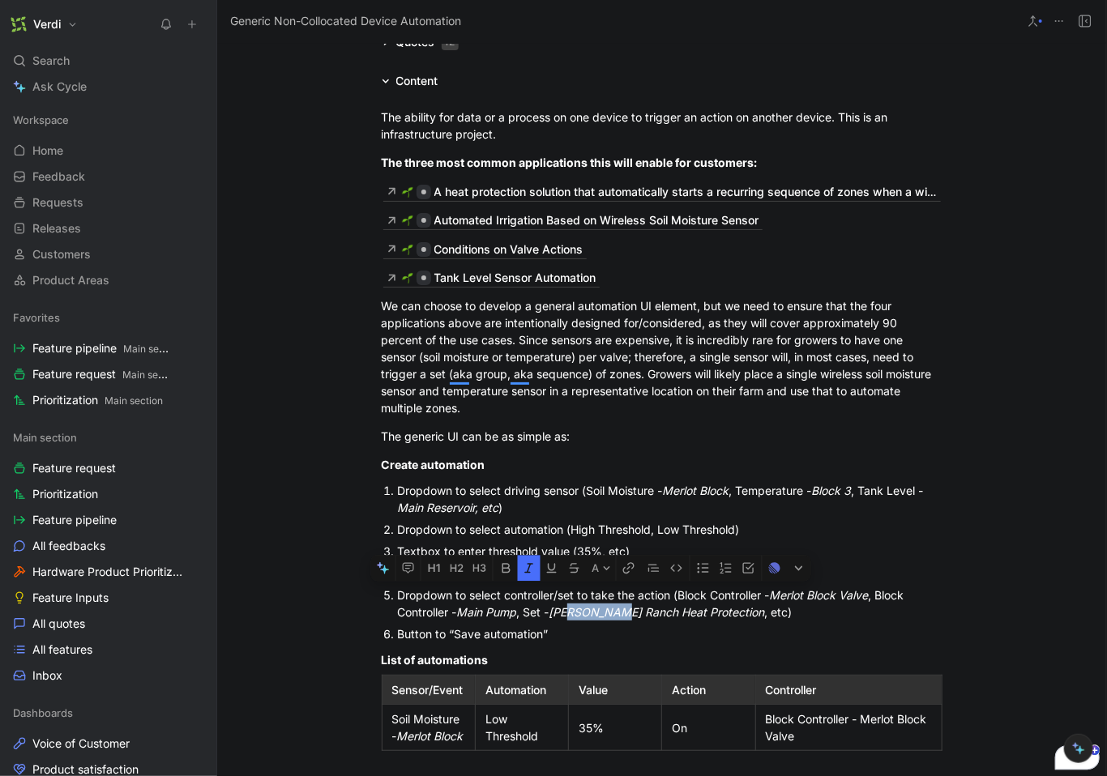
drag, startPoint x: 578, startPoint y: 617, endPoint x: 625, endPoint y: 615, distance: 47.0
click at [625, 615] on em "Thomas Ranch Heat Protection" at bounding box center [657, 612] width 216 height 14
click at [626, 615] on em "Thomas Ranch Heat Protection" at bounding box center [657, 612] width 216 height 14
click at [771, 612] on div "Dropdown to select controller/set to take the action (Block Controller - Merlot…" at bounding box center [670, 604] width 545 height 34
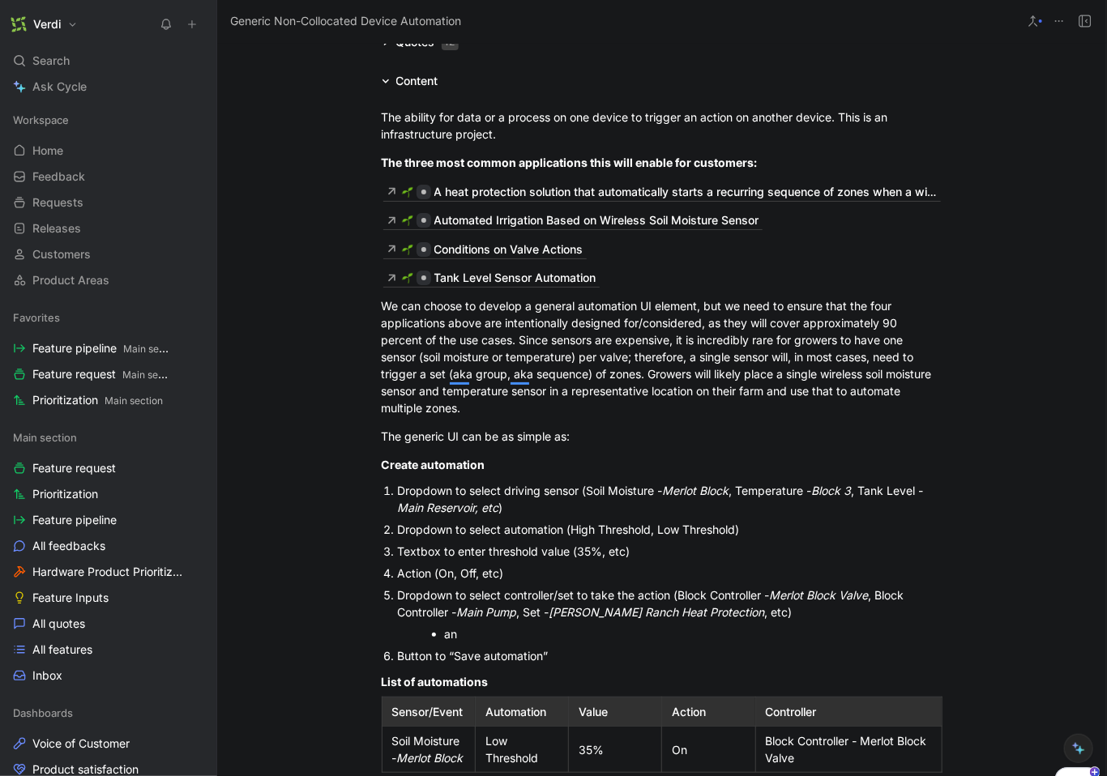
click at [446, 642] on div "an" at bounding box center [678, 634] width 467 height 17
click at [445, 639] on div "Set means a grouping and sequence of zones" at bounding box center [678, 634] width 467 height 17
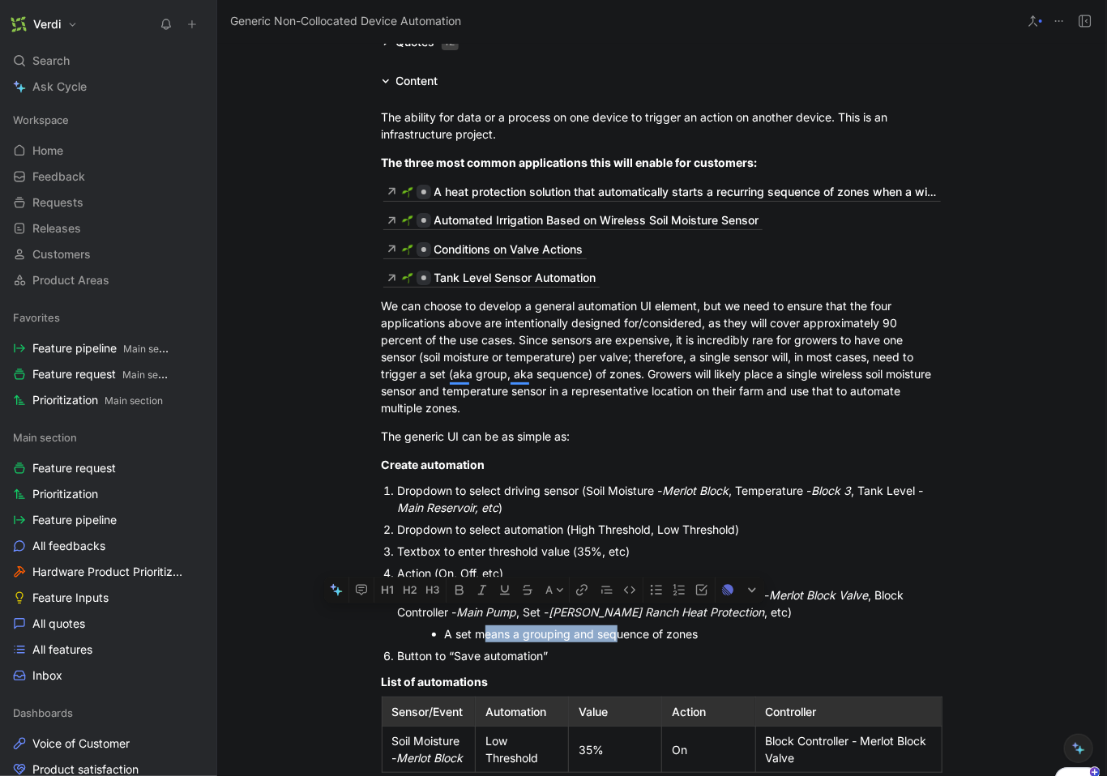
drag, startPoint x: 480, startPoint y: 634, endPoint x: 610, endPoint y: 635, distance: 130.5
click at [610, 635] on div "A set means a grouping and sequence of zones" at bounding box center [678, 634] width 467 height 17
drag, startPoint x: 575, startPoint y: 637, endPoint x: 631, endPoint y: 637, distance: 56.7
click at [631, 637] on div "A set means a grouping and sequence of zones" at bounding box center [678, 634] width 467 height 17
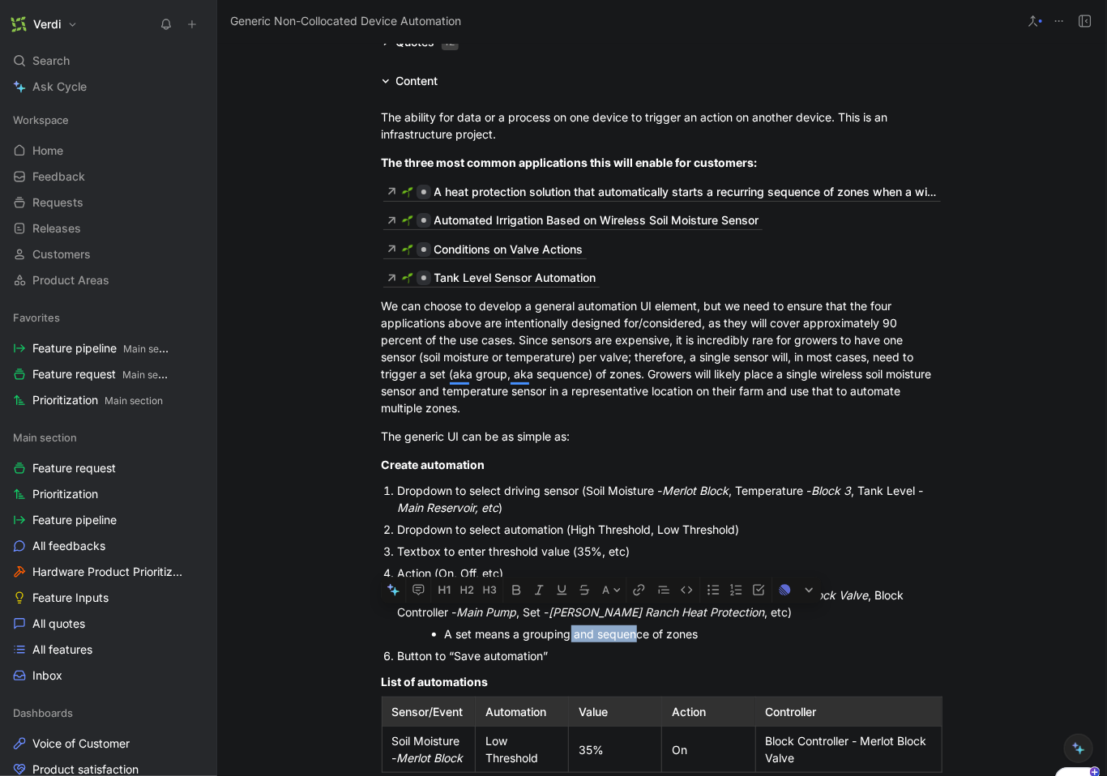
click at [632, 637] on div "A set means a grouping and sequence of zones" at bounding box center [678, 634] width 467 height 17
click at [673, 640] on div "A set means a grouping and sequence of zones" at bounding box center [678, 634] width 467 height 17
click at [696, 639] on div "A set means a grouping and sequence of zones" at bounding box center [678, 634] width 467 height 17
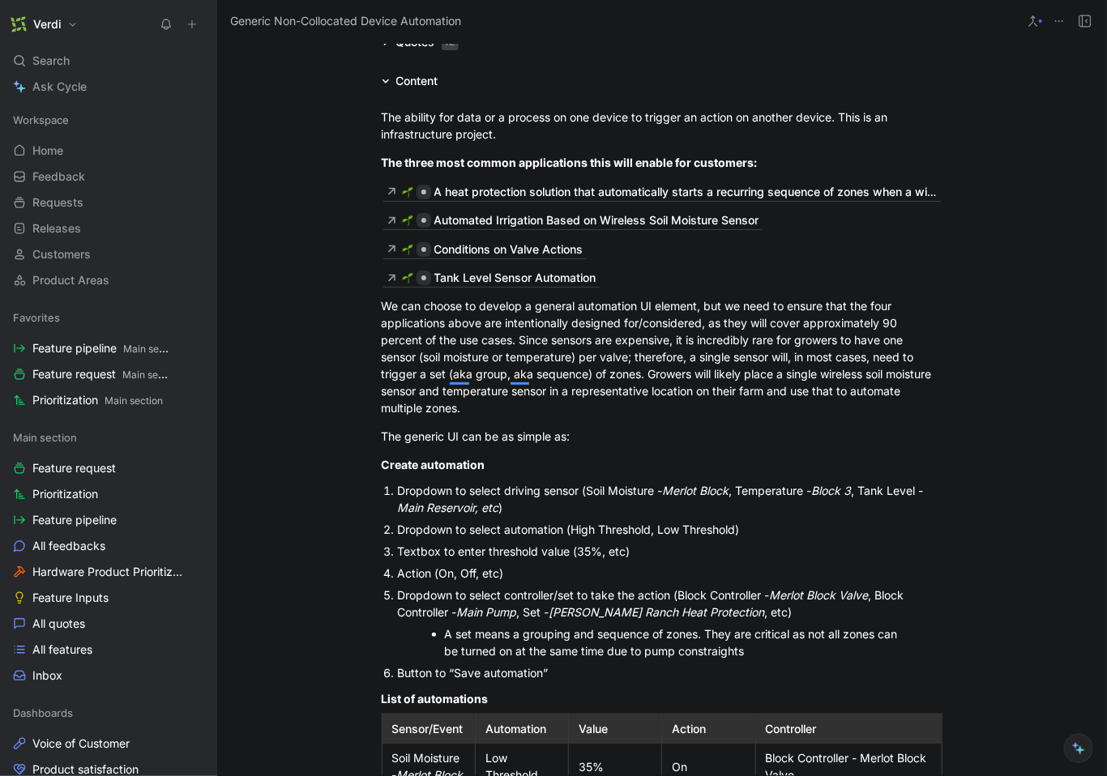
click at [673, 650] on div "A set means a grouping and sequence of zones. They are critical as not all zone…" at bounding box center [678, 643] width 467 height 34
click at [818, 655] on div "A set means a grouping and sequence of zones. They are critical as not all zone…" at bounding box center [678, 643] width 467 height 34
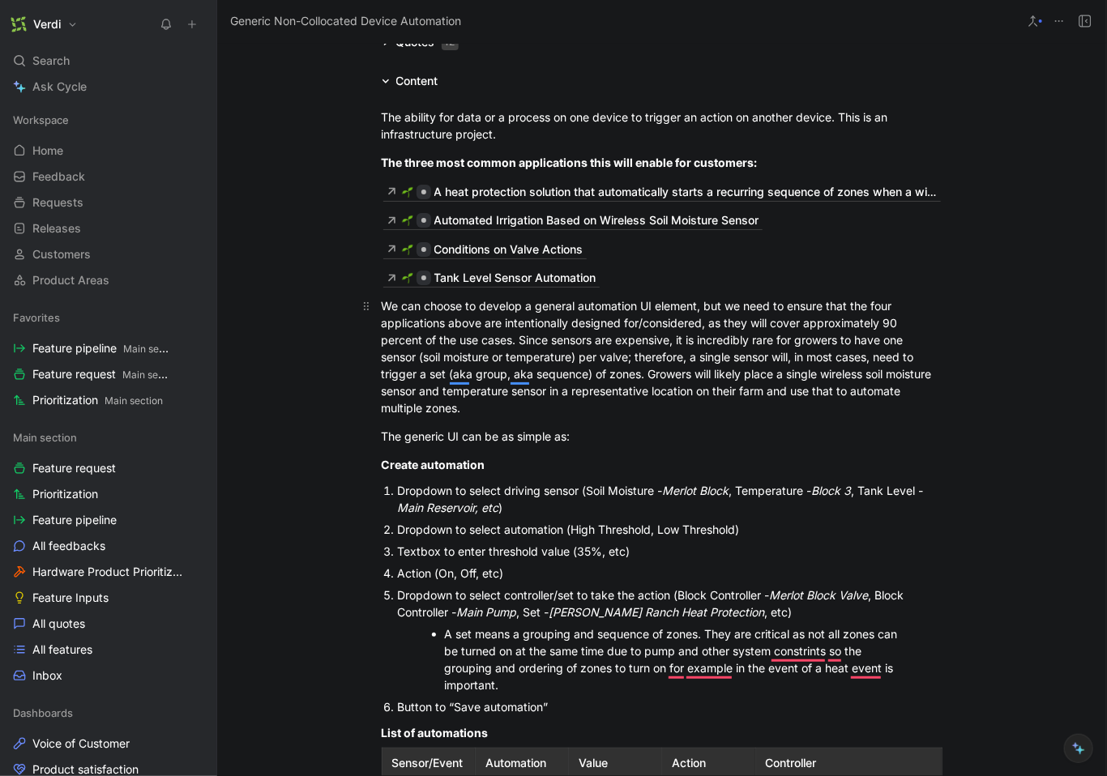
click at [699, 312] on div "We can choose to develop a general automation UI element, but we need to ensure…" at bounding box center [662, 356] width 561 height 119
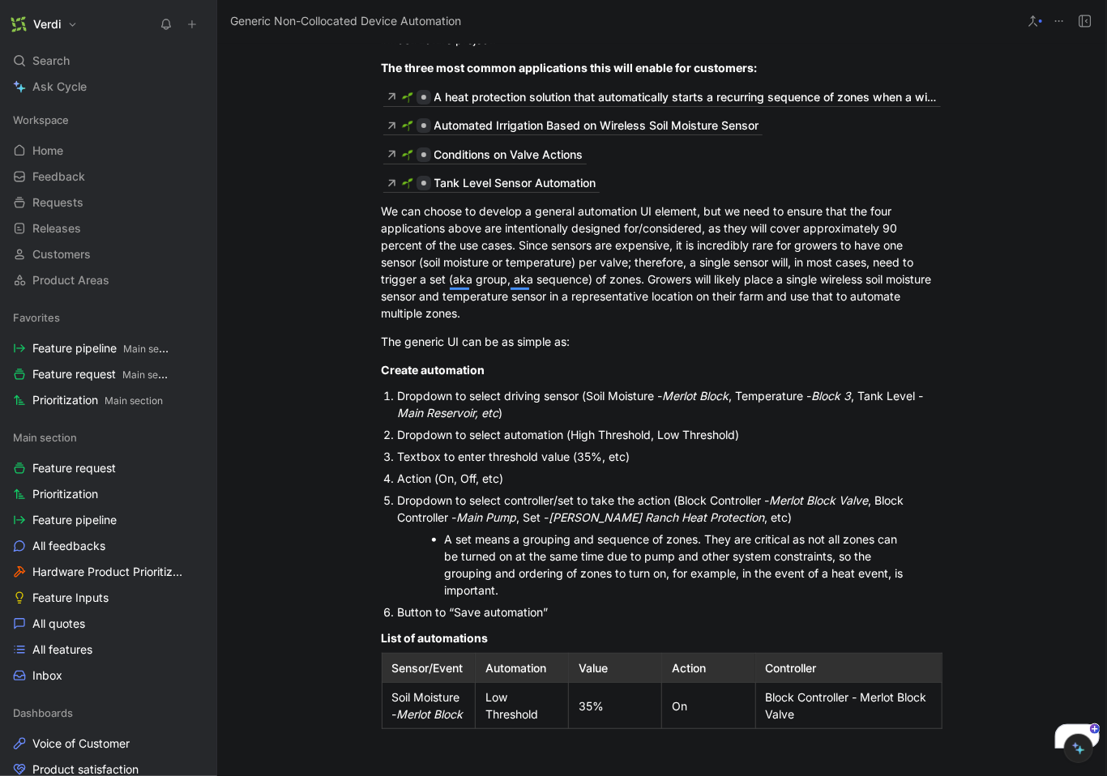
scroll to position [0, 0]
